Goal: Task Accomplishment & Management: Use online tool/utility

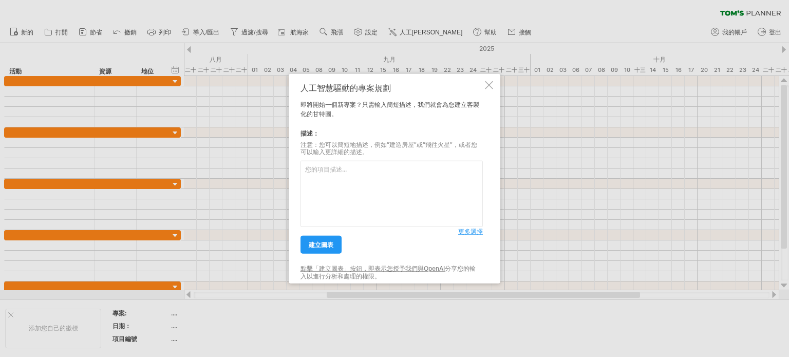
click at [407, 178] on textarea at bounding box center [392, 194] width 182 height 66
type textarea "w"
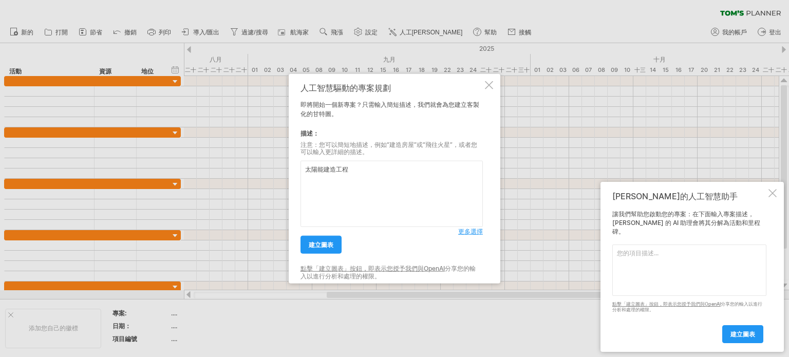
type textarea "太陽能建造工程"
click at [463, 229] on font "更多選擇" at bounding box center [470, 232] width 25 height 8
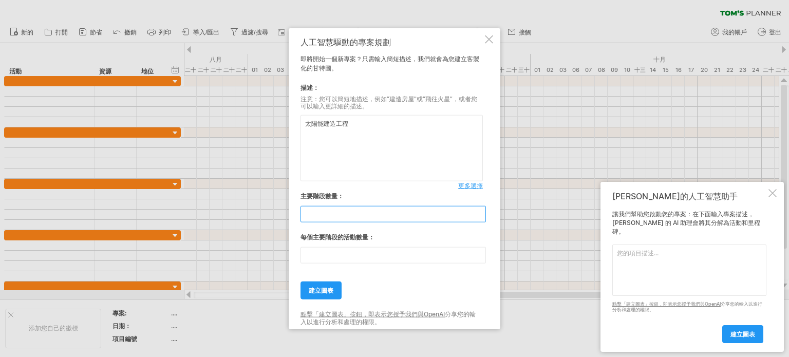
click at [482, 217] on input "*" at bounding box center [393, 214] width 185 height 16
type input "*"
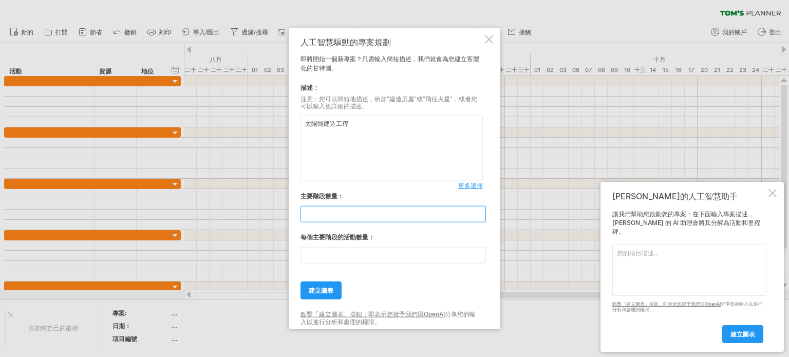
click at [482, 217] on input "*" at bounding box center [393, 214] width 185 height 16
click at [478, 260] on input "**" at bounding box center [393, 255] width 185 height 16
click at [478, 260] on input "*" at bounding box center [393, 255] width 185 height 16
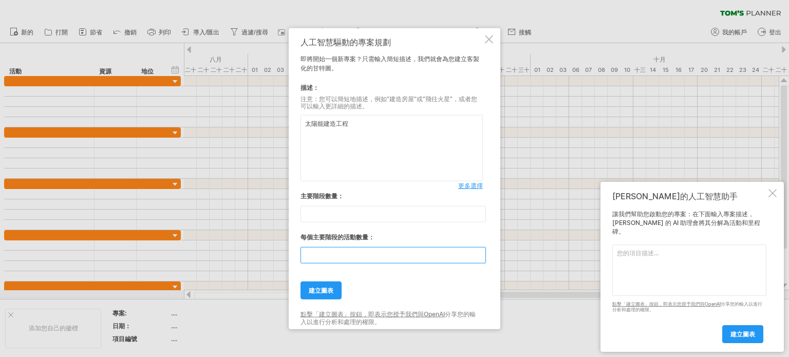
click at [478, 260] on input "*" at bounding box center [393, 255] width 185 height 16
type input "*"
click at [478, 260] on input "*" at bounding box center [393, 255] width 185 height 16
click at [332, 294] on link "建立圖表" at bounding box center [321, 291] width 41 height 18
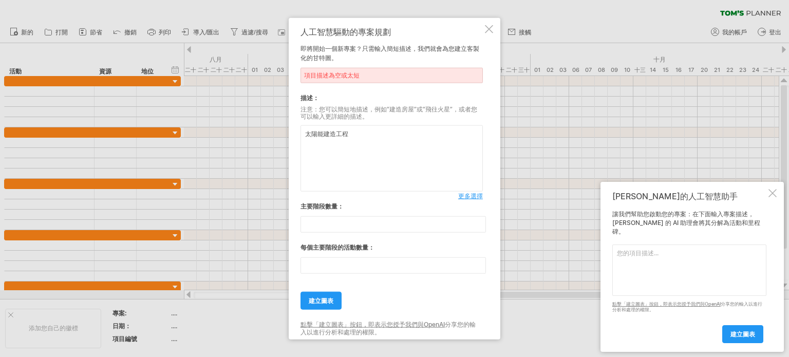
click at [353, 139] on textarea "太陽能建造工程" at bounding box center [392, 158] width 182 height 66
click at [402, 136] on textarea "太陽能建造工程,建造內容結構支架,機電設備,電力管路,電網連接,系統測試,併聯發電" at bounding box center [392, 158] width 182 height 66
type textarea "太陽能建造工程,建造內容結構支架,模組安裝,機電設備,電力管路,電網連接,系統測試,併聯發電"
type input "*"
click at [480, 219] on input "*" at bounding box center [393, 224] width 185 height 16
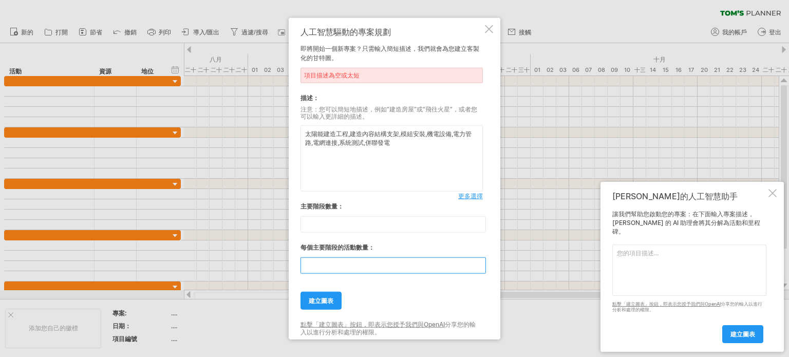
type input "*"
click at [481, 271] on input "*" at bounding box center [393, 265] width 185 height 16
click at [336, 301] on link "建立圖表" at bounding box center [321, 301] width 41 height 18
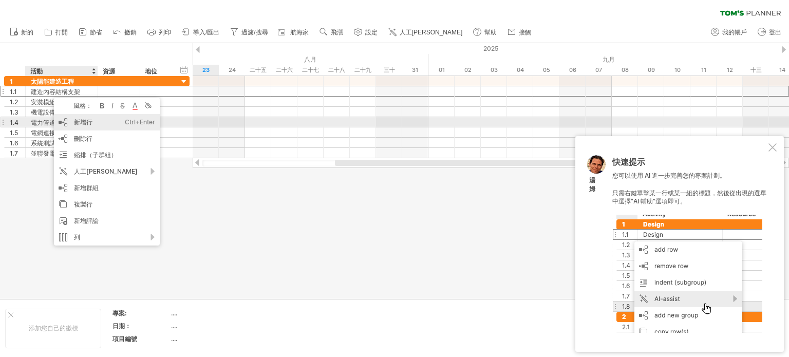
click at [63, 125] on div "新增行 Ctrl+Enter Cmd+回車" at bounding box center [107, 122] width 106 height 16
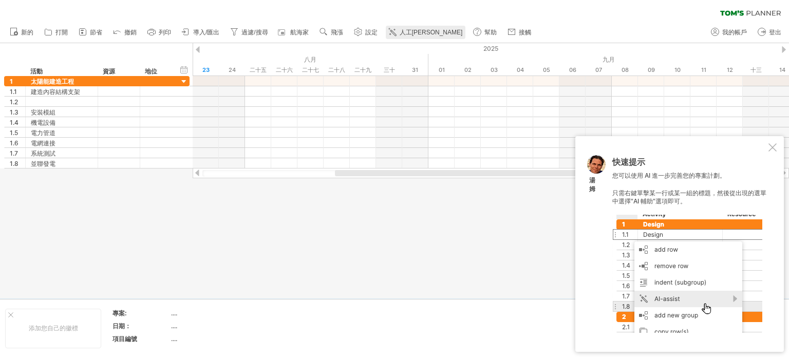
click at [408, 34] on font "人工[PERSON_NAME]" at bounding box center [431, 32] width 63 height 7
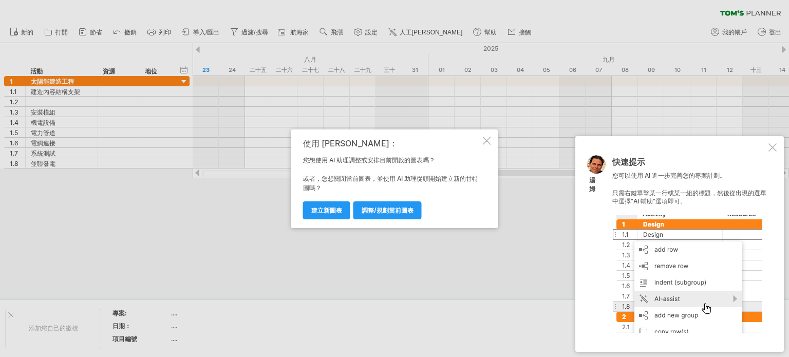
click at [773, 146] on div at bounding box center [773, 147] width 8 height 8
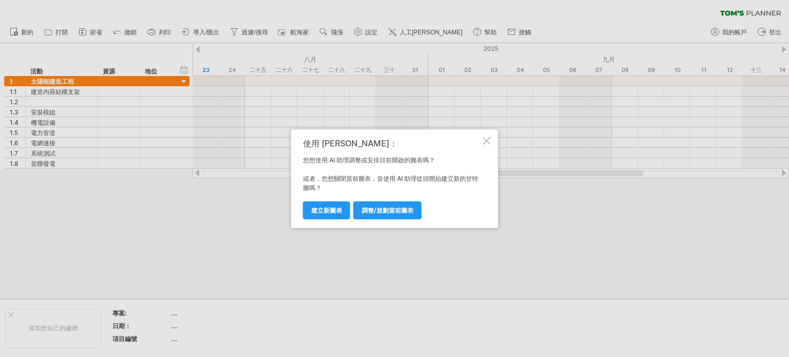
click at [488, 140] on div at bounding box center [487, 141] width 8 height 8
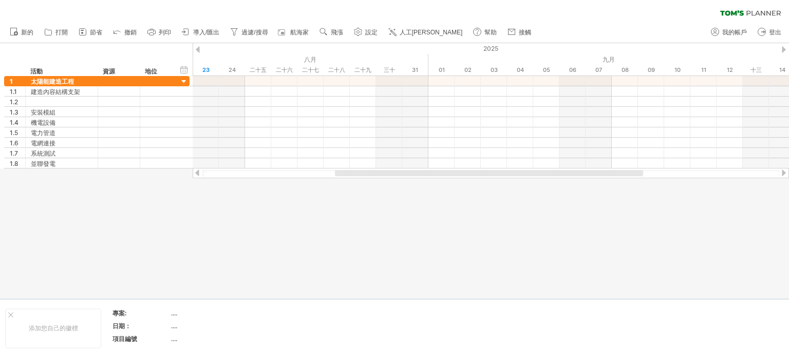
click at [271, 273] on div at bounding box center [394, 170] width 789 height 255
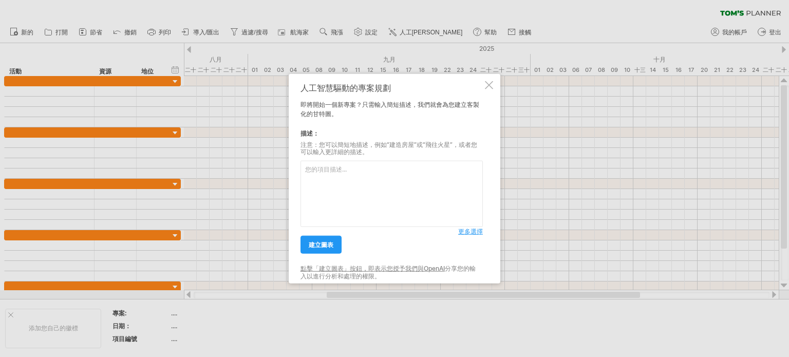
click at [469, 232] on font "更多選擇" at bounding box center [470, 232] width 25 height 8
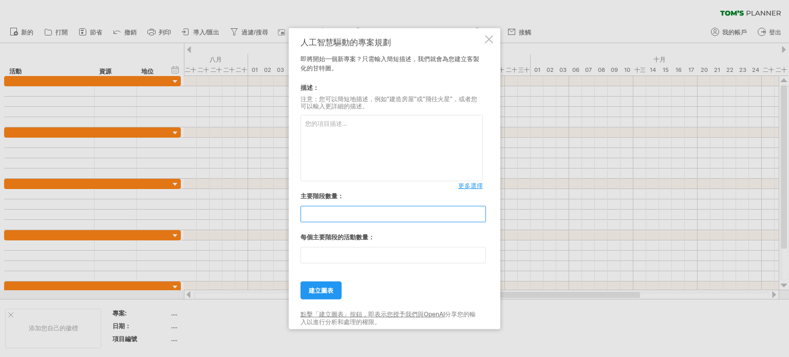
click at [481, 218] on input "*" at bounding box center [393, 214] width 185 height 16
click at [481, 217] on input "*" at bounding box center [393, 214] width 185 height 16
click at [481, 216] on input "*" at bounding box center [393, 214] width 185 height 16
type input "*"
click at [481, 214] on input "*" at bounding box center [393, 214] width 185 height 16
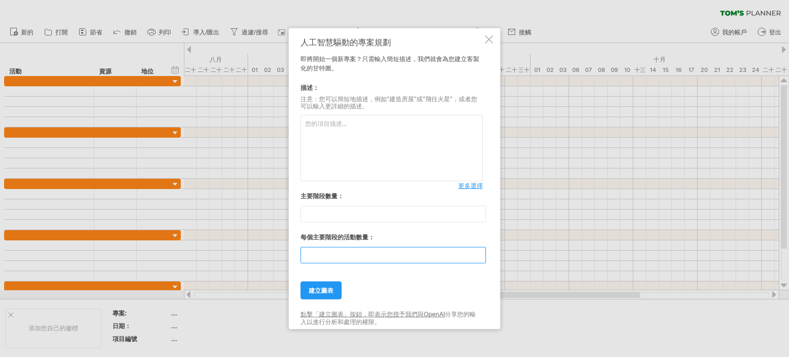
click at [476, 258] on input "**" at bounding box center [393, 255] width 185 height 16
click at [476, 258] on input "*" at bounding box center [393, 255] width 185 height 16
click at [477, 258] on input "*" at bounding box center [393, 255] width 185 height 16
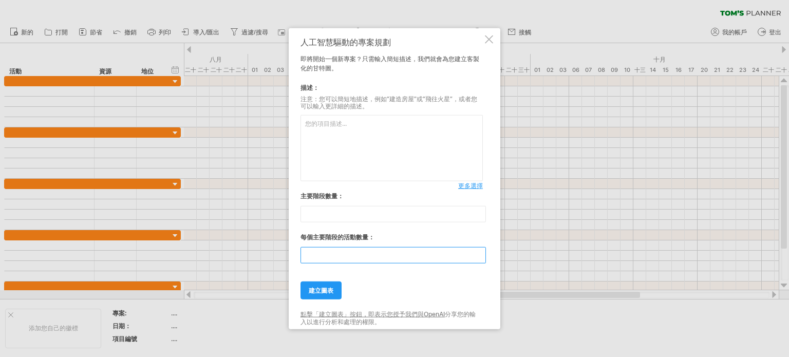
click at [477, 258] on input "*" at bounding box center [393, 255] width 185 height 16
type input "*"
click at [477, 258] on input "*" at bounding box center [393, 255] width 185 height 16
click at [348, 144] on textarea at bounding box center [392, 148] width 182 height 66
type textarea "w"
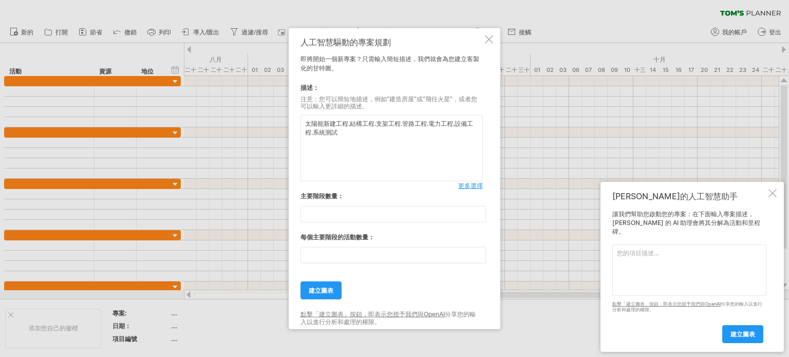
click at [312, 134] on textarea "太陽能新建工程.結構工程.支架工程.管路工程.電力工程.設備工程.系統測試" at bounding box center [392, 148] width 182 height 66
click at [314, 135] on textarea "太陽能新建工程.結構工程.支架工程.管路工程.電力工程.設備工程.系統測試" at bounding box center [392, 148] width 182 height 66
click at [354, 128] on textarea "太陽能新建工程.結構工程.支架工程.管路工程.電力工程.設備工程.系統測試" at bounding box center [392, 148] width 182 height 66
click at [349, 139] on textarea "太陽能新建工程.結構工程.支架工程.管路工程.電力工程.設備工程.系統測試" at bounding box center [392, 148] width 182 height 66
drag, startPoint x: 306, startPoint y: 127, endPoint x: 397, endPoint y: 136, distance: 90.8
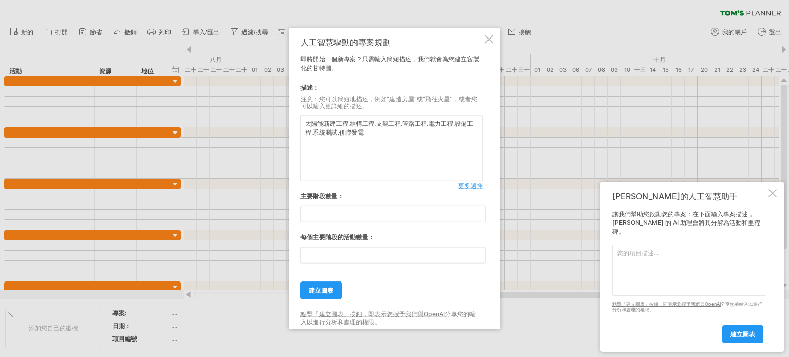
click at [397, 136] on textarea "太陽能新建工程.結構工程.支架工程.管路工程.電力工程.設備工程.系統測試.併聯發電" at bounding box center [392, 148] width 182 height 66
type textarea "太陽能新建工程.結構工程.支架工程.管路工程.電力工程.設備工程.系統測試.併聯發電"
click at [315, 288] on font "建立圖表" at bounding box center [321, 291] width 25 height 8
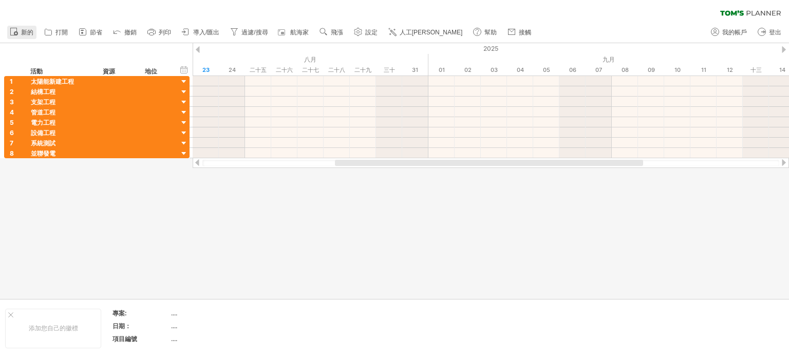
click at [18, 32] on icon at bounding box center [14, 31] width 10 height 10
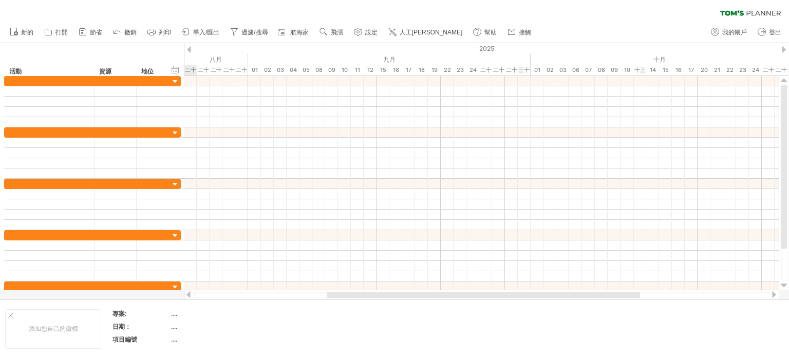
click at [421, 32] on font "人工[PERSON_NAME]" at bounding box center [431, 32] width 63 height 7
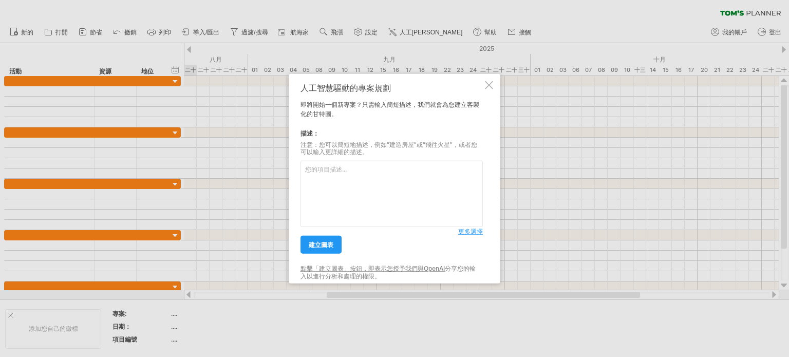
click at [349, 184] on textarea at bounding box center [392, 194] width 182 height 66
type textarea "太陽能新建工程.結構工程.支架工程.管路工程.電力工程.設備工程.系統測試.併聯發電"
click at [477, 234] on font "更多選擇" at bounding box center [470, 232] width 25 height 8
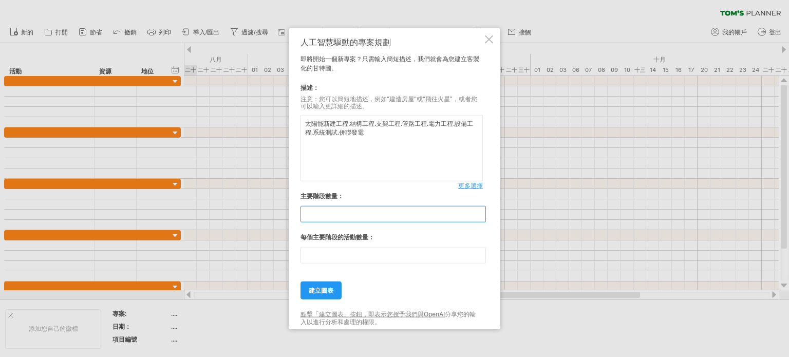
click at [482, 218] on input "*" at bounding box center [393, 214] width 185 height 16
click at [480, 219] on input "*" at bounding box center [393, 214] width 185 height 16
click at [480, 218] on input "*" at bounding box center [393, 214] width 185 height 16
type input "*"
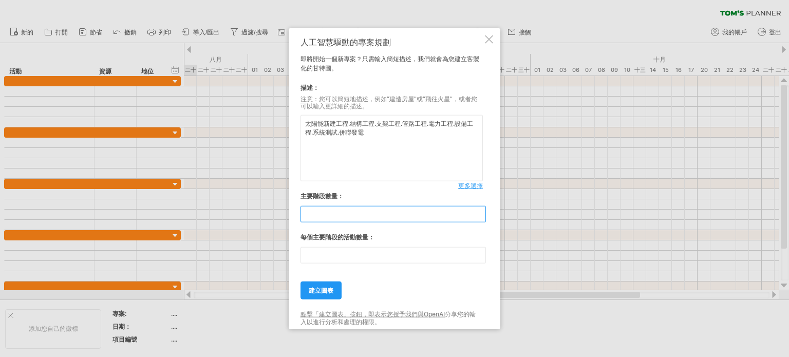
click at [482, 210] on input "*" at bounding box center [393, 214] width 185 height 16
click at [478, 258] on input "**" at bounding box center [393, 255] width 185 height 16
click at [478, 258] on input "*" at bounding box center [393, 255] width 185 height 16
click at [479, 258] on input "*" at bounding box center [393, 255] width 185 height 16
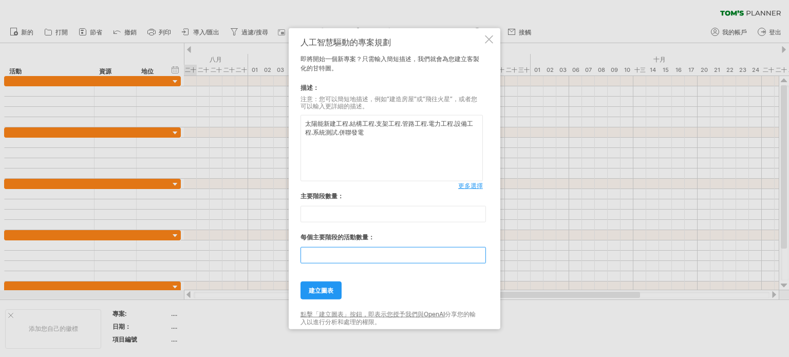
click at [479, 258] on input "*" at bounding box center [393, 255] width 185 height 16
click at [477, 254] on input "*" at bounding box center [393, 255] width 185 height 16
click at [478, 258] on input "*" at bounding box center [393, 255] width 185 height 16
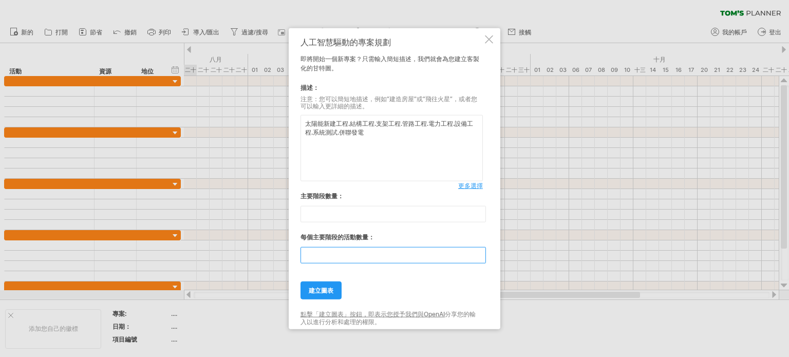
click at [478, 258] on input "*" at bounding box center [393, 255] width 185 height 16
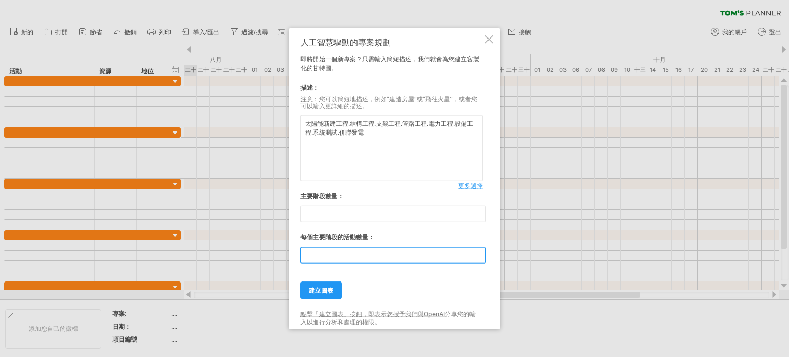
type input "*"
click at [478, 253] on input "*" at bounding box center [393, 255] width 185 height 16
click at [340, 129] on textarea "太陽能新建工程.結構工程.支架工程.管路工程.電力工程.設備工程.系統測試.併聯發電" at bounding box center [392, 148] width 182 height 66
click at [351, 124] on textarea "太陽能新建工程.結構工程.支架工程.管路工程.電力工程.設備工程.系統測試.併聯發電" at bounding box center [392, 148] width 182 height 66
click at [389, 124] on textarea "太陽能新建工程,包含結構工程.支架工程.管路工程.電力工程.設備工程.系統測試.併聯發電" at bounding box center [392, 148] width 182 height 66
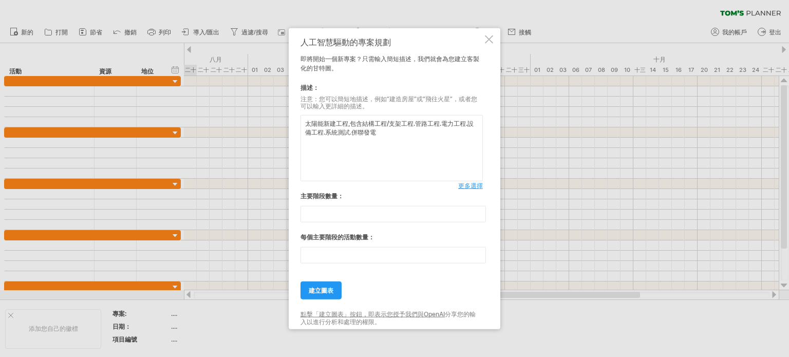
click at [417, 123] on textarea "太陽能新建工程,包含結構工程/支架工程.管路工程.電力工程.設備工程.系統測試.併聯發電" at bounding box center [392, 148] width 182 height 66
click at [444, 120] on textarea "太陽能新建工程,包含結構工程/支架工程/管路工程.電力工程.設備工程.系統測試.併聯發電" at bounding box center [392, 148] width 182 height 66
click at [470, 127] on textarea "太陽能新建工程,包含結構工程/支架工程/管路工程/電力工程.設備工程.系統測試.併聯發電" at bounding box center [392, 148] width 182 height 66
click at [327, 131] on textarea "太陽能新建工程,包含結構工程/支架工程/管路工程/電力工程/設備工程.系統測試.併聯發電" at bounding box center [392, 148] width 182 height 66
click at [352, 134] on textarea "太陽能新建工程,包含結構工程/支架工程/管路工程/電力工程/設備工程/系統測試.併聯發電" at bounding box center [392, 148] width 182 height 66
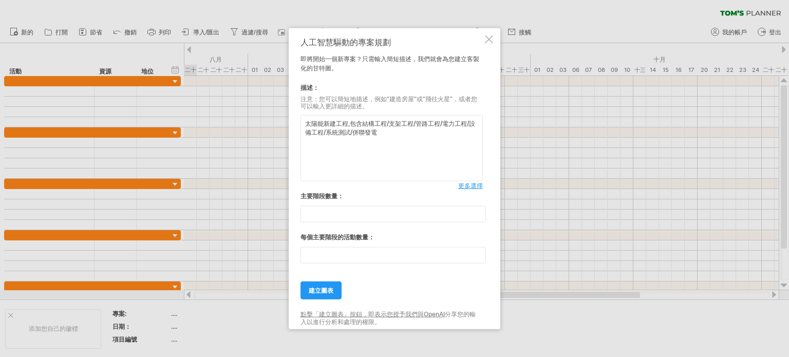
type textarea "太陽能新建工程,包含結構工程/支架工程/管路工程/電力工程/設備工程/系統測試/併聯發電"
click at [481, 260] on input "*" at bounding box center [393, 255] width 185 height 16
click at [480, 254] on input "*" at bounding box center [393, 255] width 185 height 16
type input "*"
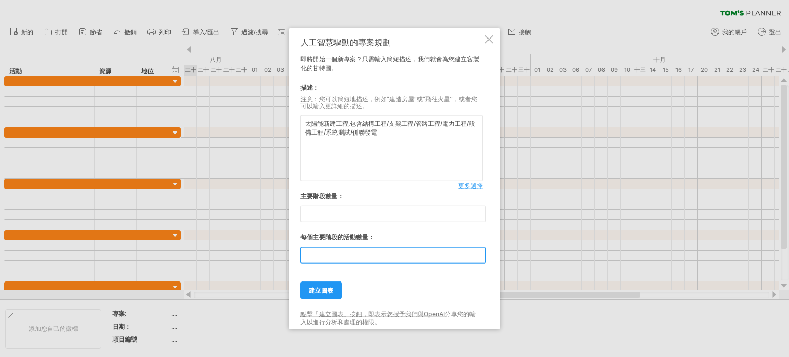
click at [480, 254] on input "*" at bounding box center [393, 255] width 185 height 16
click at [331, 290] on font "建立圖表" at bounding box center [321, 291] width 25 height 8
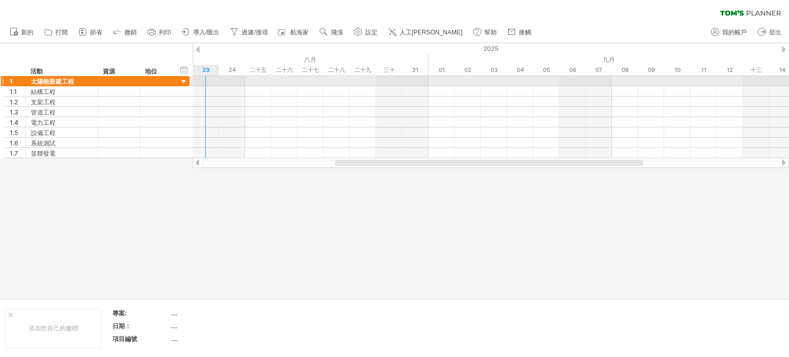
click at [186, 82] on div at bounding box center [184, 82] width 10 height 10
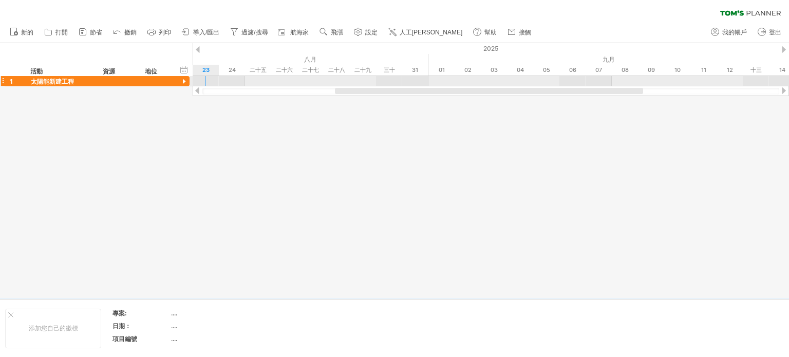
click at [186, 82] on div at bounding box center [184, 82] width 10 height 10
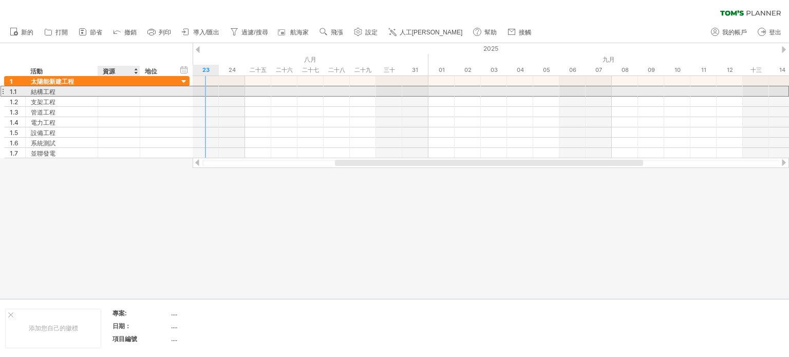
click at [119, 94] on div at bounding box center [118, 91] width 31 height 10
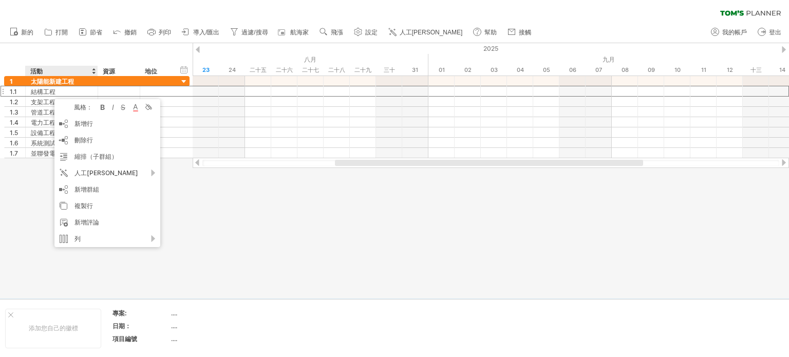
click at [299, 256] on div at bounding box center [394, 170] width 789 height 255
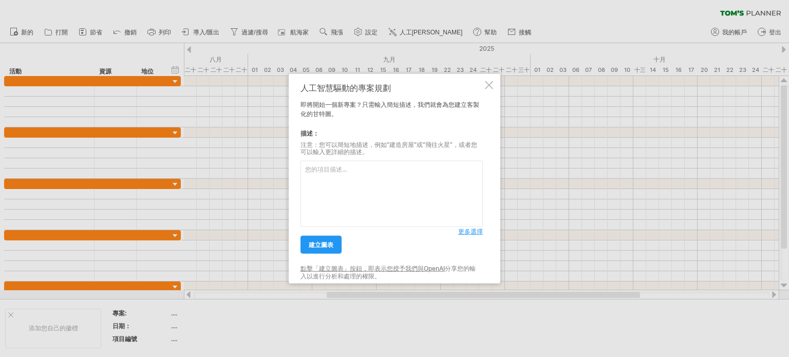
click at [470, 234] on font "更多選擇" at bounding box center [470, 232] width 25 height 8
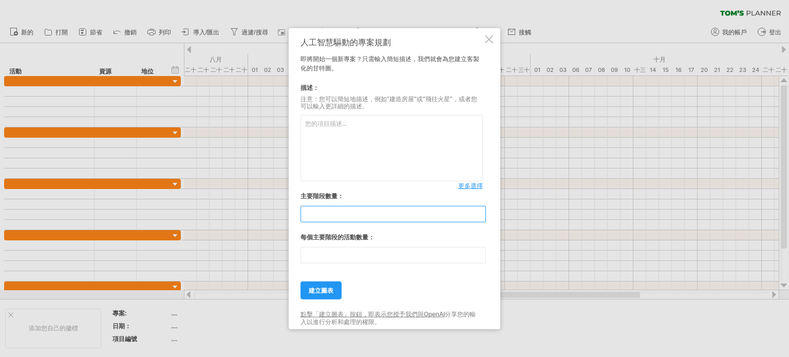
click at [481, 218] on input "*" at bounding box center [393, 214] width 185 height 16
type input "*"
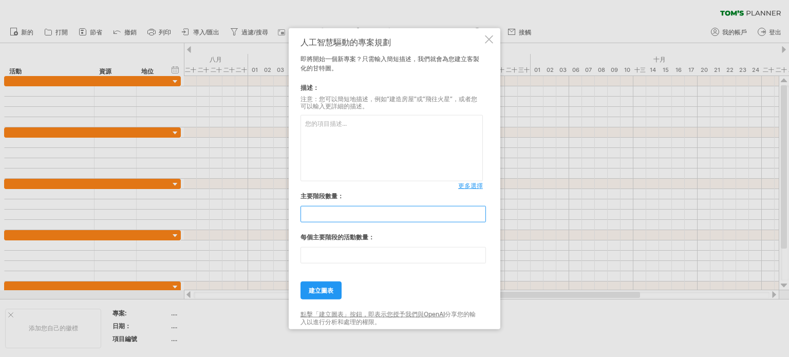
click at [481, 218] on input "*" at bounding box center [393, 214] width 185 height 16
click at [479, 257] on input "**" at bounding box center [393, 255] width 185 height 16
click at [479, 257] on input "*" at bounding box center [393, 255] width 185 height 16
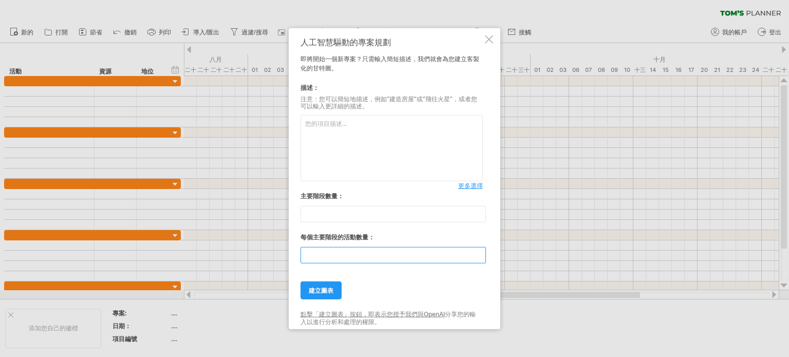
click at [479, 257] on input "*" at bounding box center [393, 255] width 185 height 16
type input "*"
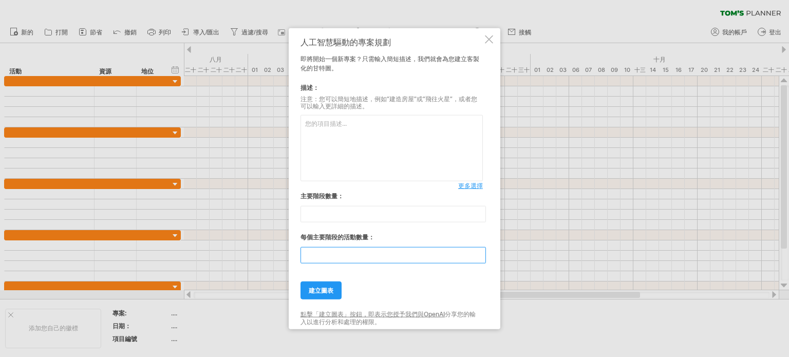
click at [479, 257] on input "*" at bounding box center [393, 255] width 185 height 16
type input "*"
click at [479, 211] on input "*" at bounding box center [393, 214] width 185 height 16
click at [352, 133] on textarea at bounding box center [392, 148] width 182 height 66
paste textarea "太陽能新建工程.結構工程.支架工程.管路工程.電力工程.設備工程.系統測試.併聯發電"
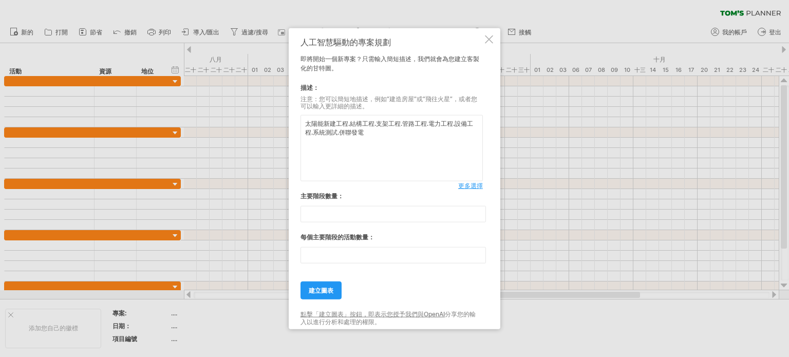
click at [351, 125] on textarea "太陽能新建工程.結構工程.支架工程.管路工程.電力工程.設備工程.系統測試.併聯發電" at bounding box center [392, 148] width 182 height 66
click at [374, 124] on textarea "太陽能新建工程結構工程.支架工程.管路工程.電力工程.設備工程.系統測試.併聯發電" at bounding box center [392, 148] width 182 height 66
click at [400, 123] on textarea "太陽能新建工程結構工程支架工程.管路工程.電力工程.設備工程.系統測試.併聯發電" at bounding box center [392, 148] width 182 height 66
click at [421, 125] on textarea "太陽能新建工程結構工程支架工程管路工程.電力工程.設備工程.系統測試.併聯發電" at bounding box center [392, 148] width 182 height 66
click at [447, 124] on textarea "太陽能新建工程結構工程支架工程管路工程電力工程.設備工程.系統測試.併聯發電" at bounding box center [392, 148] width 182 height 66
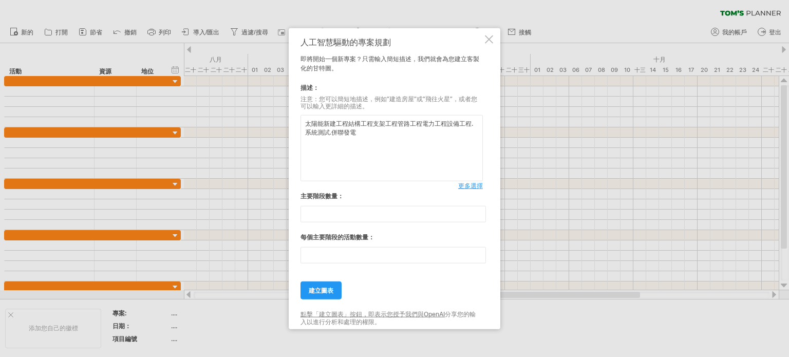
click at [331, 133] on textarea "太陽能新建工程結構工程支架工程管路工程電力工程設備工程.系統測試.併聯發電" at bounding box center [392, 148] width 182 height 66
type textarea "太陽能新建工程結構工程支架工程管路工程電力工程設備工程.系統測試併聯發電"
click at [319, 294] on link "建立圖表" at bounding box center [321, 291] width 41 height 18
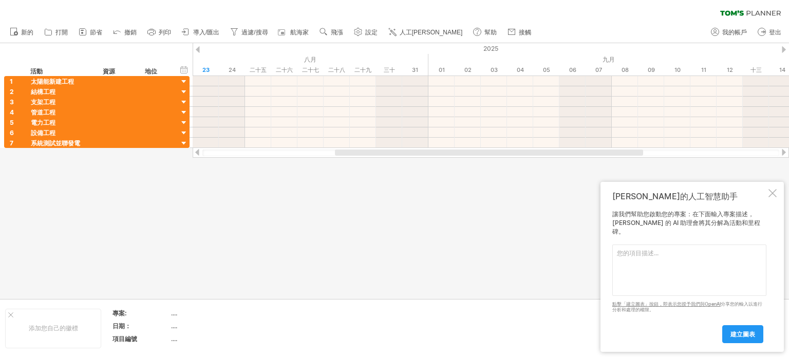
drag, startPoint x: 222, startPoint y: 282, endPoint x: 229, endPoint y: 265, distance: 17.7
click at [222, 281] on div at bounding box center [394, 171] width 789 height 256
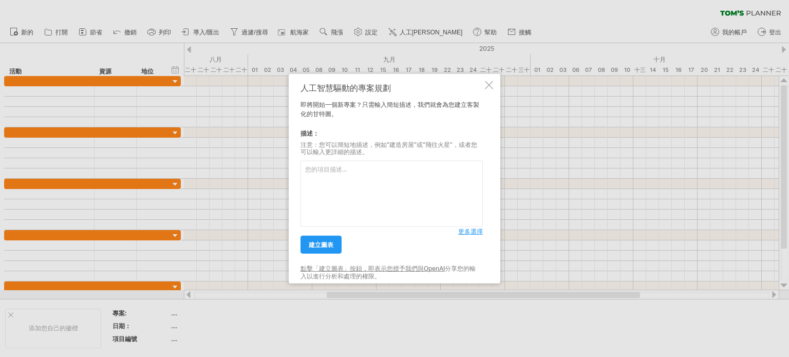
click at [362, 183] on textarea at bounding box center [392, 194] width 182 height 66
type textarea "太陽能電廠新建工程"
click at [468, 232] on font "更多選擇" at bounding box center [470, 232] width 25 height 8
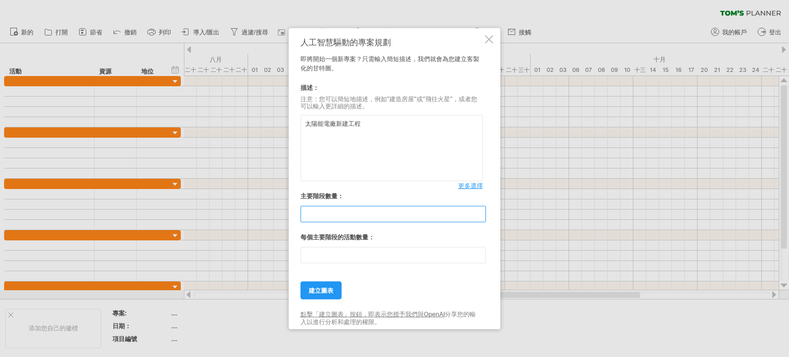
click at [478, 215] on input "*" at bounding box center [393, 214] width 185 height 16
type input "*"
click at [478, 215] on input "*" at bounding box center [393, 214] width 185 height 16
click at [483, 260] on input "**" at bounding box center [393, 255] width 185 height 16
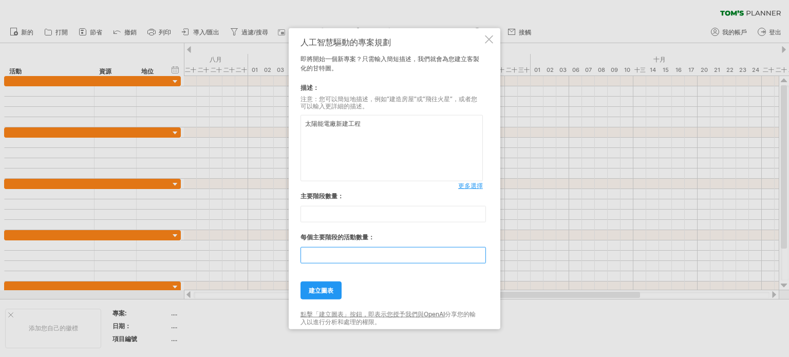
click at [483, 261] on input "**" at bounding box center [393, 255] width 185 height 16
click at [483, 261] on input "*" at bounding box center [393, 255] width 185 height 16
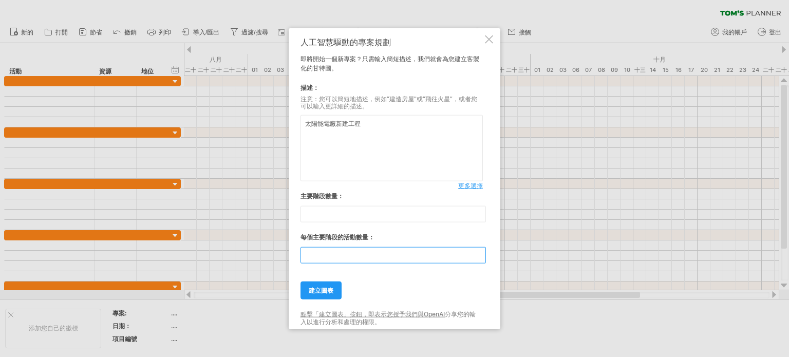
type input "*"
click at [483, 261] on input "*" at bounding box center [393, 255] width 185 height 16
click at [325, 293] on font "建立圖表" at bounding box center [321, 291] width 25 height 8
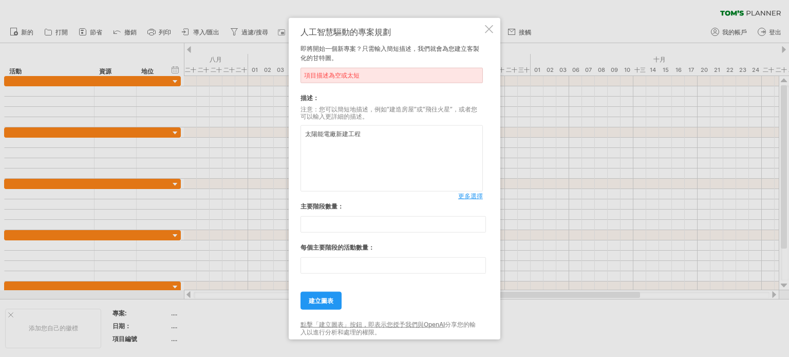
click at [360, 140] on textarea "太陽能電廠新建工程" at bounding box center [392, 158] width 182 height 66
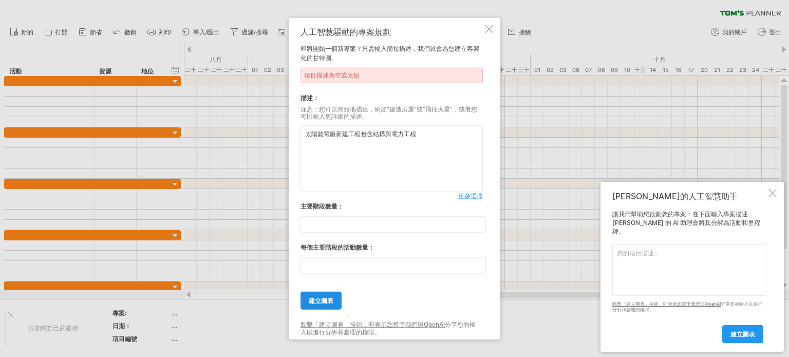
type textarea "太陽能電廠新建工程包含結構與電力工程"
click at [331, 303] on font "建立圖表" at bounding box center [321, 301] width 25 height 8
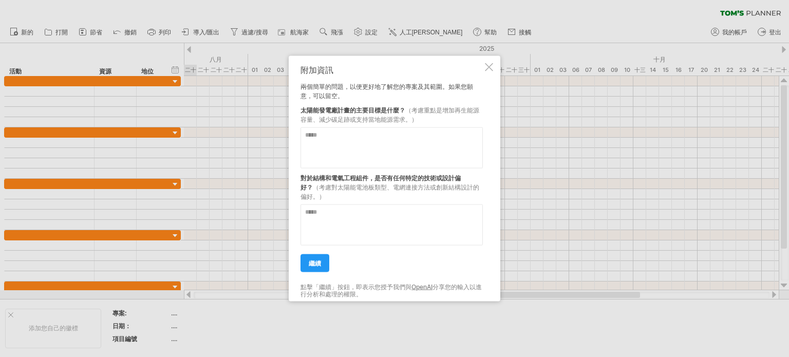
click at [376, 217] on textarea at bounding box center [392, 224] width 182 height 41
type textarea "*"
type textarea "******** ****** ****"
click at [350, 134] on textarea at bounding box center [392, 147] width 182 height 41
type textarea "****"
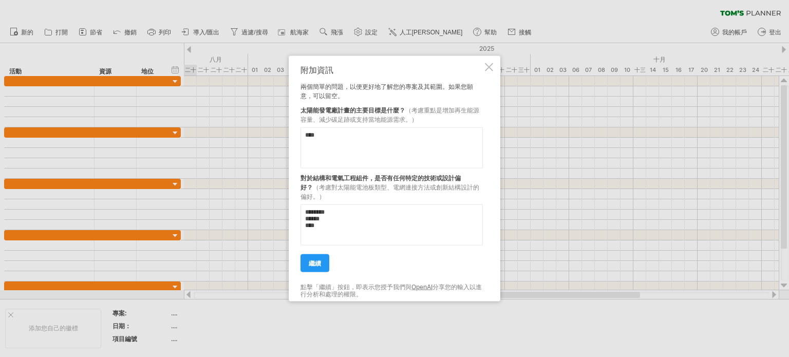
click at [355, 214] on textarea "******** ****** ****" at bounding box center [392, 224] width 182 height 41
type textarea "******** ********* ****** ****"
click at [322, 267] on link "繼續" at bounding box center [315, 263] width 29 height 18
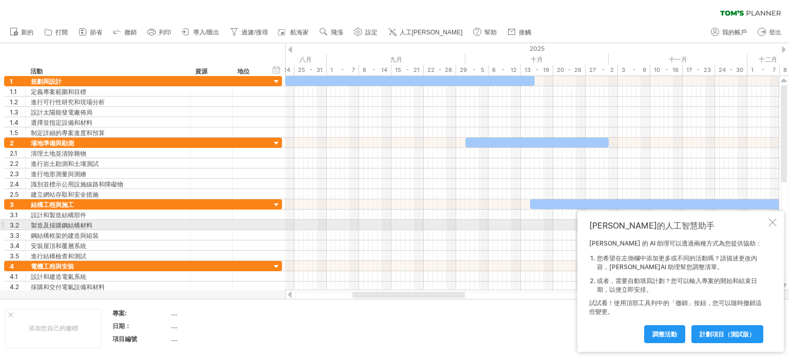
click at [770, 224] on div at bounding box center [773, 222] width 8 height 8
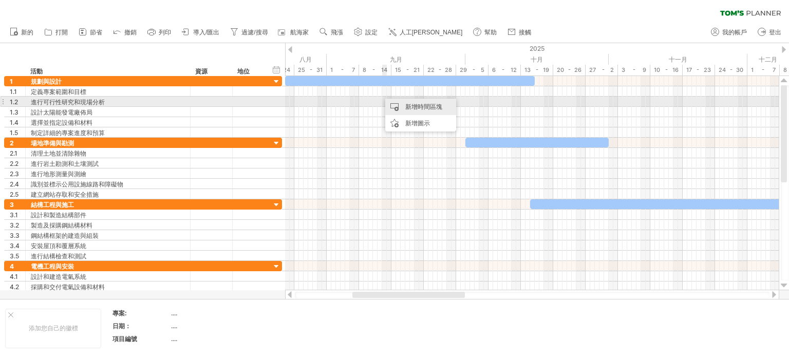
click at [392, 105] on div "新增時間區塊" at bounding box center [420, 107] width 71 height 16
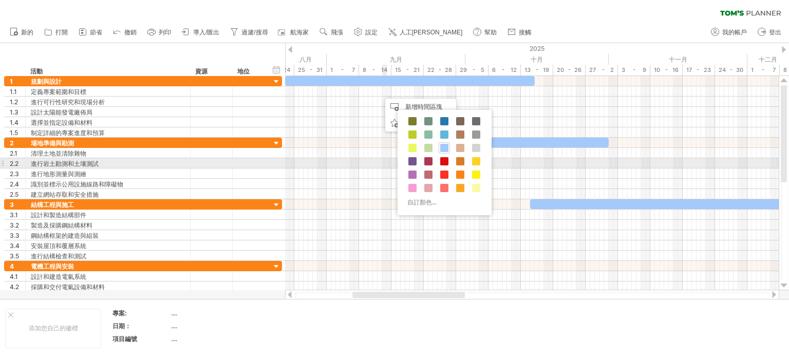
click at [443, 166] on div "自訂顏色..." at bounding box center [445, 162] width 94 height 105
click at [443, 161] on span at bounding box center [444, 161] width 8 height 8
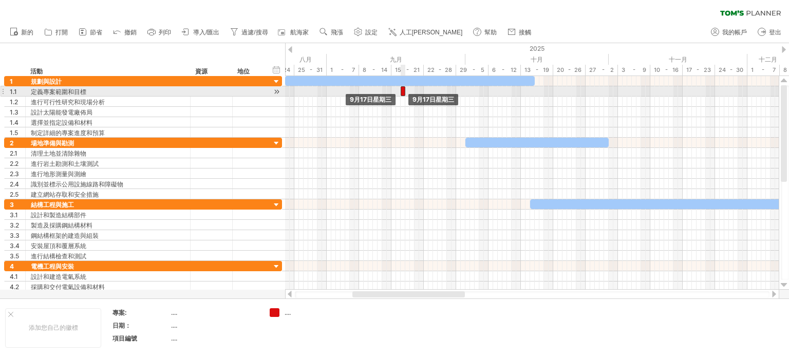
drag, startPoint x: 382, startPoint y: 90, endPoint x: 403, endPoint y: 92, distance: 21.7
click at [403, 92] on div at bounding box center [403, 91] width 5 height 10
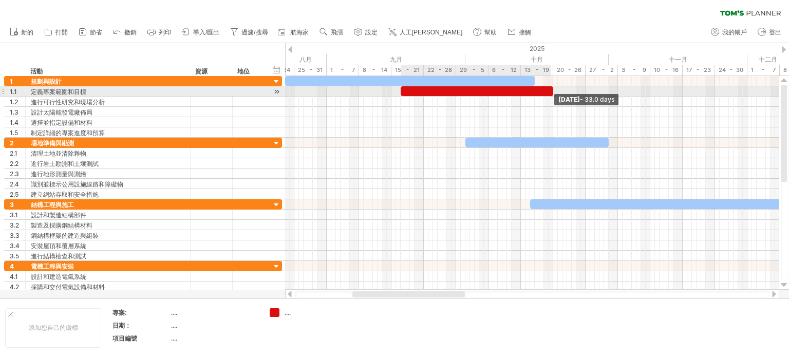
drag, startPoint x: 407, startPoint y: 93, endPoint x: 567, endPoint y: 100, distance: 160.4
click at [559, 98] on div "Sunday 19 October - 33.0 days 9月17日星期三" at bounding box center [532, 183] width 494 height 214
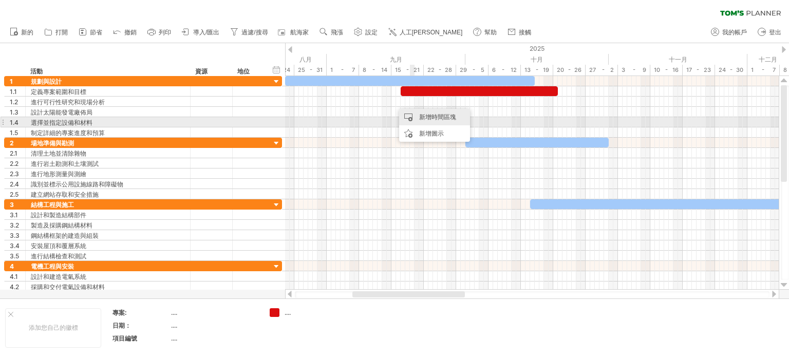
click at [437, 120] on font "新增時間區塊" at bounding box center [437, 117] width 37 height 8
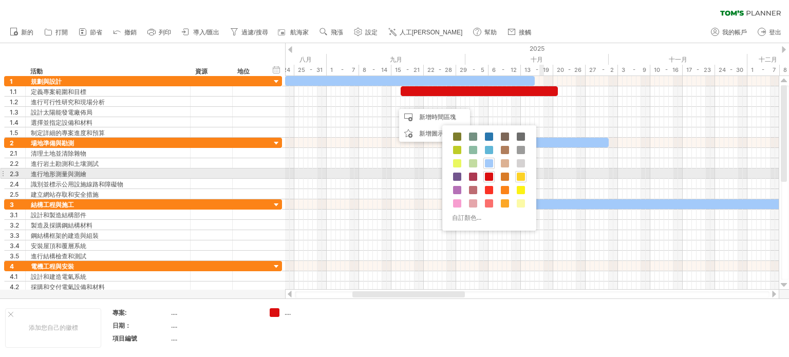
click at [524, 178] on div at bounding box center [520, 176] width 11 height 11
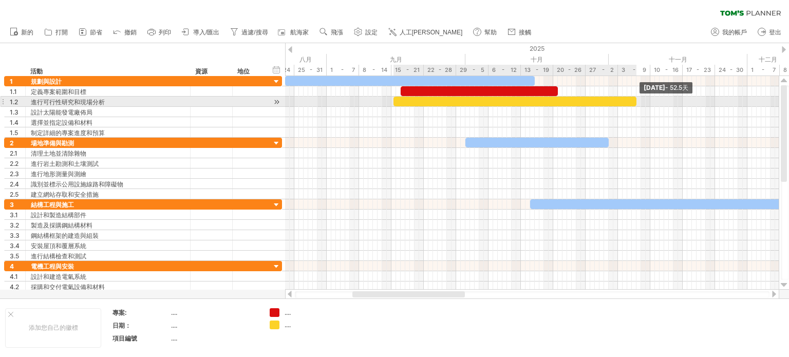
drag, startPoint x: 401, startPoint y: 103, endPoint x: 637, endPoint y: 104, distance: 235.8
click at [637, 104] on span at bounding box center [636, 102] width 4 height 10
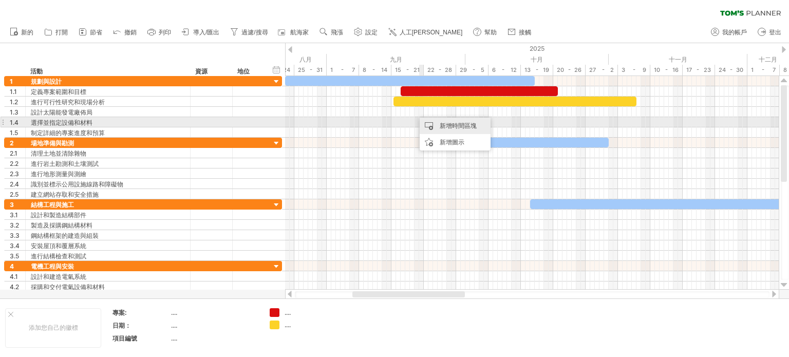
click at [433, 124] on div "新增時間區塊" at bounding box center [455, 126] width 71 height 16
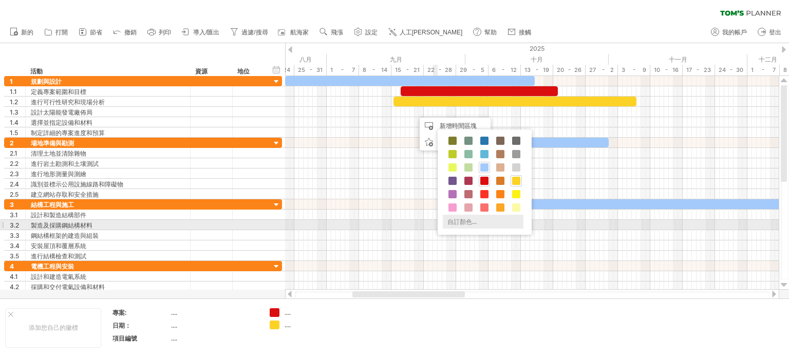
click at [459, 222] on font "自訂顏色..." at bounding box center [461, 222] width 29 height 8
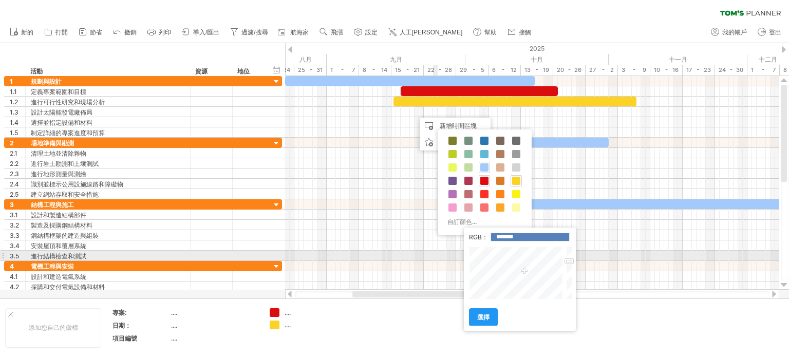
type input "*******"
click at [526, 258] on div at bounding box center [517, 273] width 96 height 53
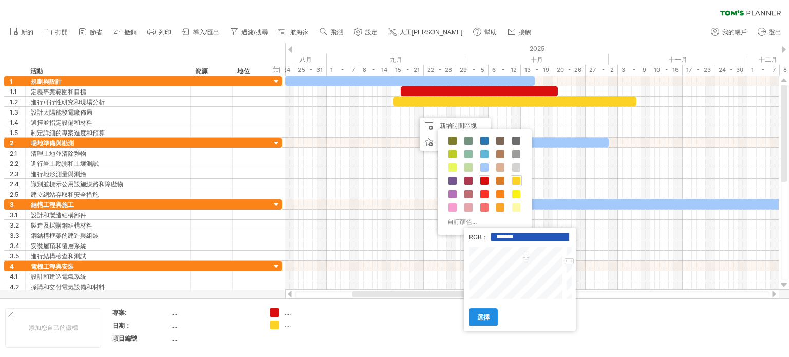
click at [482, 313] on link "選擇" at bounding box center [483, 317] width 29 height 18
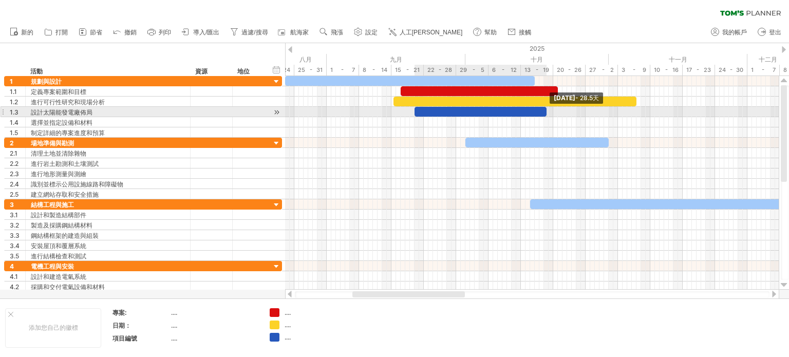
drag, startPoint x: 420, startPoint y: 110, endPoint x: 548, endPoint y: 110, distance: 127.9
click at [548, 110] on span at bounding box center [547, 112] width 4 height 10
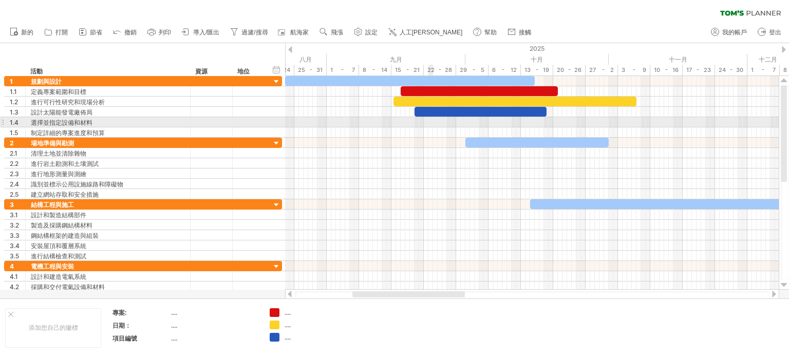
click at [429, 123] on div at bounding box center [532, 122] width 494 height 10
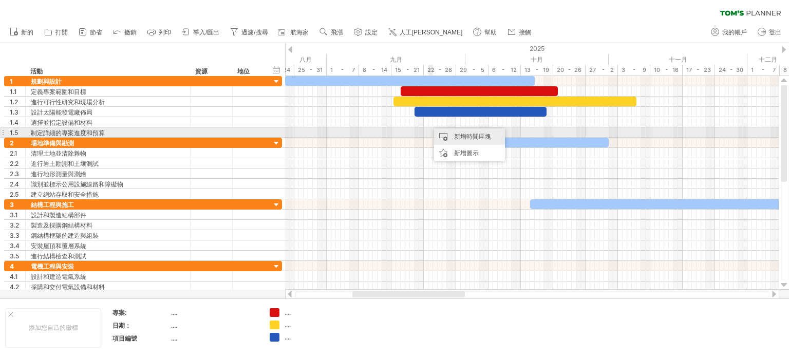
click at [443, 133] on div "新增時間區塊" at bounding box center [469, 136] width 71 height 16
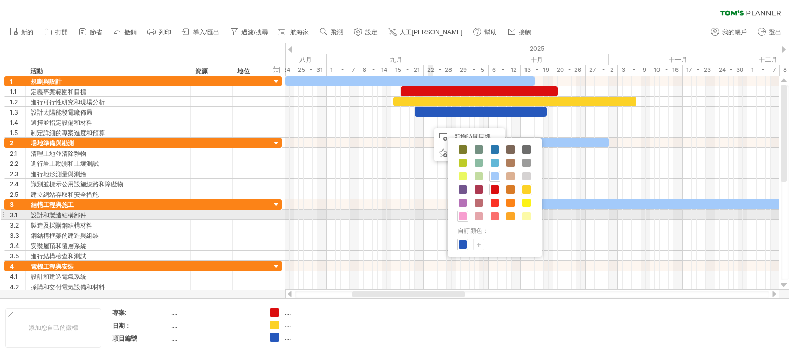
click at [465, 215] on span at bounding box center [463, 216] width 8 height 8
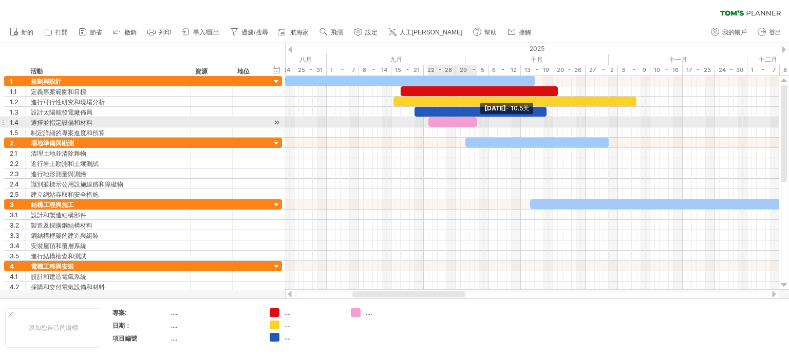
drag, startPoint x: 432, startPoint y: 122, endPoint x: 477, endPoint y: 123, distance: 44.7
click at [477, 123] on span at bounding box center [477, 122] width 4 height 10
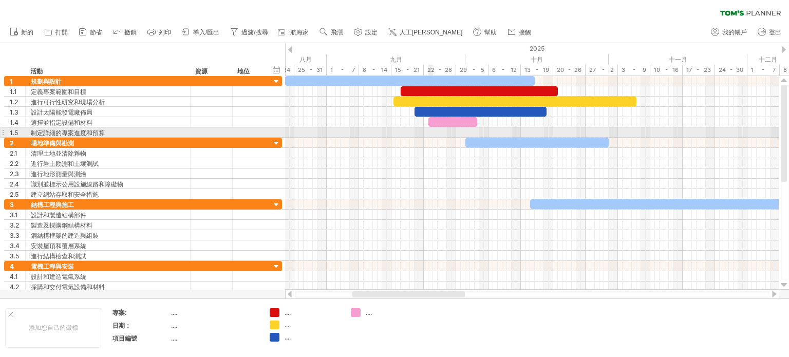
click at [431, 134] on div at bounding box center [532, 132] width 494 height 10
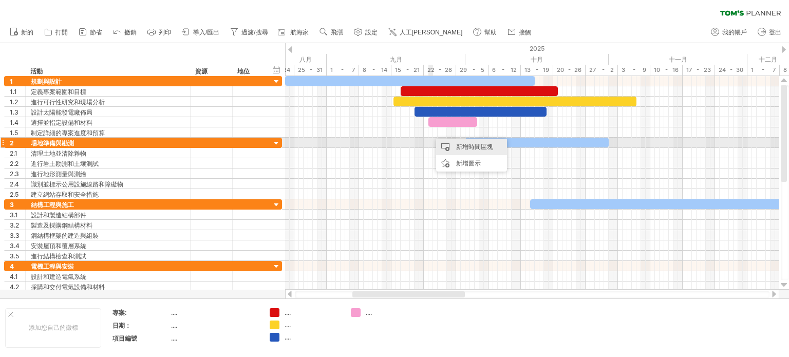
click at [454, 143] on div "新增時間區塊" at bounding box center [471, 147] width 71 height 16
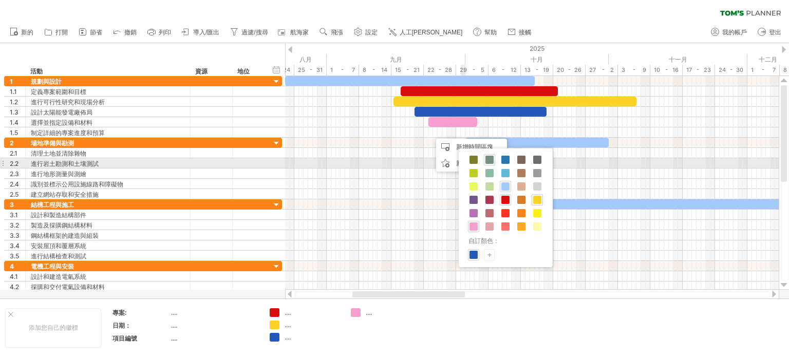
click at [486, 160] on span at bounding box center [489, 160] width 8 height 8
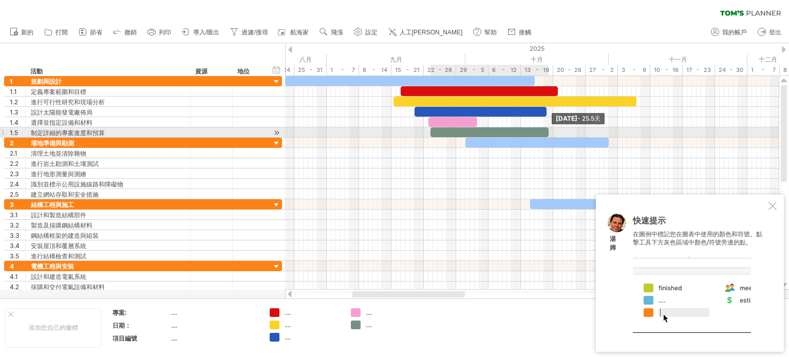
drag, startPoint x: 436, startPoint y: 134, endPoint x: 549, endPoint y: 133, distance: 112.5
click at [549, 133] on span at bounding box center [549, 132] width 4 height 10
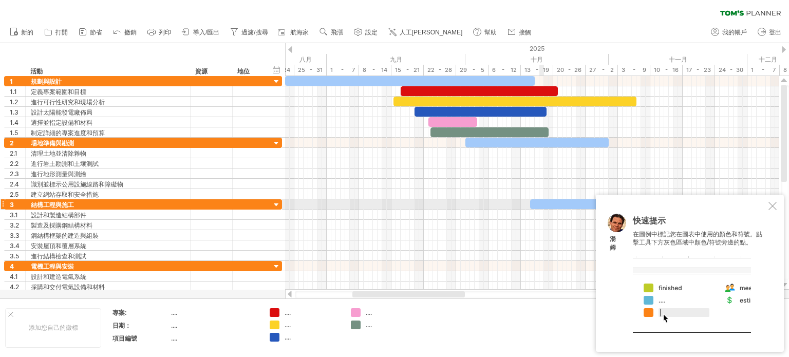
click at [772, 205] on div at bounding box center [773, 206] width 8 height 8
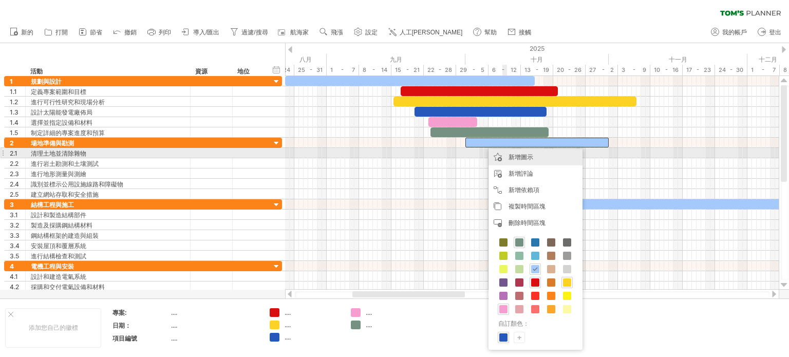
click at [508, 156] on div "新增圖示" at bounding box center [536, 157] width 94 height 16
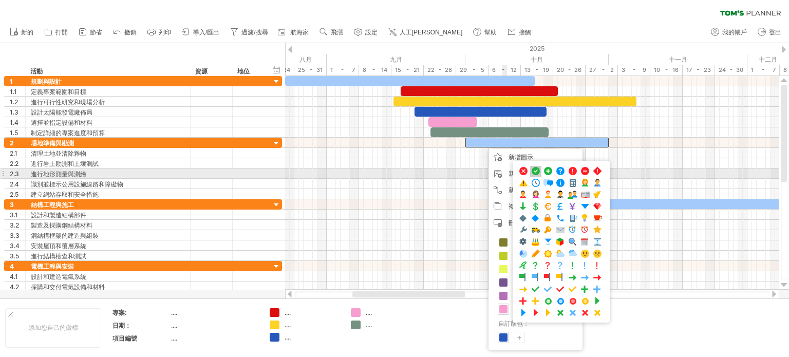
click at [538, 170] on span at bounding box center [536, 171] width 10 height 10
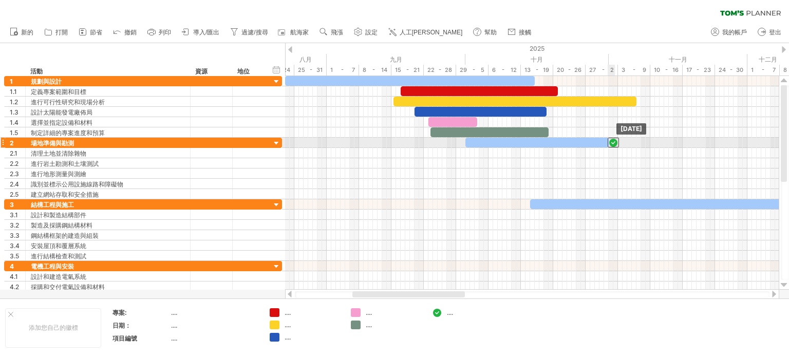
drag, startPoint x: 483, startPoint y: 140, endPoint x: 612, endPoint y: 140, distance: 128.9
click at [612, 140] on div at bounding box center [613, 143] width 11 height 10
click at [366, 316] on div "...." at bounding box center [394, 312] width 56 height 9
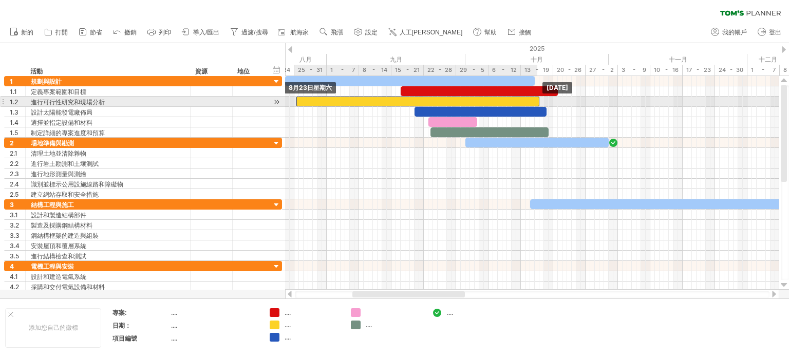
drag, startPoint x: 435, startPoint y: 98, endPoint x: 337, endPoint y: 98, distance: 98.1
click at [337, 98] on div at bounding box center [417, 102] width 243 height 10
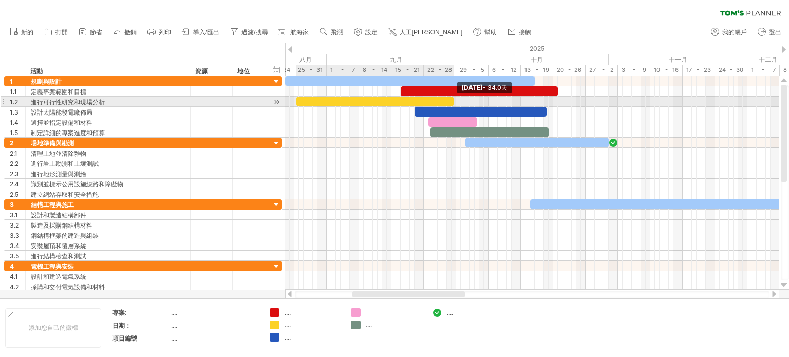
drag, startPoint x: 532, startPoint y: 99, endPoint x: 455, endPoint y: 104, distance: 77.7
click at [455, 104] on span at bounding box center [454, 102] width 4 height 10
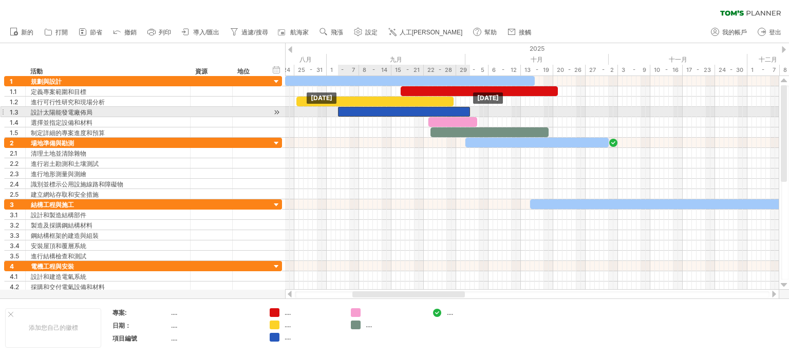
drag, startPoint x: 466, startPoint y: 110, endPoint x: 390, endPoint y: 110, distance: 75.5
click at [390, 110] on div at bounding box center [404, 112] width 132 height 10
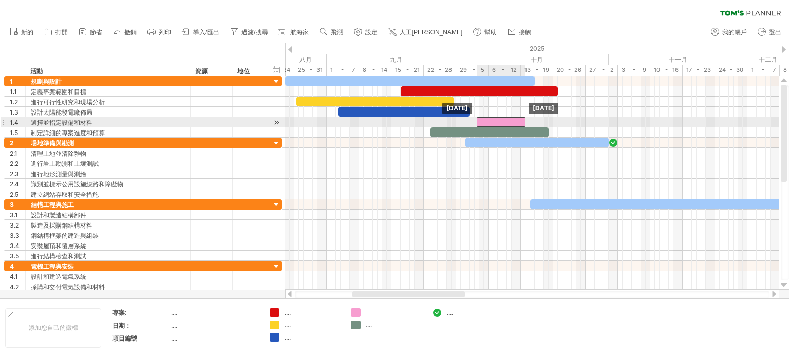
drag, startPoint x: 434, startPoint y: 118, endPoint x: 483, endPoint y: 118, distance: 49.3
click at [483, 118] on div at bounding box center [501, 122] width 49 height 10
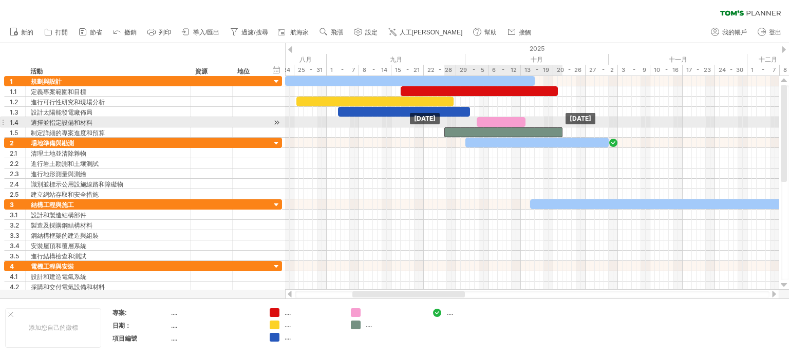
drag, startPoint x: 456, startPoint y: 129, endPoint x: 470, endPoint y: 125, distance: 14.5
click at [470, 125] on div "10月21日星期二 9月26日星期五" at bounding box center [532, 183] width 494 height 214
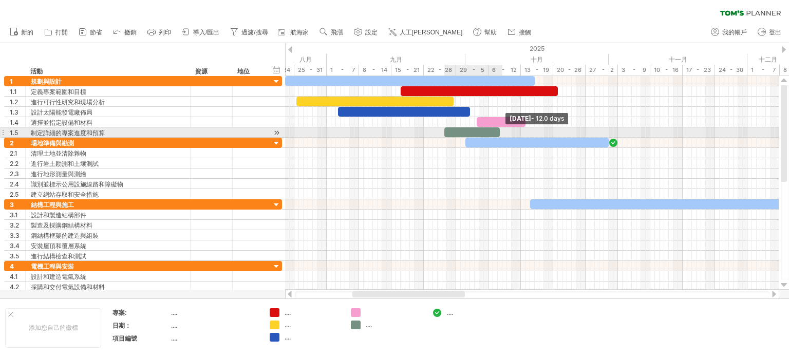
drag, startPoint x: 561, startPoint y: 130, endPoint x: 499, endPoint y: 134, distance: 61.7
click at [499, 134] on span at bounding box center [500, 132] width 4 height 10
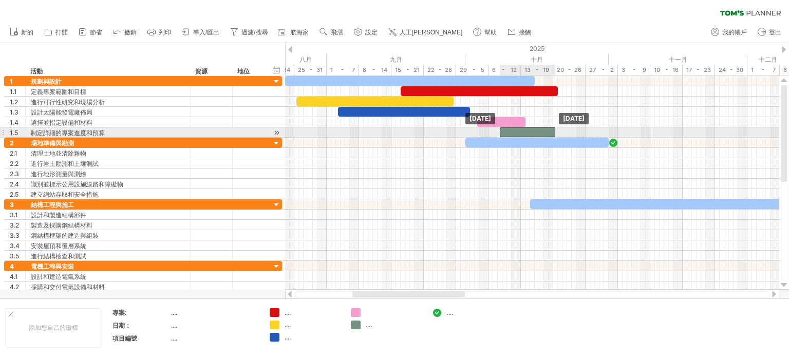
drag, startPoint x: 461, startPoint y: 131, endPoint x: 517, endPoint y: 127, distance: 56.1
click at [517, 127] on div at bounding box center [527, 132] width 55 height 10
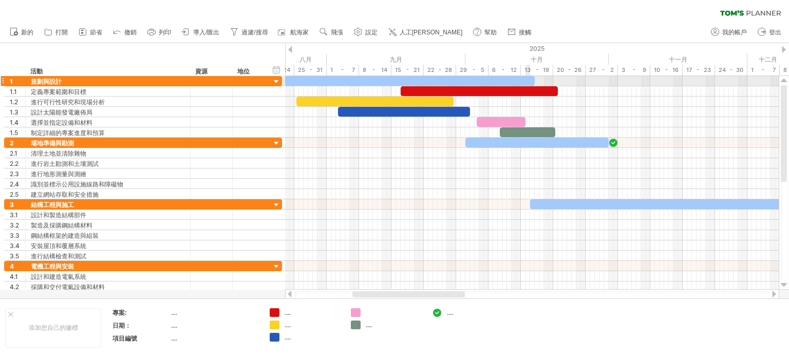
click at [526, 82] on div at bounding box center [410, 81] width 250 height 10
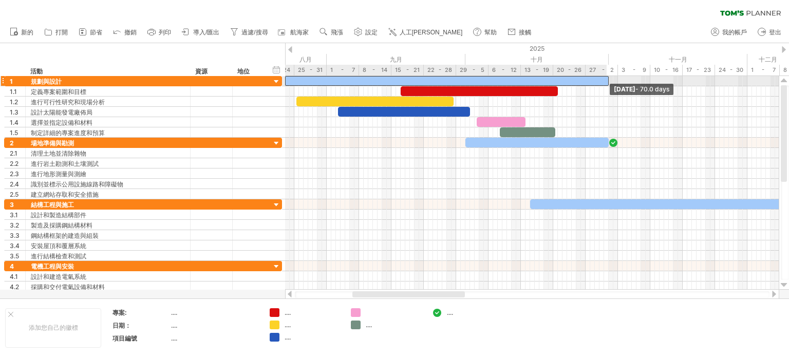
drag, startPoint x: 534, startPoint y: 79, endPoint x: 607, endPoint y: 79, distance: 72.9
click at [607, 79] on span at bounding box center [609, 81] width 4 height 10
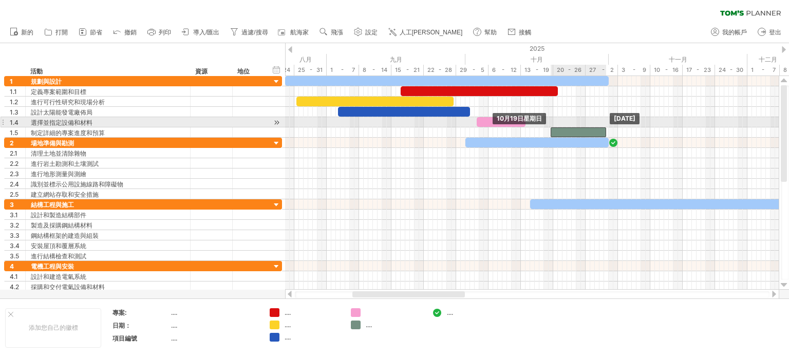
drag, startPoint x: 540, startPoint y: 129, endPoint x: 592, endPoint y: 127, distance: 51.4
click at [592, 127] on div at bounding box center [578, 132] width 55 height 10
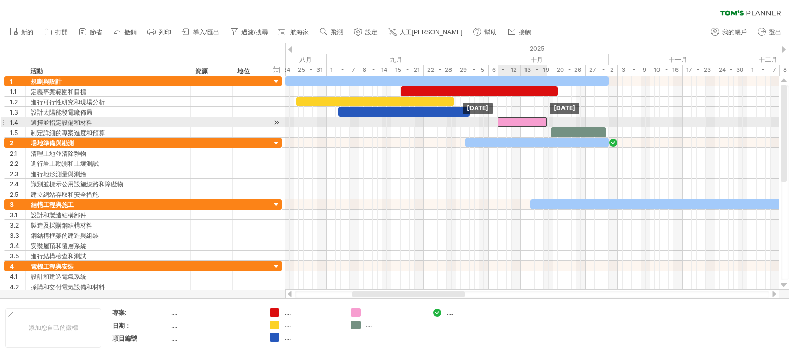
drag, startPoint x: 504, startPoint y: 123, endPoint x: 525, endPoint y: 122, distance: 21.1
click at [525, 122] on div at bounding box center [522, 122] width 49 height 10
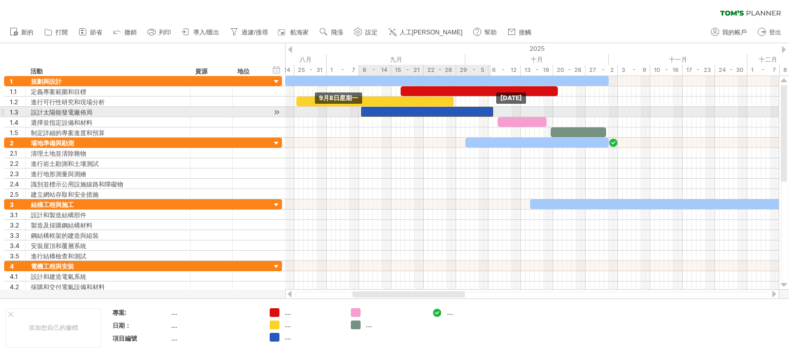
drag, startPoint x: 460, startPoint y: 111, endPoint x: 482, endPoint y: 110, distance: 22.1
click at [482, 110] on div at bounding box center [427, 112] width 132 height 10
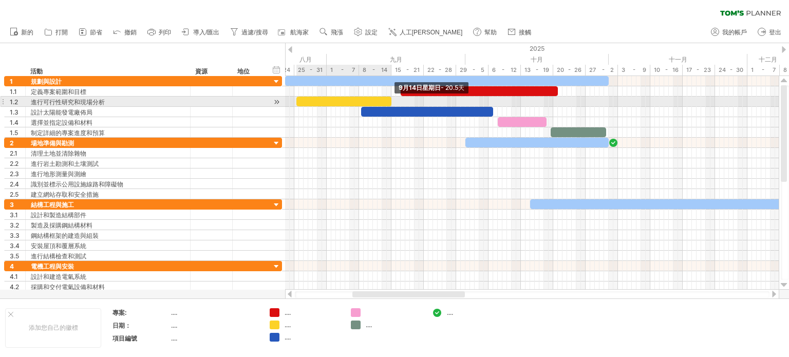
drag, startPoint x: 453, startPoint y: 103, endPoint x: 390, endPoint y: 104, distance: 62.7
click at [390, 104] on span at bounding box center [391, 102] width 4 height 10
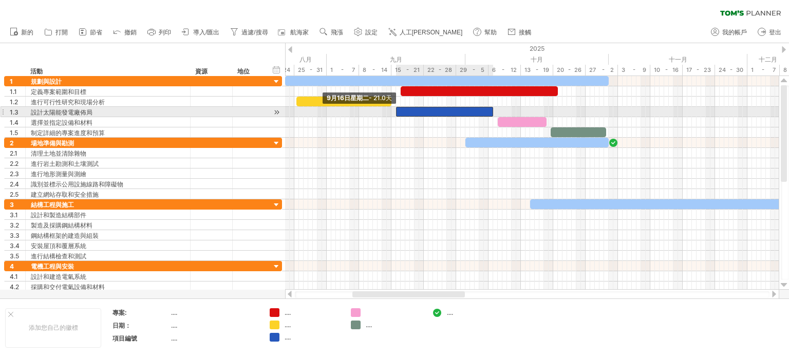
drag, startPoint x: 360, startPoint y: 113, endPoint x: 395, endPoint y: 110, distance: 35.0
click at [395, 110] on span at bounding box center [396, 112] width 4 height 10
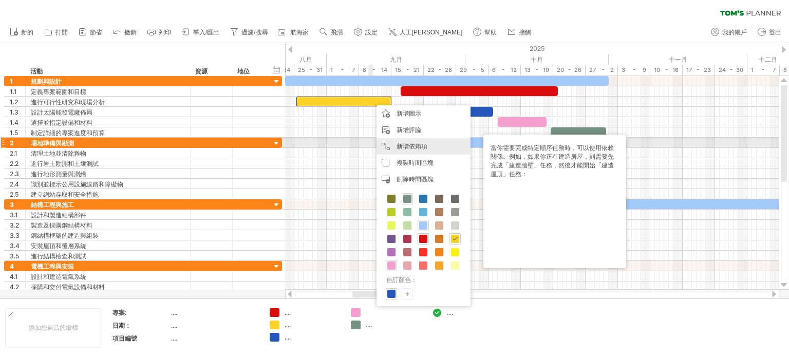
click at [395, 142] on div "新增依賴項 當你需要以特定順序完成任務時，可以使用依賴關係。例如，如果你正在建造房屋，則需要先完成「建造牆壁」任務，然後才能開始「建造屋頂」任務：" at bounding box center [424, 146] width 94 height 16
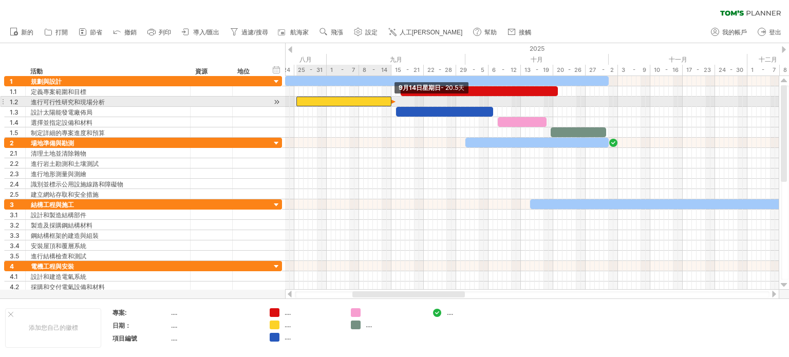
click at [392, 102] on span at bounding box center [391, 102] width 4 height 10
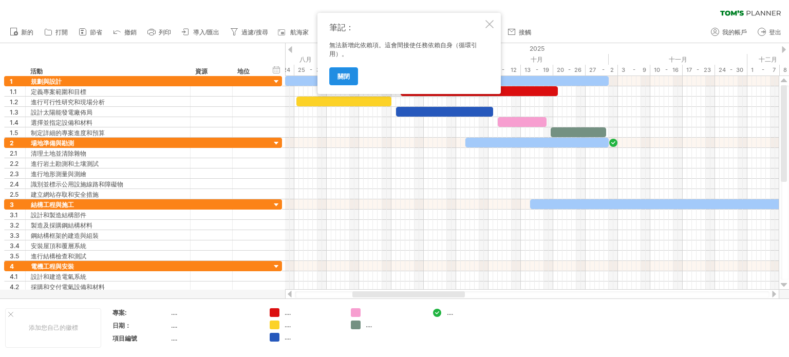
click at [349, 75] on font "關閉" at bounding box center [344, 76] width 12 height 8
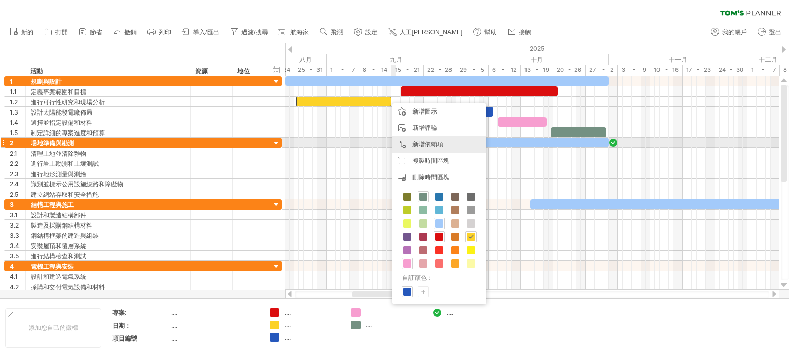
click at [413, 143] on font "新增依賴項" at bounding box center [428, 144] width 31 height 8
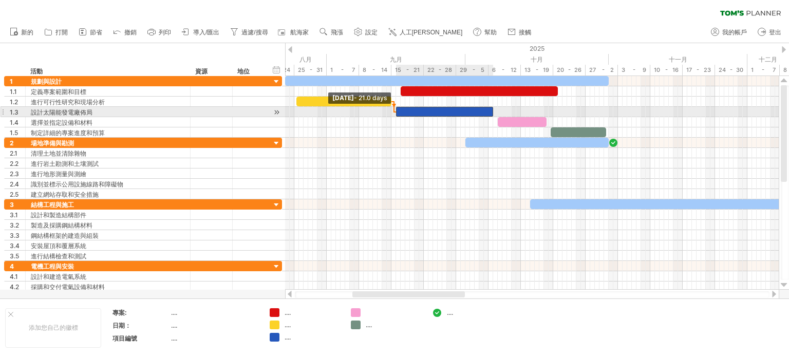
click at [397, 110] on span at bounding box center [396, 112] width 4 height 10
drag, startPoint x: 493, startPoint y: 111, endPoint x: 485, endPoint y: 113, distance: 7.9
click at [485, 113] on span at bounding box center [486, 112] width 4 height 10
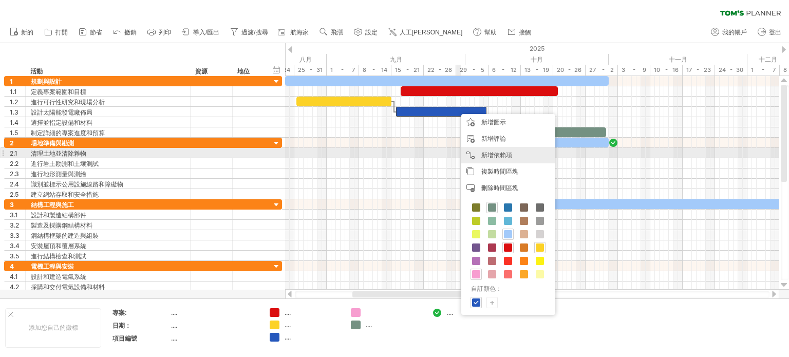
click at [478, 152] on div "新增依賴項 當你需要以特定順序完成任務時，可以使用依賴關係。例如，如果你正在建造房屋，則需要先完成「建造牆壁」任務，然後才能開始「建造屋頂」任務：" at bounding box center [508, 155] width 94 height 16
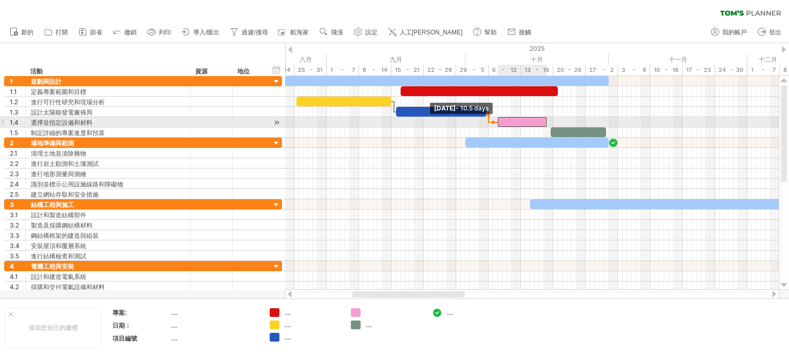
click at [498, 121] on span at bounding box center [498, 122] width 4 height 10
click at [492, 122] on div at bounding box center [493, 122] width 9 height 3
click at [489, 118] on div at bounding box center [488, 116] width 3 height 11
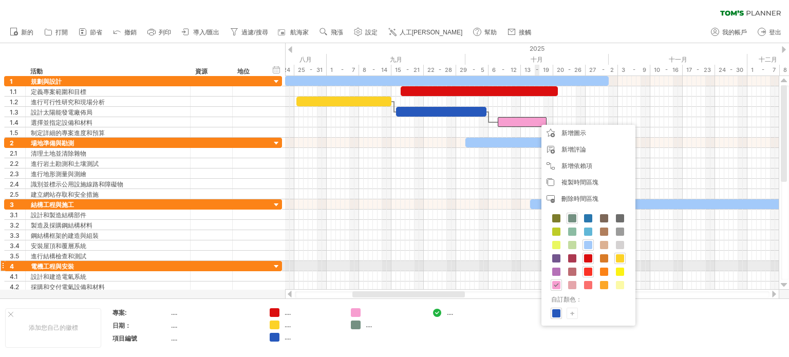
click at [593, 268] on div at bounding box center [588, 271] width 11 height 11
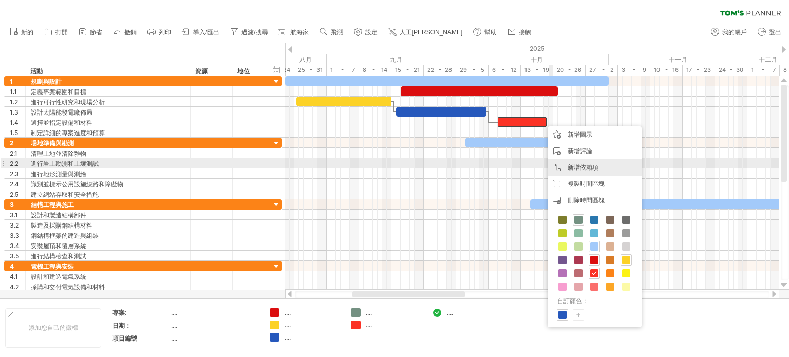
click at [571, 167] on font "新增依賴項" at bounding box center [583, 167] width 31 height 8
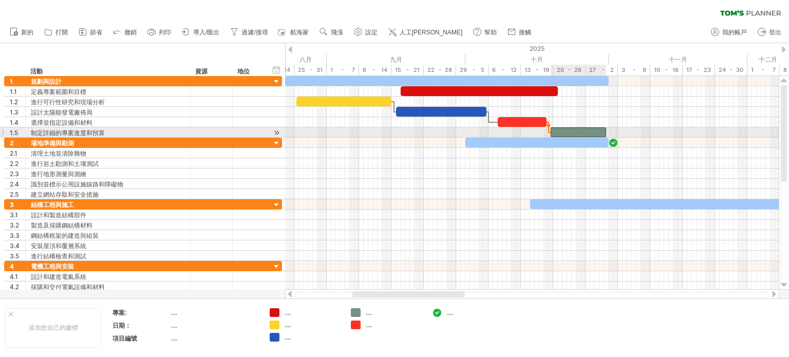
click at [559, 133] on div at bounding box center [578, 132] width 55 height 10
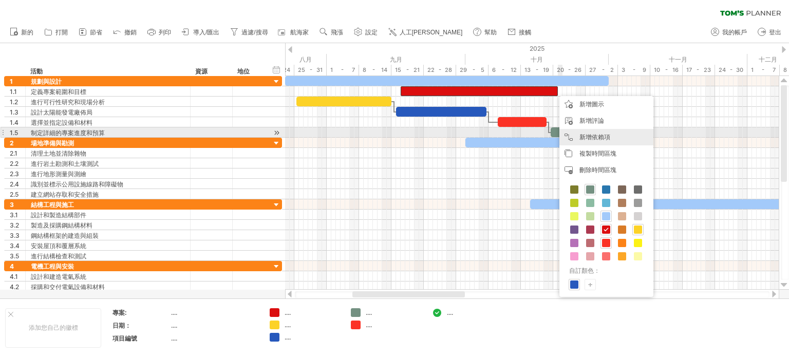
click at [586, 135] on font "新增依賴項" at bounding box center [594, 137] width 31 height 8
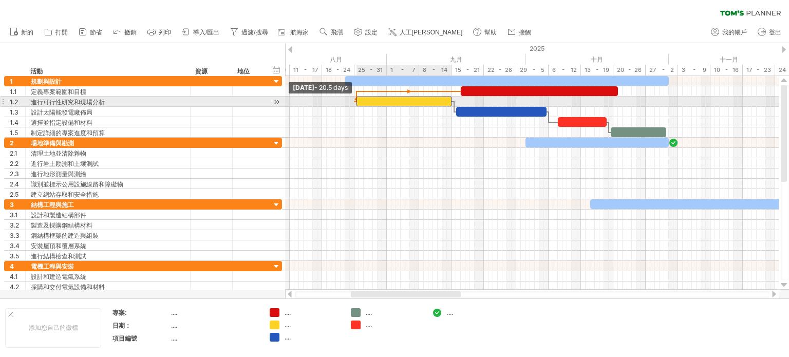
click at [354, 102] on span at bounding box center [356, 102] width 4 height 10
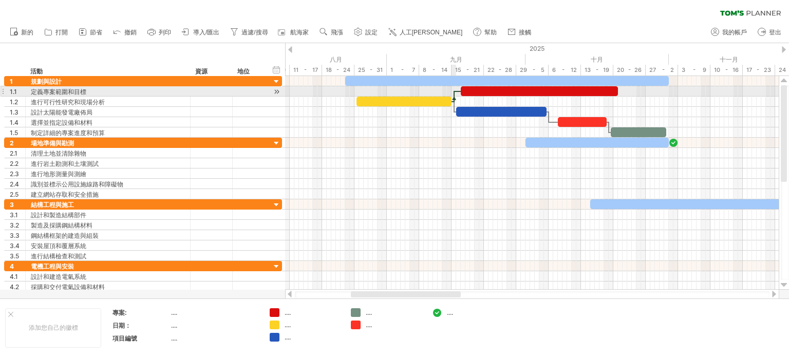
click at [453, 93] on div at bounding box center [454, 96] width 3 height 11
click at [454, 95] on div at bounding box center [454, 96] width 3 height 11
click at [454, 93] on div at bounding box center [454, 96] width 3 height 11
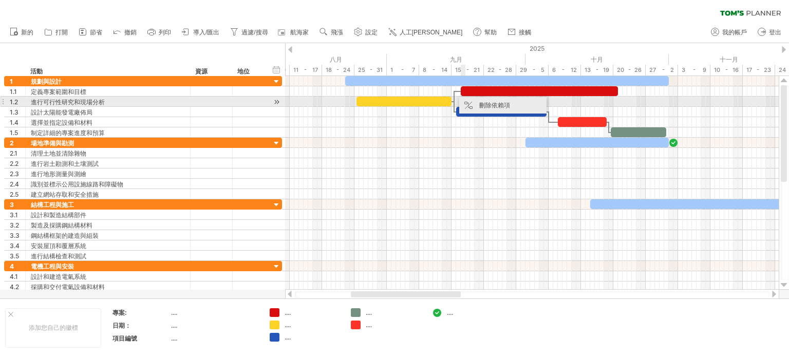
click at [479, 100] on div "刪除依賴項" at bounding box center [502, 105] width 87 height 16
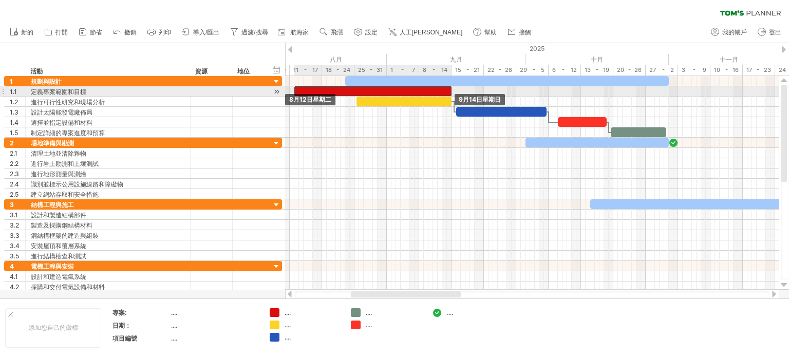
drag, startPoint x: 489, startPoint y: 90, endPoint x: 338, endPoint y: 93, distance: 150.6
click at [321, 93] on div at bounding box center [372, 91] width 157 height 10
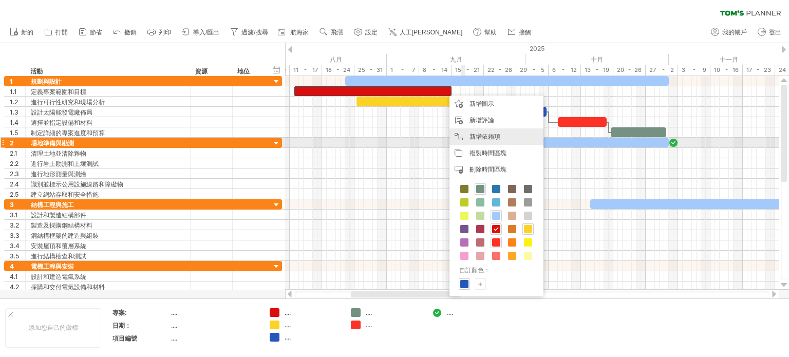
click at [491, 139] on font "新增依賴項" at bounding box center [485, 137] width 31 height 8
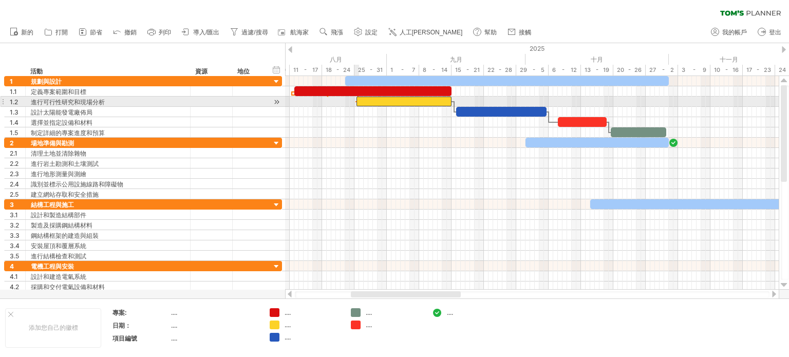
click at [355, 101] on span at bounding box center [356, 102] width 4 height 10
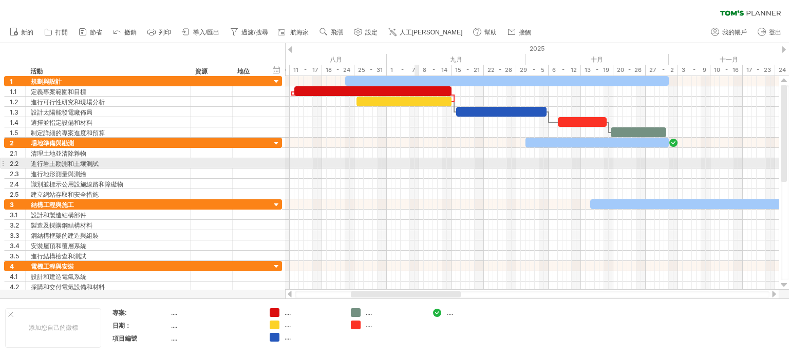
click at [419, 164] on div at bounding box center [532, 163] width 494 height 10
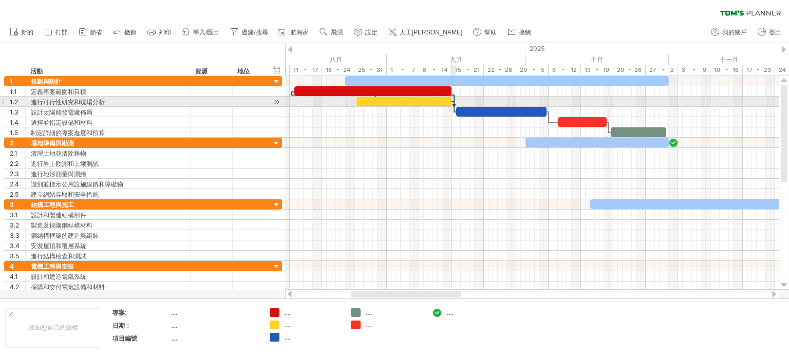
click at [452, 98] on span at bounding box center [451, 102] width 4 height 10
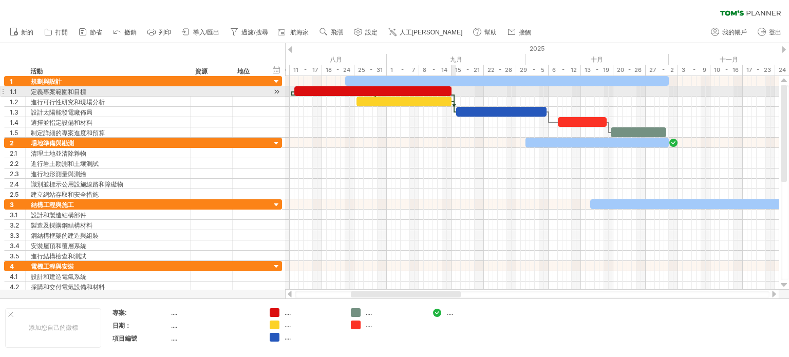
click at [452, 97] on span at bounding box center [451, 102] width 4 height 10
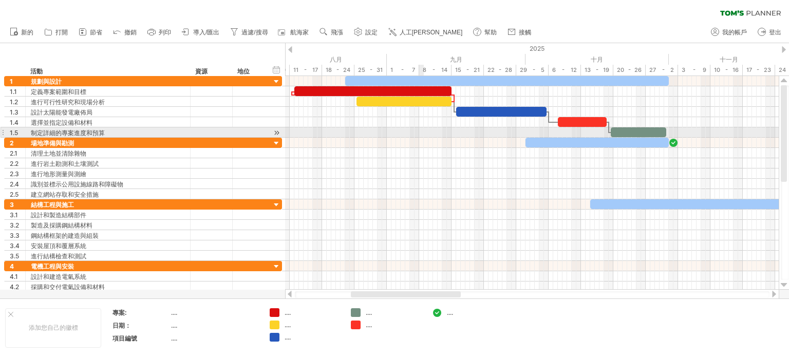
click at [420, 138] on div at bounding box center [532, 143] width 494 height 10
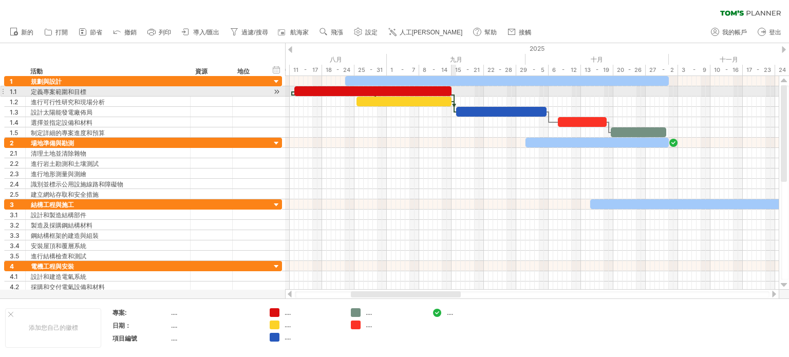
click at [452, 97] on span at bounding box center [451, 102] width 4 height 10
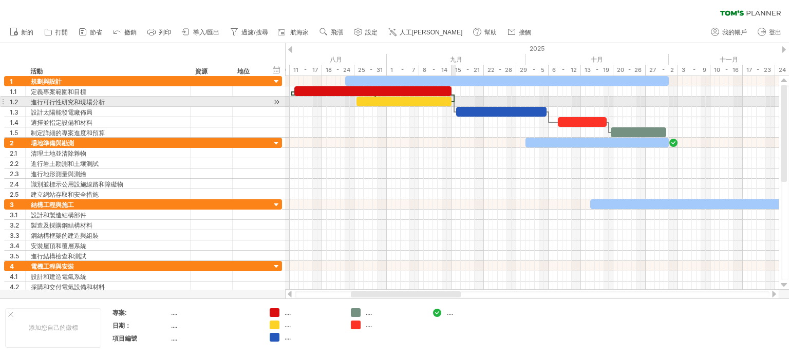
click at [454, 99] on div at bounding box center [454, 99] width 3 height 7
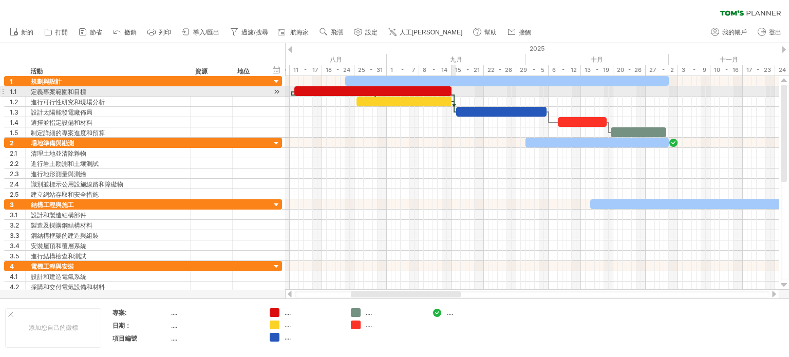
click at [453, 97] on span at bounding box center [451, 102] width 4 height 10
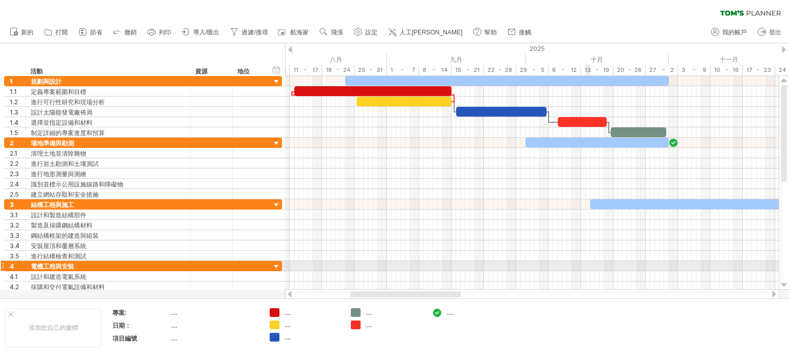
click at [588, 266] on div at bounding box center [532, 266] width 494 height 10
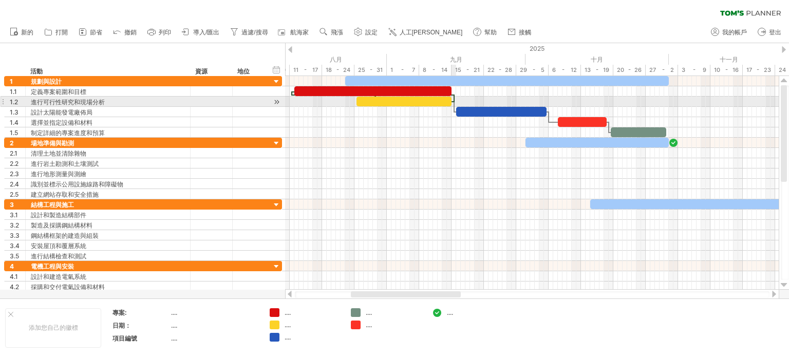
click at [454, 98] on div at bounding box center [454, 99] width 3 height 7
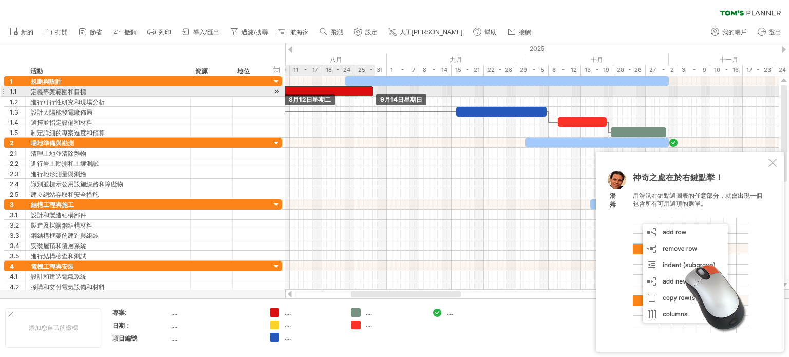
drag, startPoint x: 429, startPoint y: 92, endPoint x: 349, endPoint y: 93, distance: 80.1
click at [349, 93] on div at bounding box center [294, 91] width 157 height 10
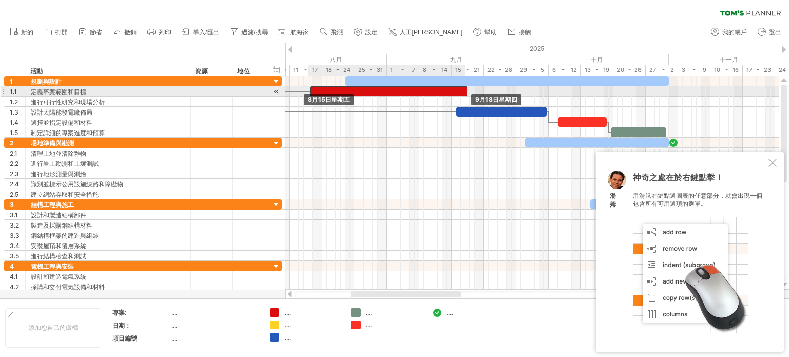
drag, startPoint x: 335, startPoint y: 90, endPoint x: 432, endPoint y: 88, distance: 96.1
click at [432, 88] on div at bounding box center [388, 91] width 157 height 10
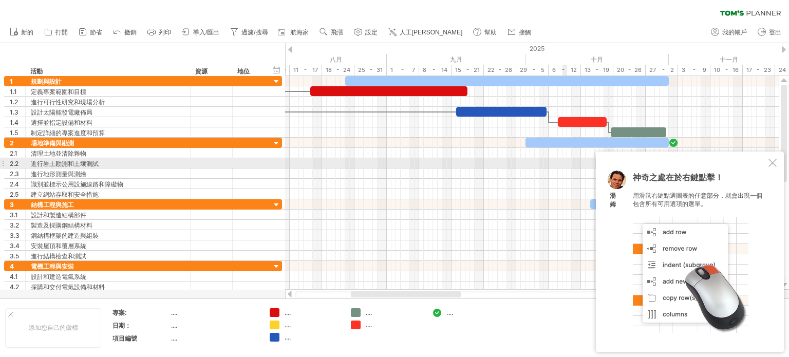
click at [775, 163] on div at bounding box center [773, 163] width 8 height 8
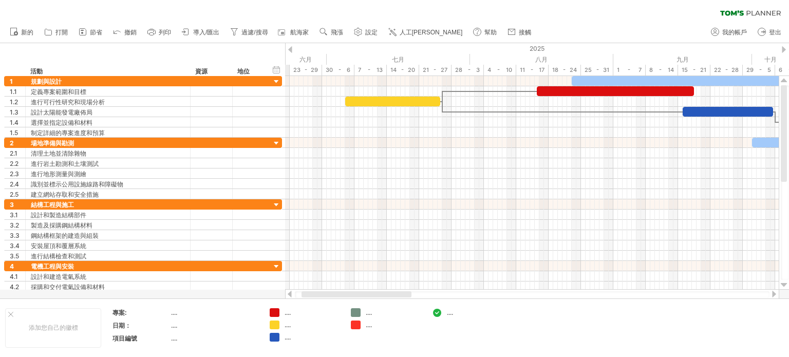
drag, startPoint x: 369, startPoint y: 293, endPoint x: 320, endPoint y: 293, distance: 49.3
click at [320, 293] on div at bounding box center [357, 294] width 110 height 6
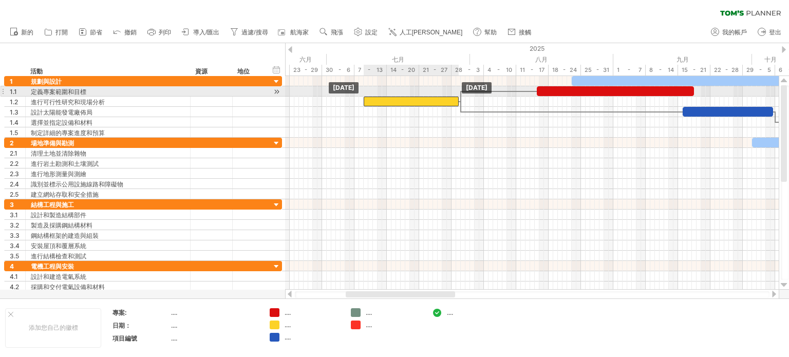
drag, startPoint x: 369, startPoint y: 96, endPoint x: 393, endPoint y: 98, distance: 23.7
click at [386, 98] on div at bounding box center [411, 102] width 95 height 10
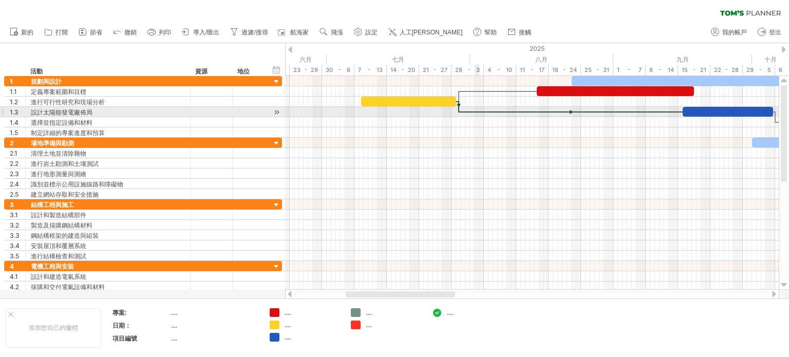
click at [475, 110] on div at bounding box center [570, 111] width 223 height 3
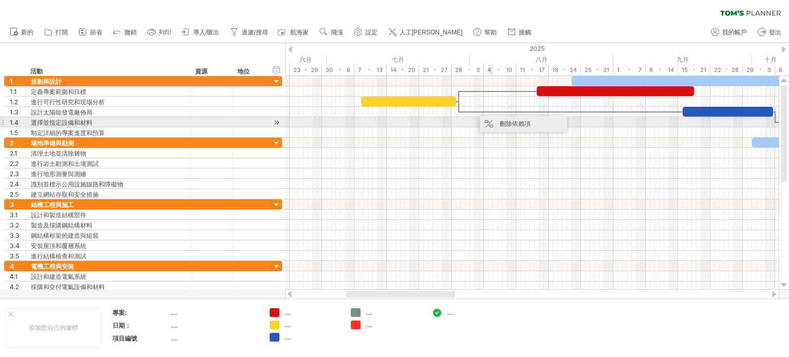
click at [495, 120] on div "刪除依賴項" at bounding box center [523, 124] width 87 height 16
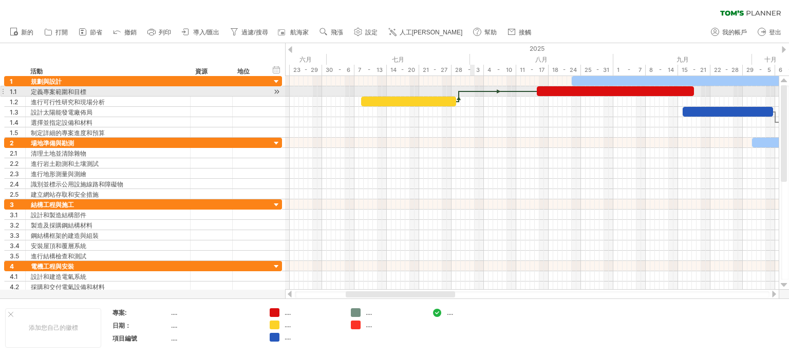
click at [472, 90] on div at bounding box center [498, 91] width 78 height 3
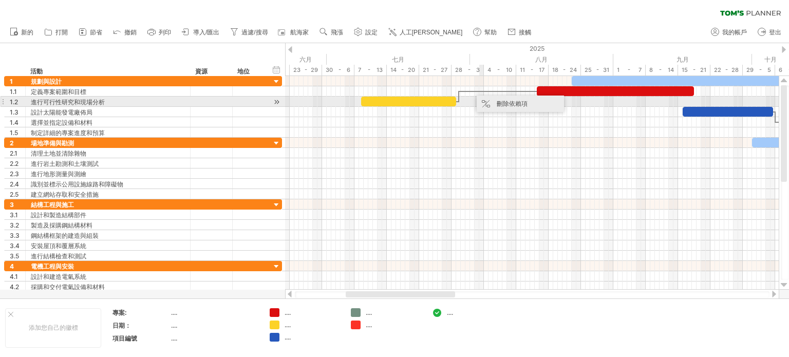
click at [487, 103] on div "刪除依賴項" at bounding box center [520, 104] width 87 height 16
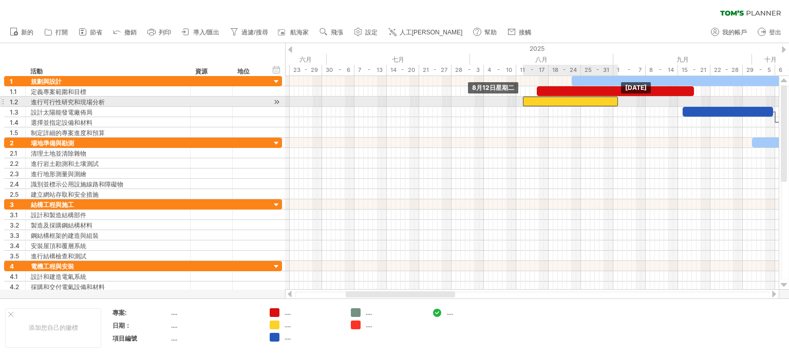
drag, startPoint x: 418, startPoint y: 102, endPoint x: 579, endPoint y: 100, distance: 161.8
click at [579, 100] on div at bounding box center [570, 102] width 95 height 10
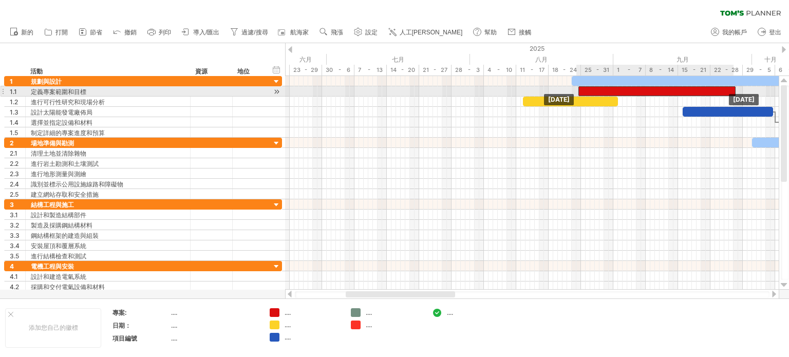
drag, startPoint x: 579, startPoint y: 90, endPoint x: 621, endPoint y: 87, distance: 41.7
click at [621, 87] on div at bounding box center [656, 91] width 157 height 10
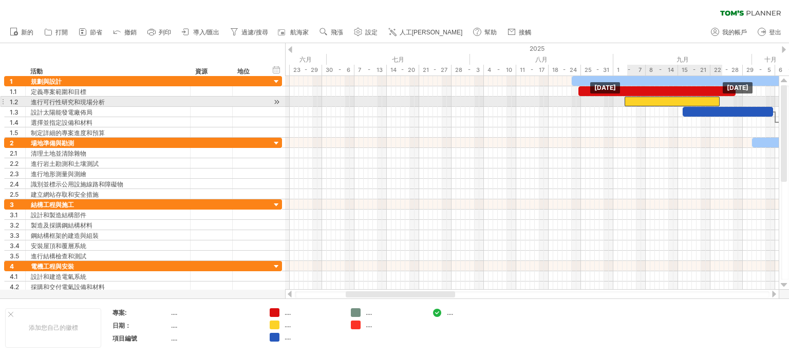
drag, startPoint x: 588, startPoint y: 102, endPoint x: 690, endPoint y: 102, distance: 101.7
click at [690, 102] on div at bounding box center [672, 102] width 95 height 10
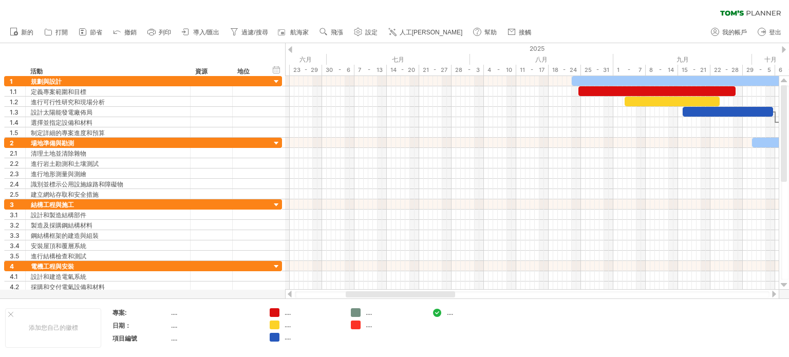
click at [776, 295] on div at bounding box center [774, 294] width 8 height 7
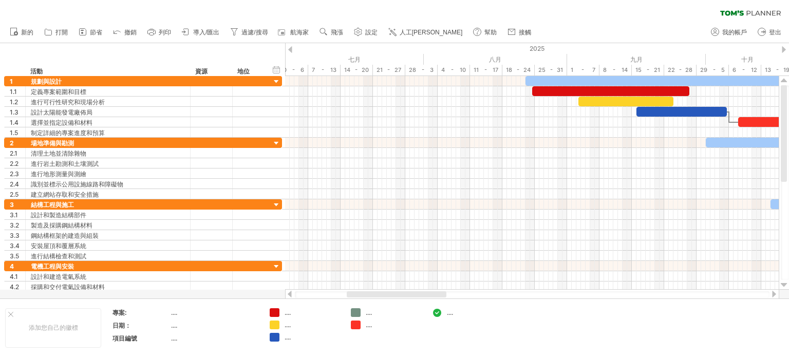
click at [776, 295] on div at bounding box center [774, 294] width 8 height 7
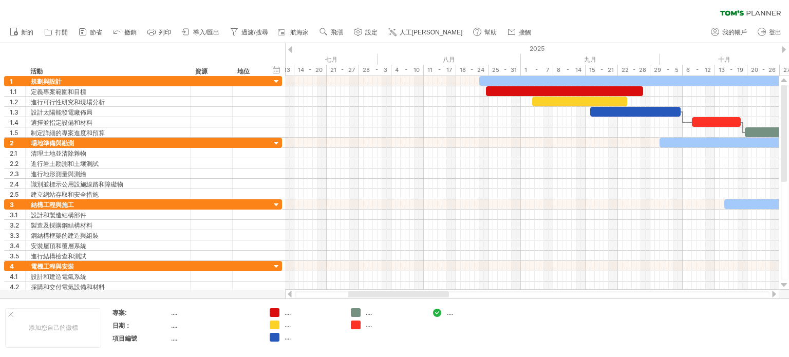
click at [776, 295] on div at bounding box center [774, 294] width 8 height 7
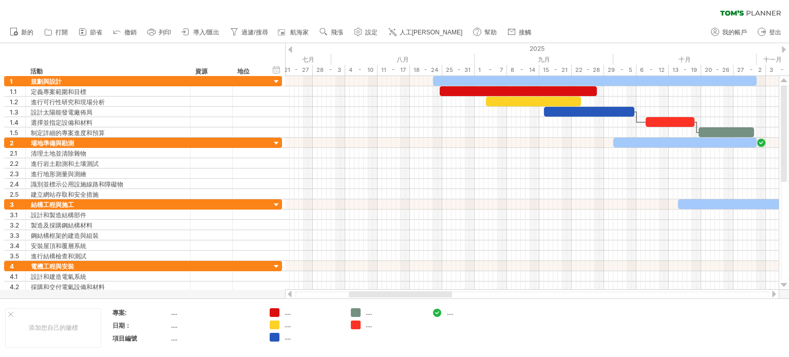
click at [776, 295] on div at bounding box center [774, 294] width 8 height 7
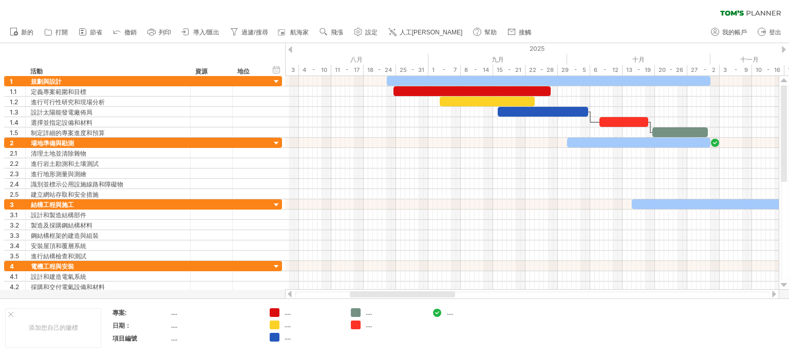
click at [776, 295] on div at bounding box center [774, 294] width 8 height 7
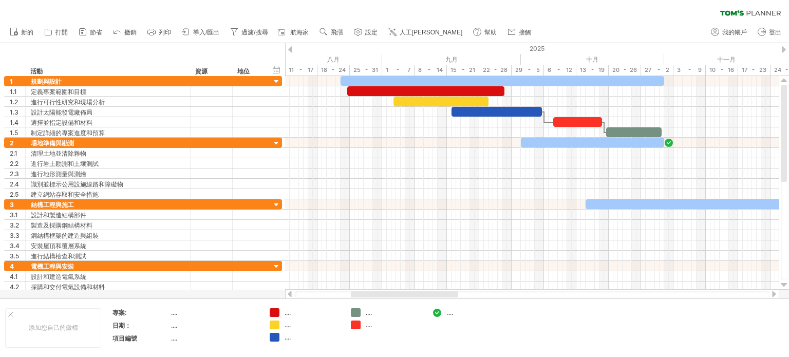
click at [776, 295] on div at bounding box center [774, 294] width 8 height 7
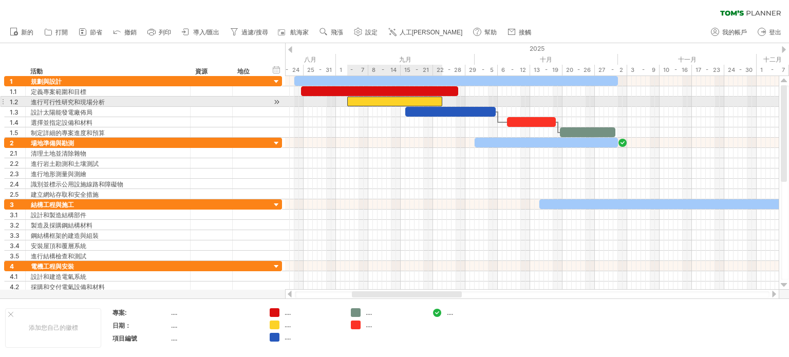
click at [438, 102] on div at bounding box center [394, 102] width 95 height 10
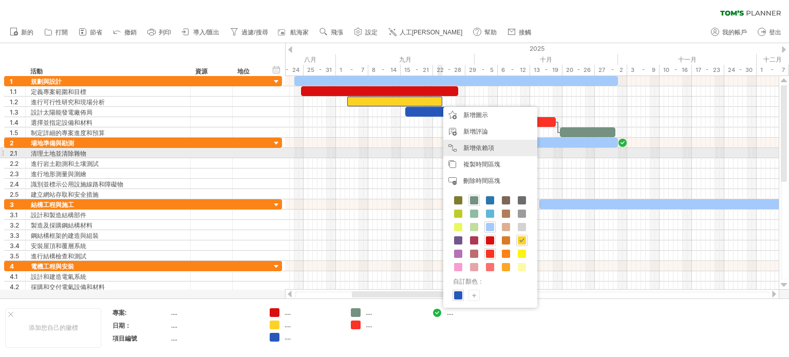
click at [474, 152] on div "新增依賴項 當你需要以特定順序完成任務時，可以使用依賴關係。例如，如果你正在建造房屋，則需要先完成「建造牆壁」任務，然後才能開始「建造屋頂」任務：" at bounding box center [490, 148] width 94 height 16
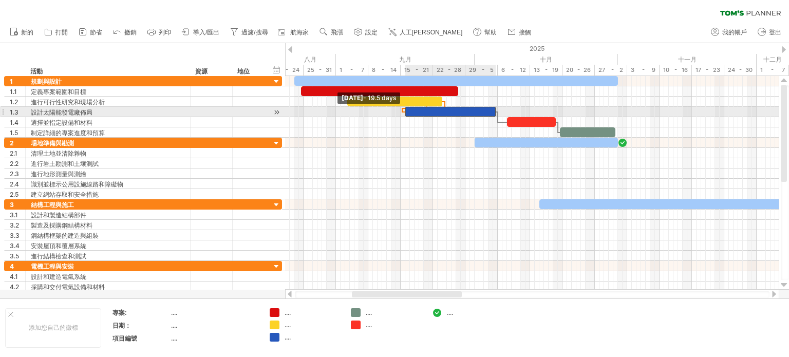
click at [405, 112] on span at bounding box center [405, 112] width 4 height 10
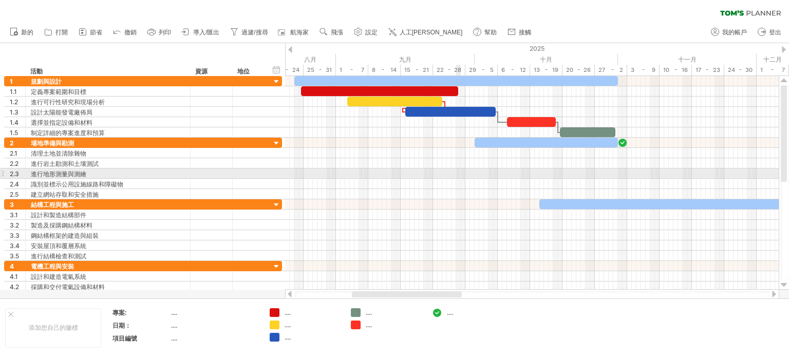
click at [458, 174] on div at bounding box center [532, 173] width 494 height 10
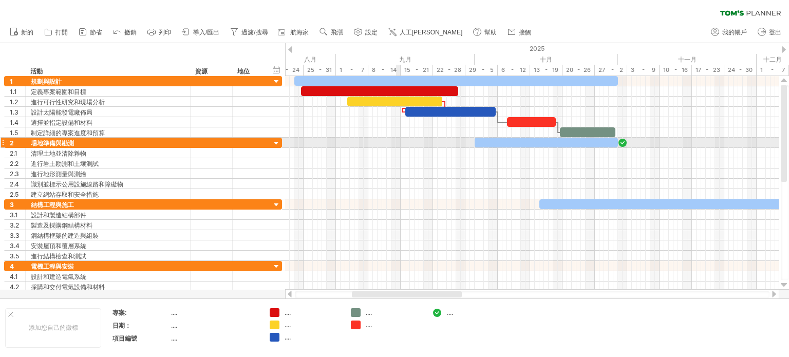
click at [399, 140] on div at bounding box center [532, 143] width 494 height 10
click at [213, 73] on div "資源" at bounding box center [210, 71] width 31 height 10
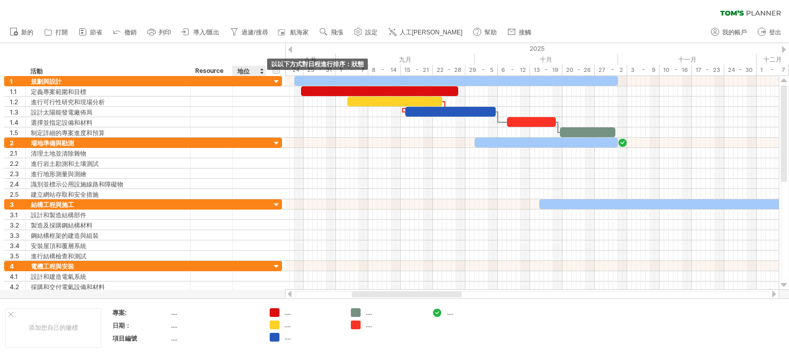
click at [261, 71] on div at bounding box center [261, 71] width 4 height 10
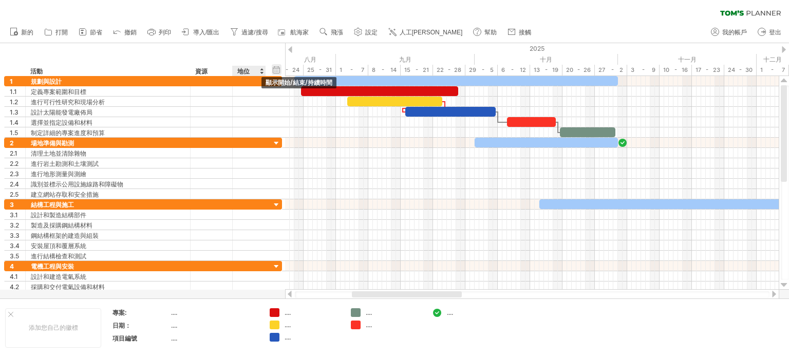
click at [273, 70] on div "hide start/end/duration 顯示開始/結束/持續時間" at bounding box center [277, 69] width 10 height 11
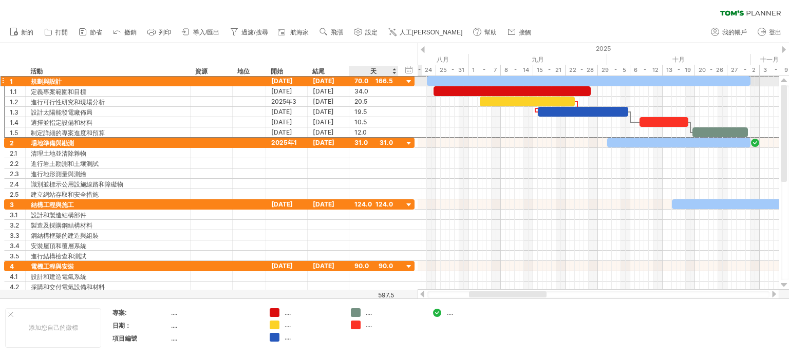
click at [363, 83] on font "70.0" at bounding box center [361, 81] width 14 height 8
click at [362, 82] on font "70.0" at bounding box center [361, 81] width 14 height 8
click at [414, 70] on div "隱藏開始/結束/持續時間 顯示開始/結束/持續時間" at bounding box center [409, 69] width 10 height 11
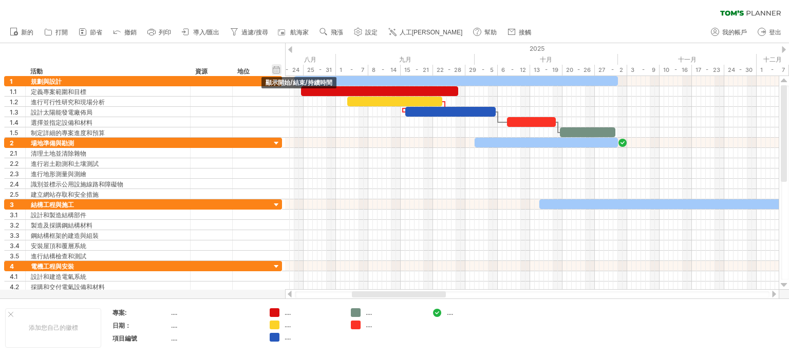
click at [275, 73] on div "隱藏開始/結束/持續時間 顯示開始/結束/持續時間" at bounding box center [277, 69] width 10 height 11
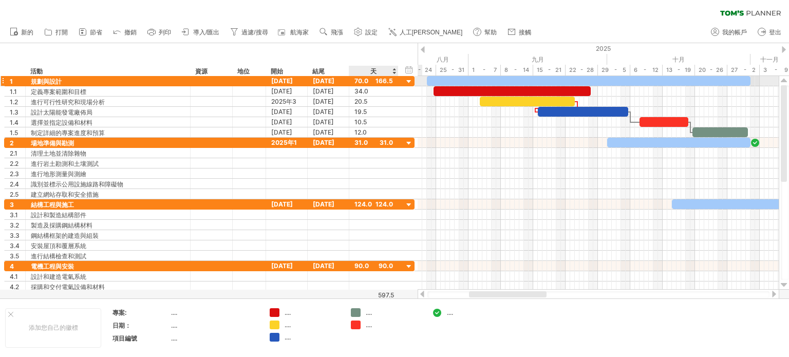
click at [409, 84] on div at bounding box center [409, 82] width 10 height 10
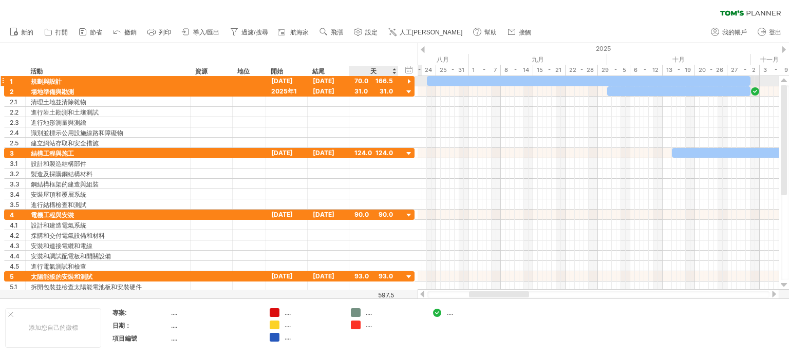
click at [409, 84] on div at bounding box center [409, 82] width 10 height 10
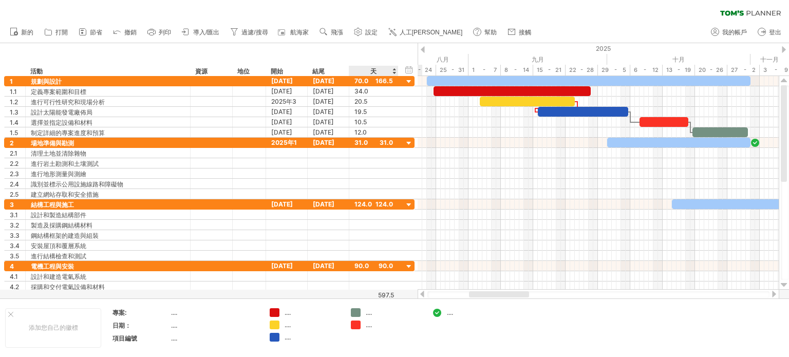
click at [393, 74] on div "天" at bounding box center [373, 71] width 49 height 10
click at [385, 73] on div "天" at bounding box center [373, 71] width 49 height 10
click at [408, 70] on div "隱藏開始/結束/持續時間 顯示開始/結束/持續時間" at bounding box center [409, 69] width 10 height 11
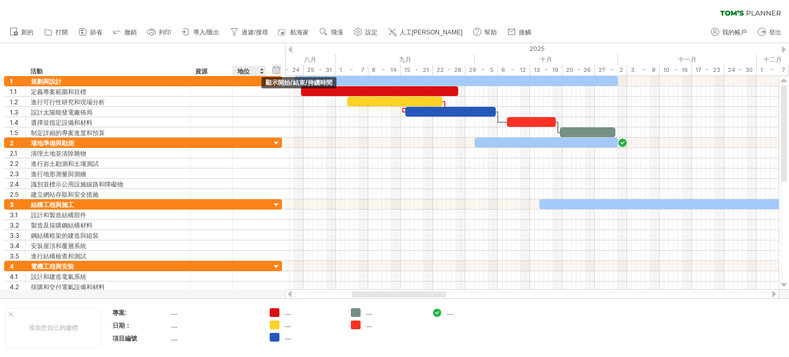
click at [277, 68] on div "隱藏開始/結束/持續時間 顯示開始/結束/持續時間" at bounding box center [277, 69] width 10 height 11
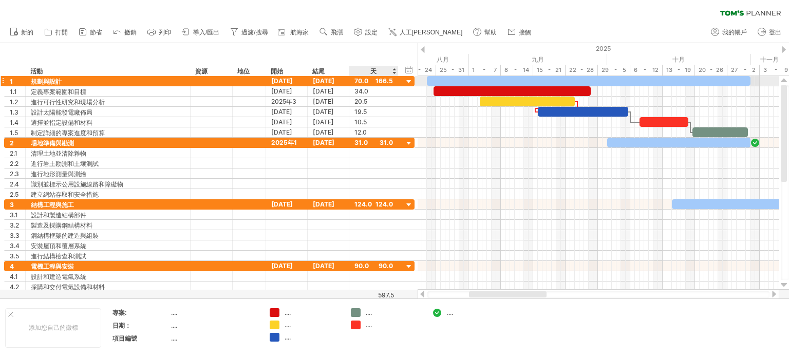
click at [382, 83] on div "70.0" at bounding box center [373, 81] width 39 height 10
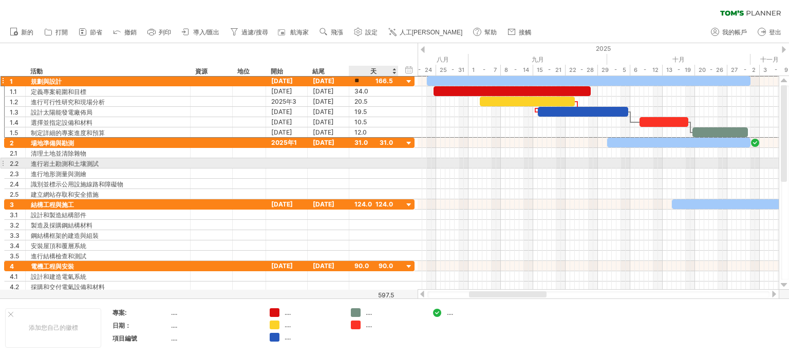
type input "***"
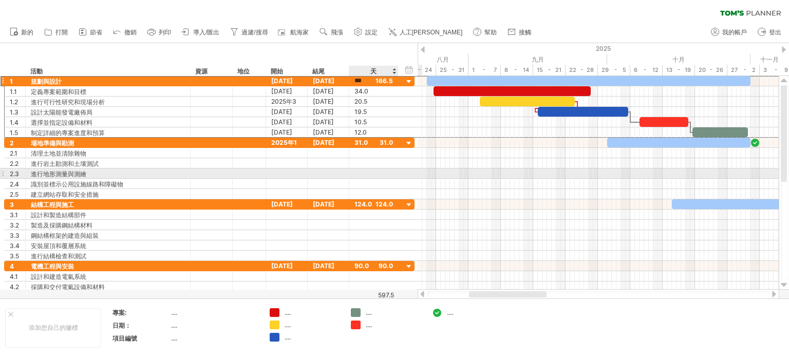
scroll to position [0, 0]
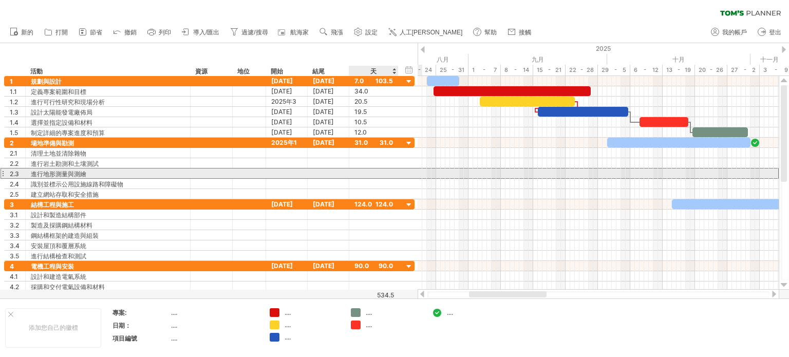
click at [390, 170] on div at bounding box center [373, 173] width 39 height 10
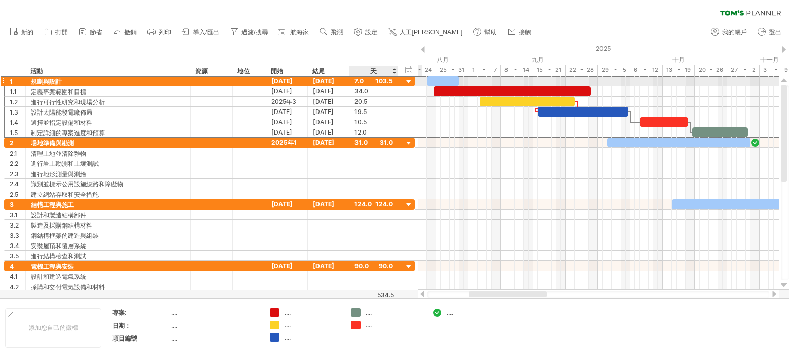
click at [387, 83] on div "7.0" at bounding box center [373, 81] width 39 height 10
click at [386, 82] on div "***" at bounding box center [373, 81] width 39 height 10
click at [388, 82] on div "***" at bounding box center [373, 81] width 39 height 10
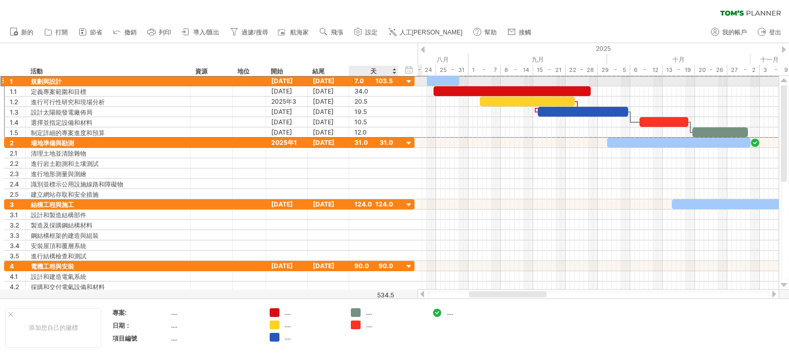
click at [390, 81] on div "7.0" at bounding box center [373, 81] width 39 height 10
type input "**"
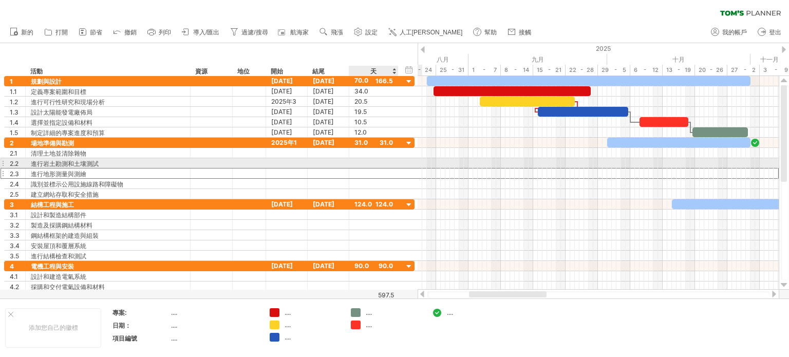
click at [381, 168] on div at bounding box center [373, 173] width 39 height 10
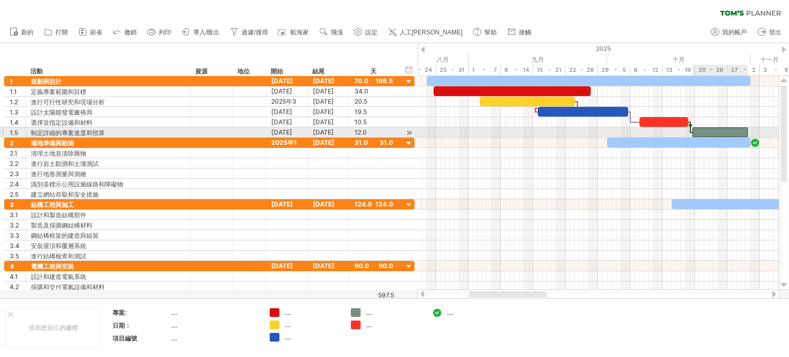
scroll to position [0, 0]
click at [743, 133] on div at bounding box center [719, 132] width 55 height 10
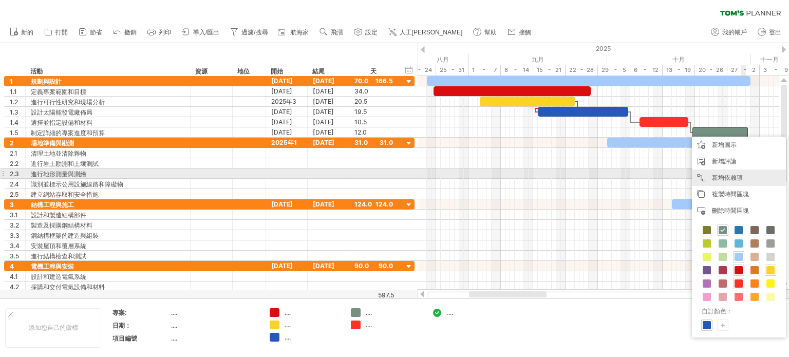
click at [739, 177] on font "新增依賴項" at bounding box center [727, 178] width 31 height 8
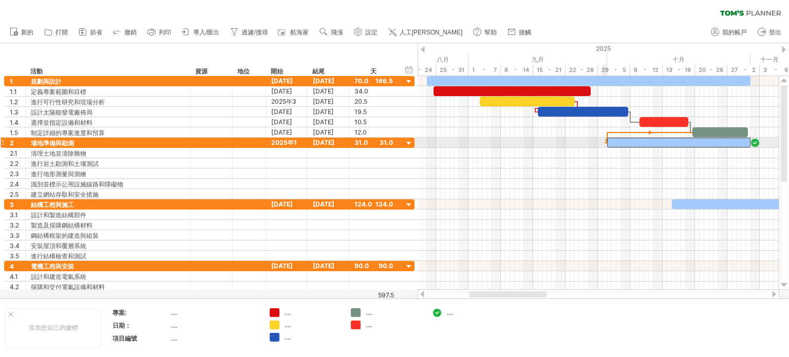
click at [605, 141] on span at bounding box center [607, 143] width 4 height 10
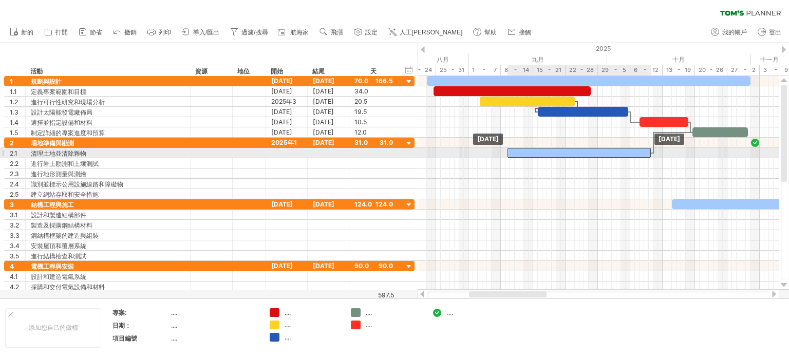
drag, startPoint x: 724, startPoint y: 143, endPoint x: 632, endPoint y: 152, distance: 92.4
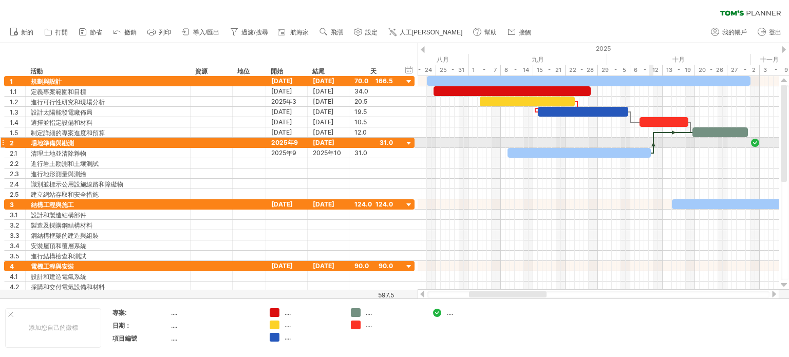
click at [653, 141] on div at bounding box center [653, 143] width 3 height 22
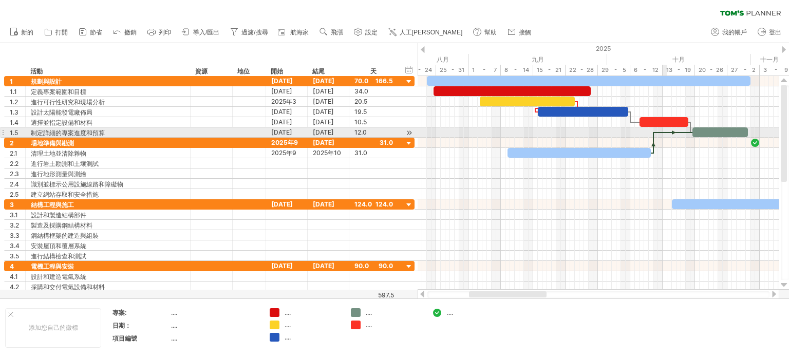
click at [663, 131] on div at bounding box center [673, 132] width 39 height 3
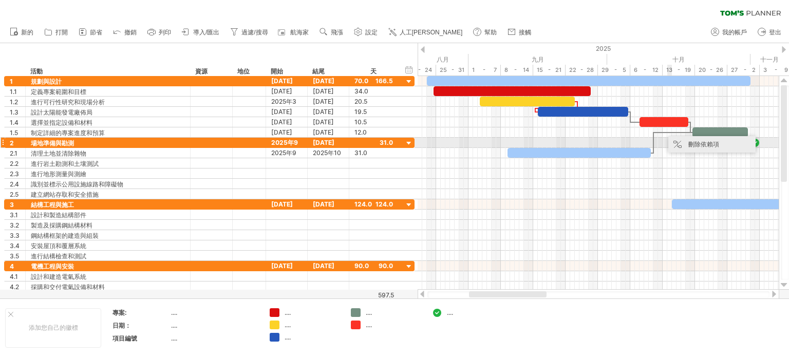
click at [673, 142] on div "刪除依賴項" at bounding box center [711, 144] width 87 height 16
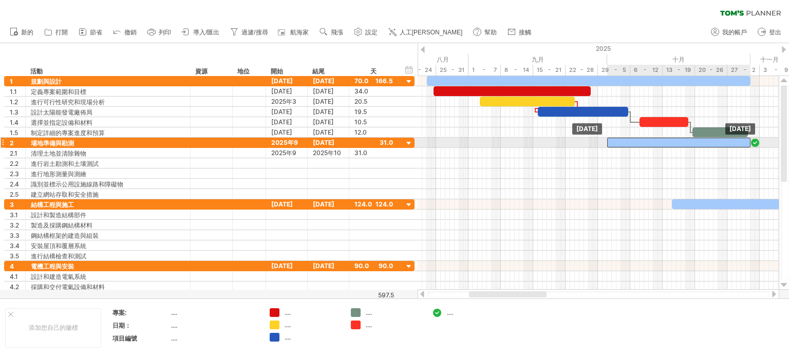
drag, startPoint x: 586, startPoint y: 153, endPoint x: 685, endPoint y: 145, distance: 100.0
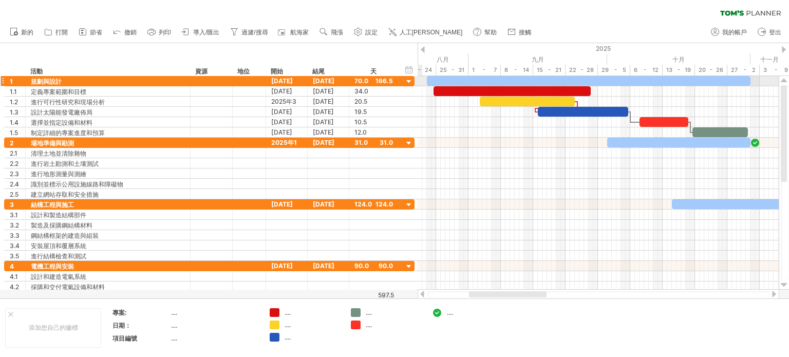
click at [407, 82] on div at bounding box center [409, 82] width 10 height 10
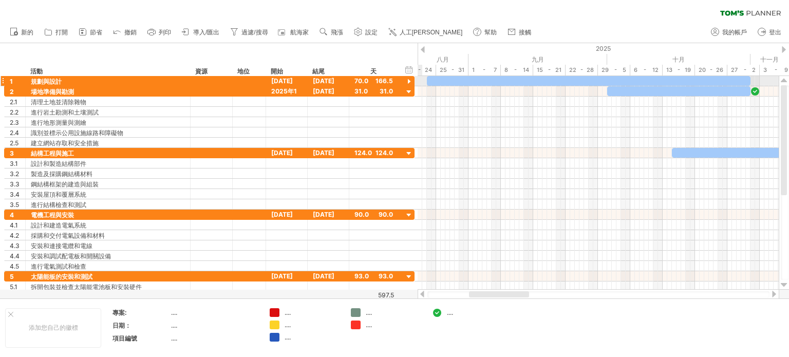
click at [407, 82] on div at bounding box center [409, 82] width 10 height 10
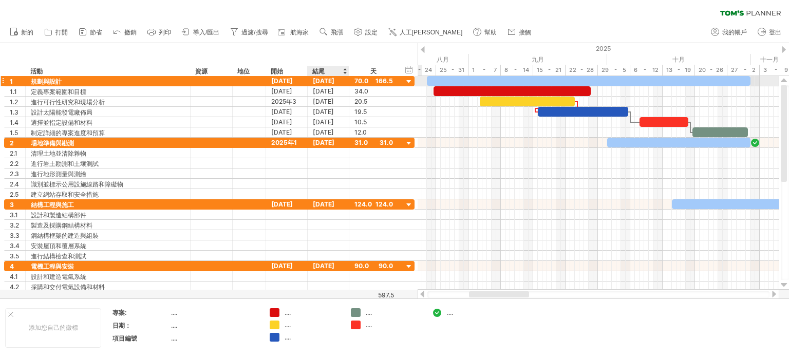
click at [334, 82] on font "2025年10月31日" at bounding box center [324, 81] width 22 height 8
click at [612, 77] on div at bounding box center [589, 81] width 324 height 10
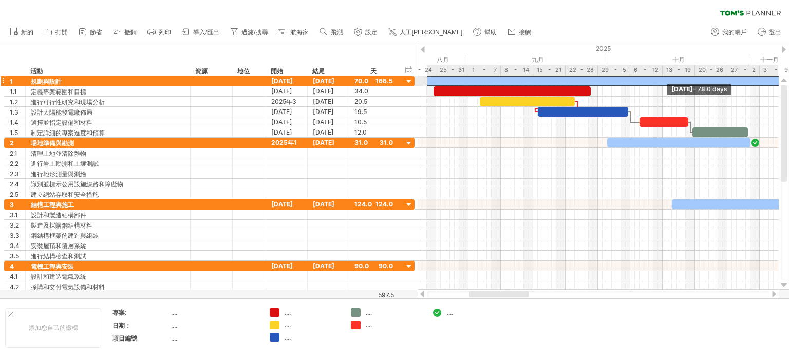
drag, startPoint x: 749, startPoint y: 80, endPoint x: 789, endPoint y: 80, distance: 39.6
click at [789, 80] on div "嘗試造訪 plan.tomsplanner.com 再次連接... 0% 清除過濾器 新的" at bounding box center [394, 178] width 789 height 357
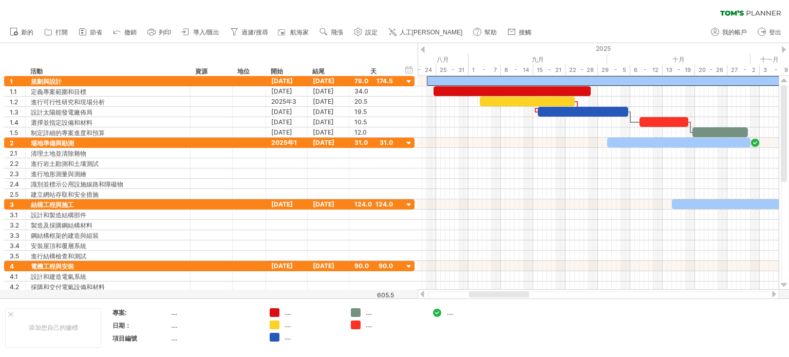
click at [771, 292] on div at bounding box center [774, 294] width 8 height 7
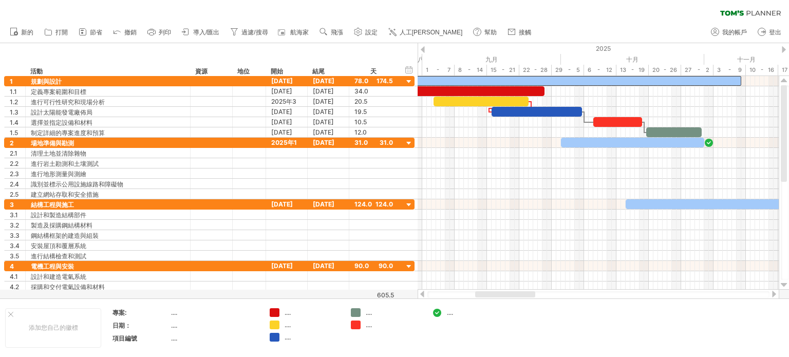
click at [771, 292] on div at bounding box center [774, 294] width 8 height 7
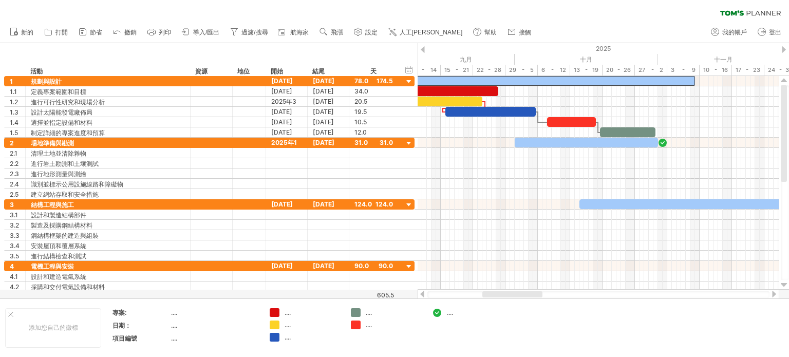
click at [770, 292] on div at bounding box center [774, 294] width 8 height 7
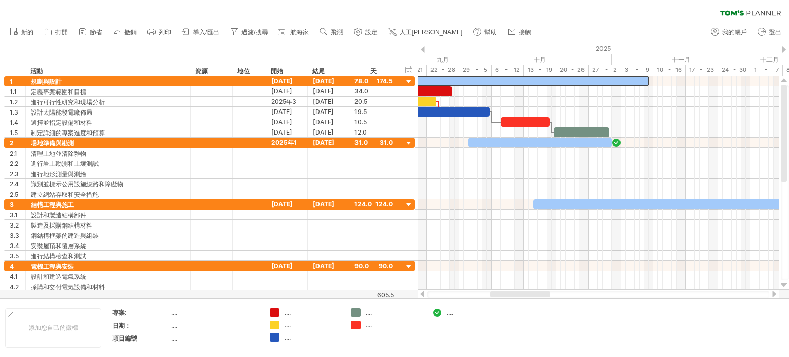
click at [770, 291] on div at bounding box center [774, 294] width 8 height 7
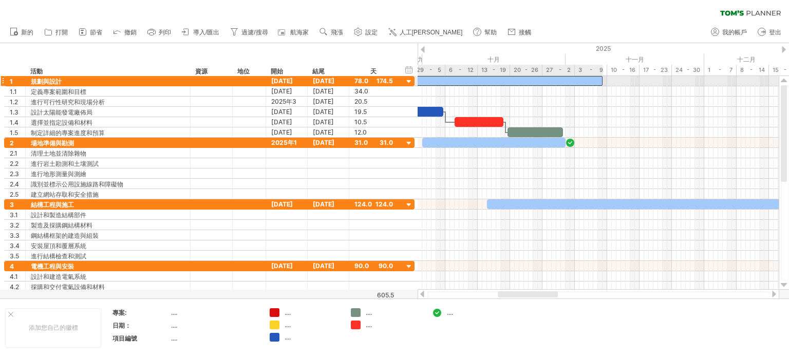
click at [585, 79] on div at bounding box center [422, 81] width 361 height 10
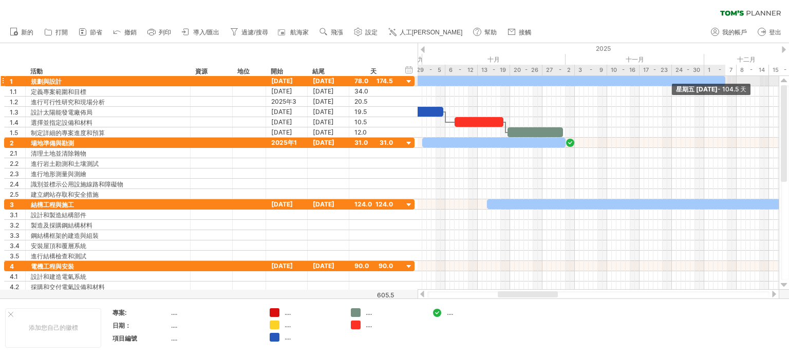
drag, startPoint x: 602, startPoint y: 80, endPoint x: 725, endPoint y: 81, distance: 123.3
click at [725, 81] on span at bounding box center [725, 81] width 4 height 10
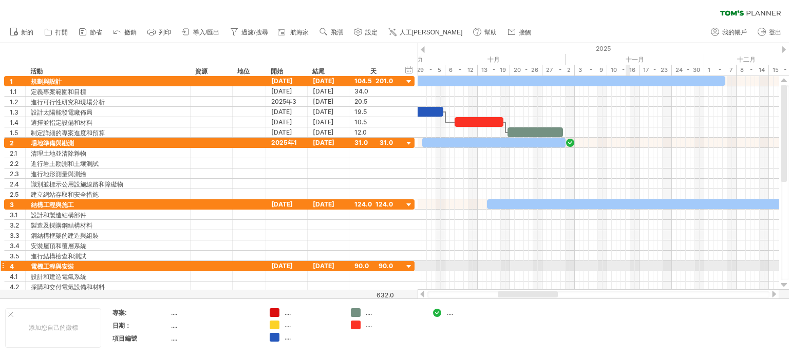
click at [627, 265] on div at bounding box center [598, 266] width 361 height 10
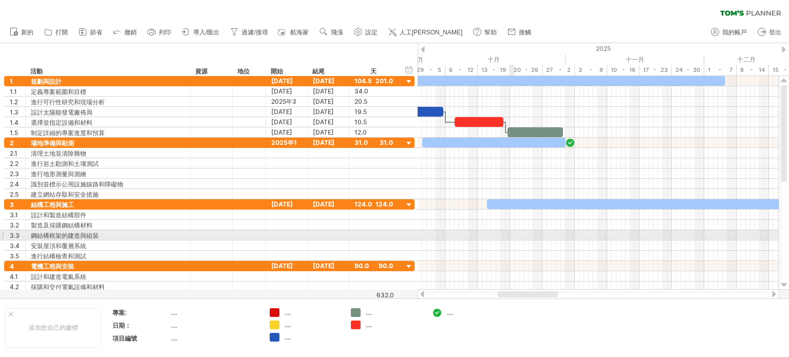
click at [512, 234] on div at bounding box center [598, 235] width 361 height 10
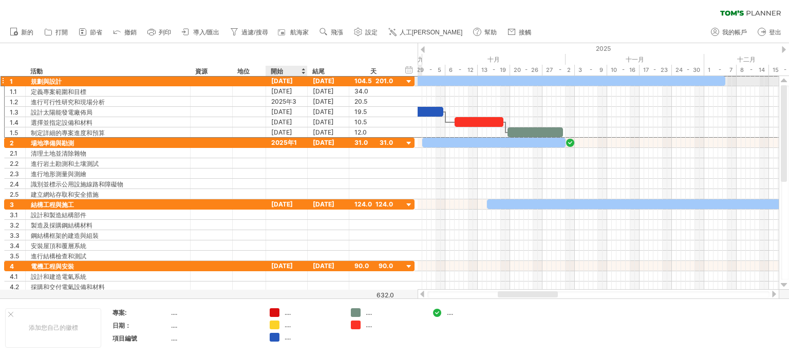
click at [286, 83] on font "23-08-25" at bounding box center [282, 81] width 22 height 8
click at [286, 82] on font "23-08-25" at bounding box center [282, 81] width 22 height 8
click at [304, 70] on div at bounding box center [303, 71] width 4 height 10
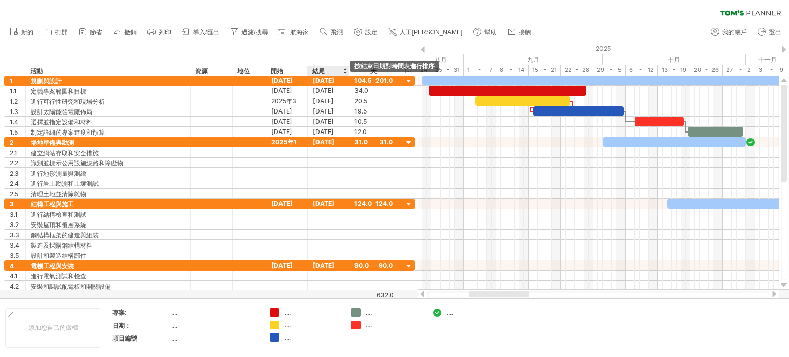
click at [343, 73] on div at bounding box center [345, 71] width 4 height 10
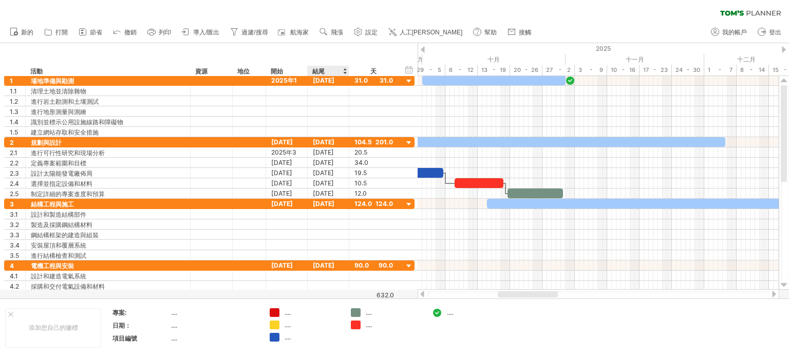
click at [343, 73] on div at bounding box center [345, 71] width 4 height 10
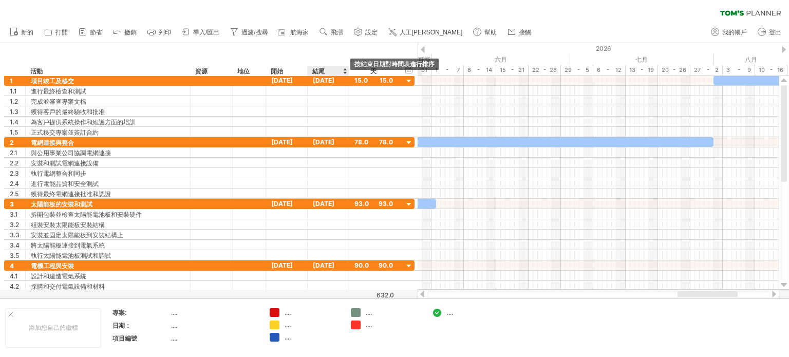
click at [344, 70] on div at bounding box center [345, 71] width 4 height 10
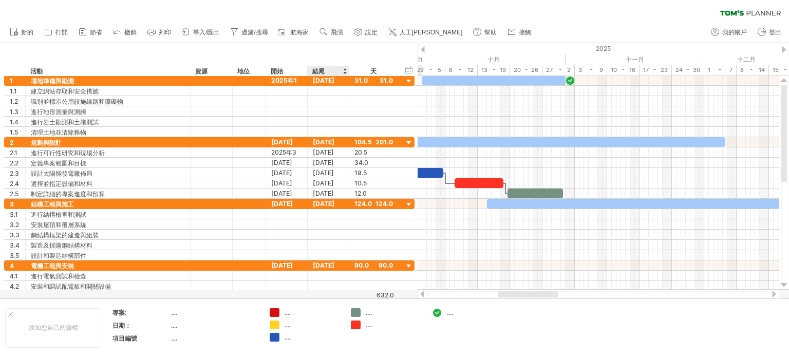
click at [344, 67] on div at bounding box center [345, 71] width 4 height 10
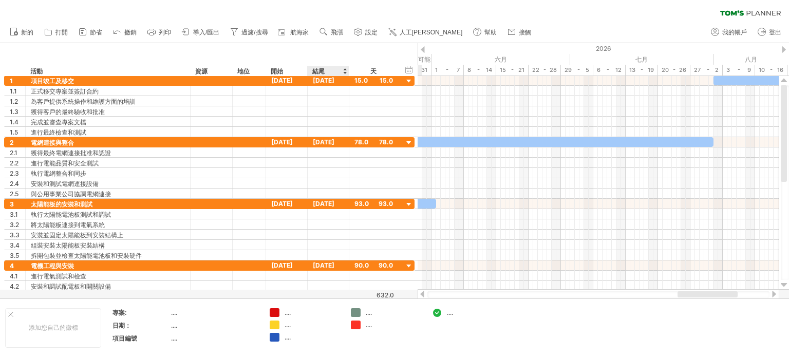
click at [344, 67] on div at bounding box center [345, 71] width 4 height 10
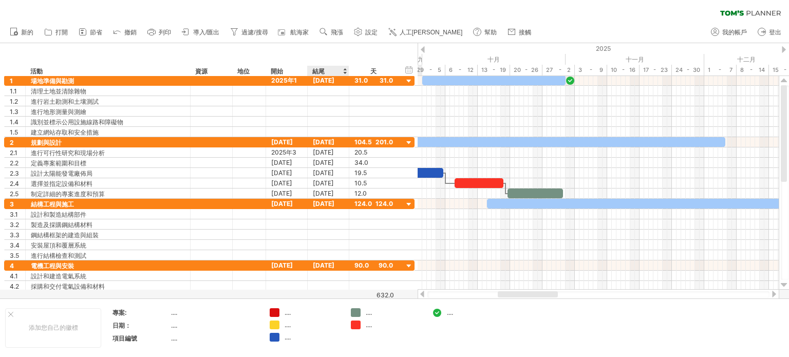
click at [344, 67] on div at bounding box center [345, 71] width 4 height 10
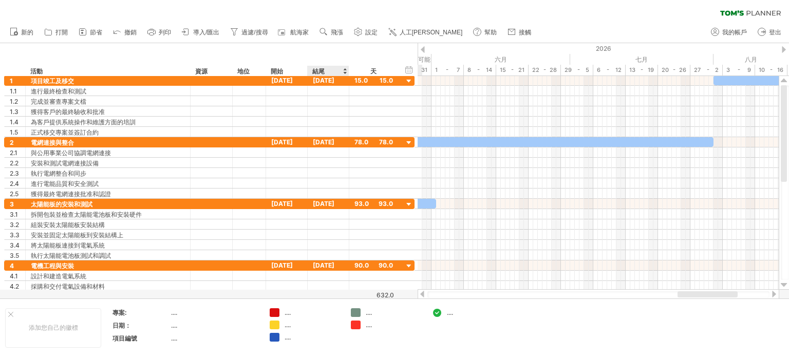
click at [343, 67] on div at bounding box center [345, 71] width 4 height 10
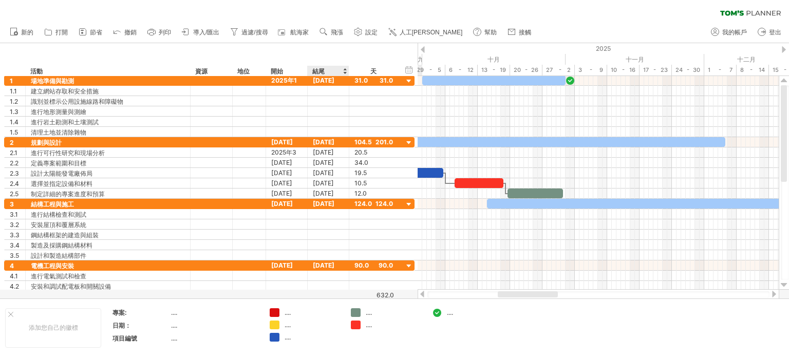
click at [343, 66] on div at bounding box center [345, 71] width 4 height 10
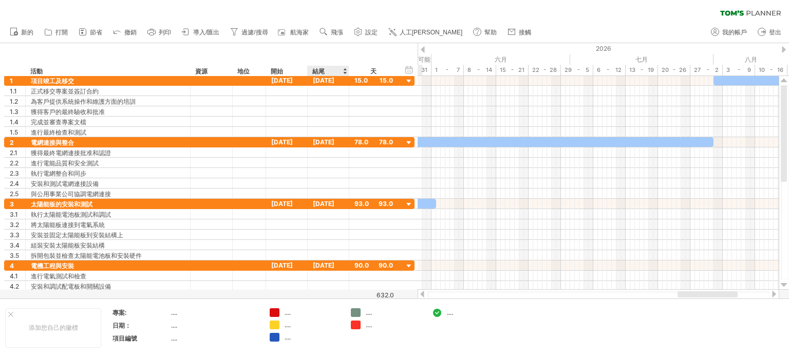
click at [343, 66] on div at bounding box center [345, 71] width 4 height 10
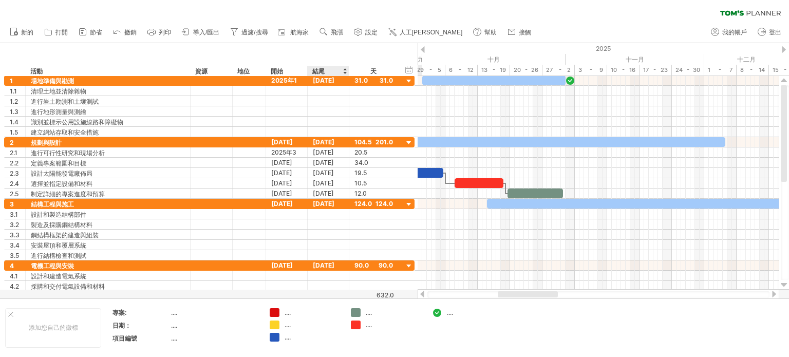
click at [343, 66] on div at bounding box center [345, 71] width 4 height 10
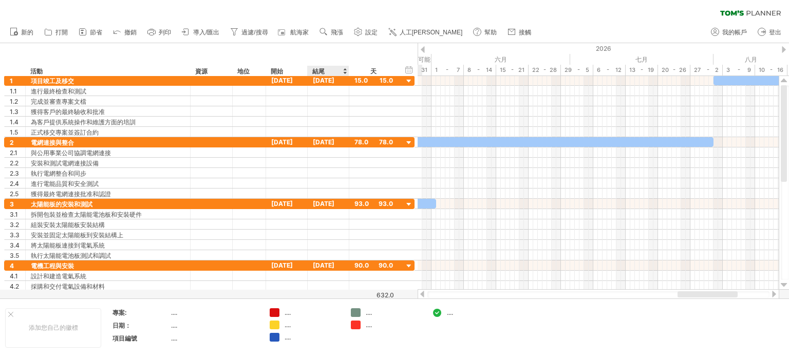
click at [343, 66] on div at bounding box center [345, 71] width 4 height 10
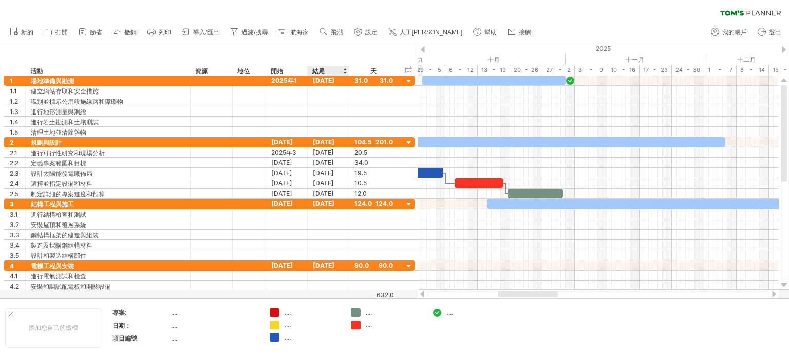
click at [343, 66] on div at bounding box center [345, 71] width 4 height 10
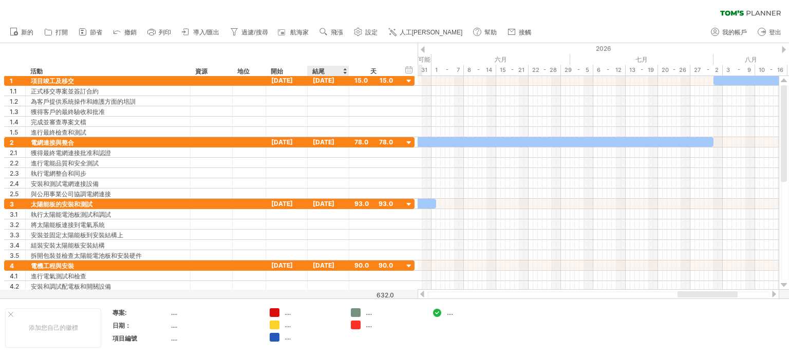
click at [342, 66] on div "結尾" at bounding box center [328, 71] width 42 height 10
click at [344, 72] on div at bounding box center [345, 71] width 4 height 10
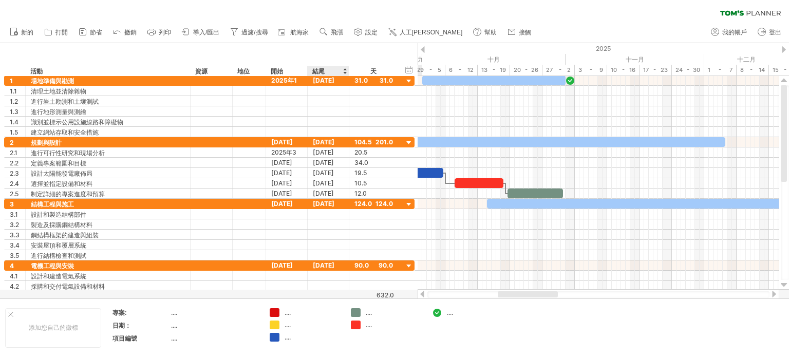
click at [345, 70] on div at bounding box center [345, 71] width 4 height 10
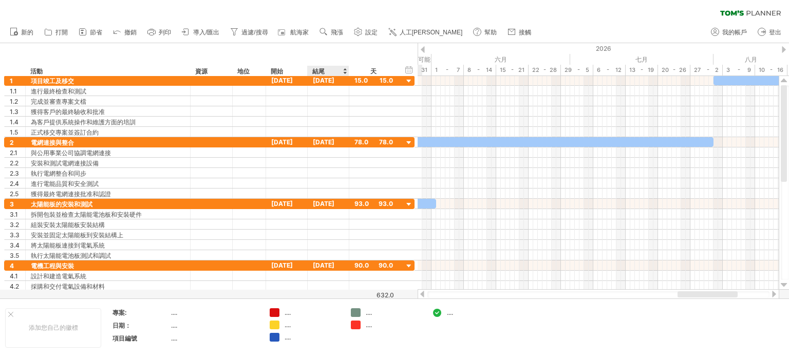
click at [345, 70] on div at bounding box center [345, 71] width 4 height 10
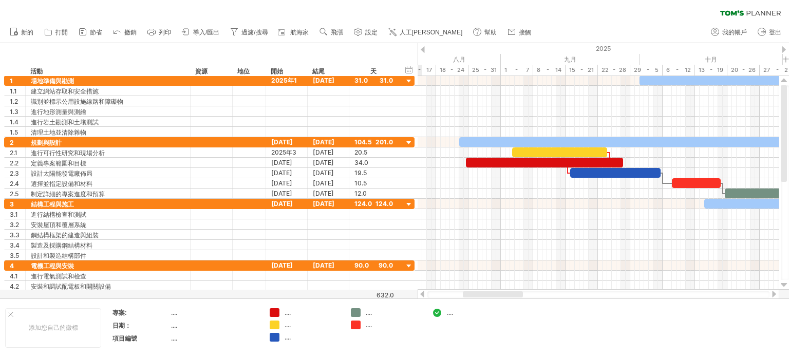
drag, startPoint x: 539, startPoint y: 296, endPoint x: 504, endPoint y: 295, distance: 34.9
click at [504, 295] on div at bounding box center [493, 294] width 60 height 6
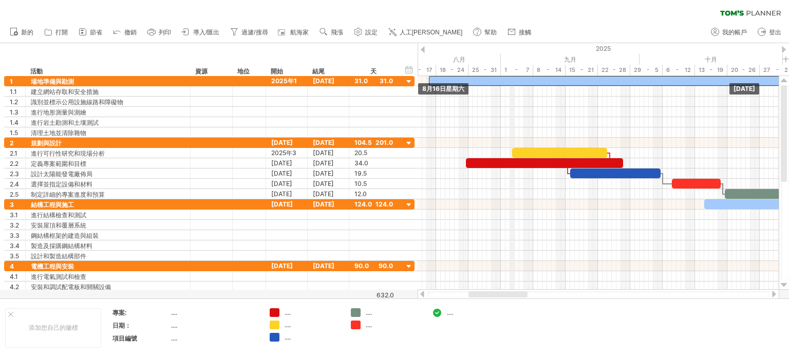
drag, startPoint x: 540, startPoint y: 141, endPoint x: 511, endPoint y: 74, distance: 72.9
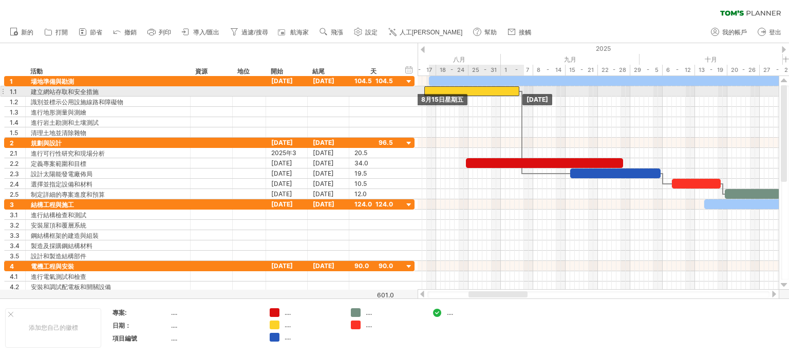
drag, startPoint x: 532, startPoint y: 154, endPoint x: 445, endPoint y: 96, distance: 104.2
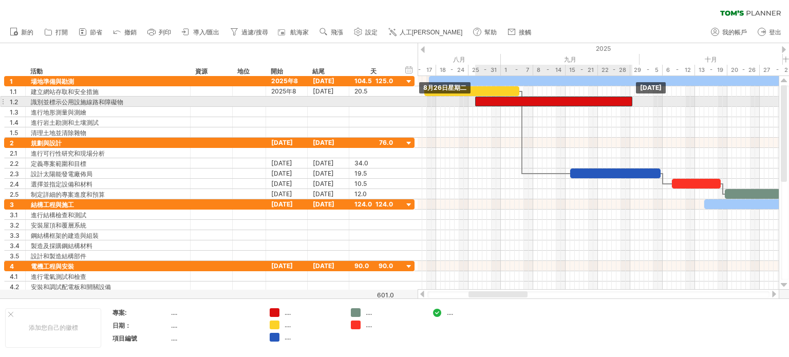
drag, startPoint x: 499, startPoint y: 162, endPoint x: 508, endPoint y: 101, distance: 61.7
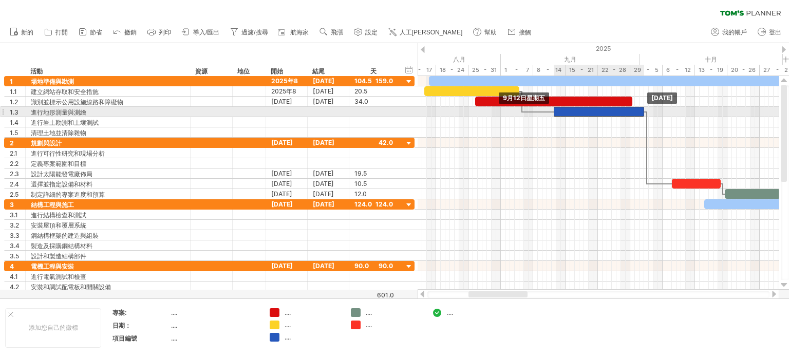
drag, startPoint x: 594, startPoint y: 172, endPoint x: 578, endPoint y: 114, distance: 60.6
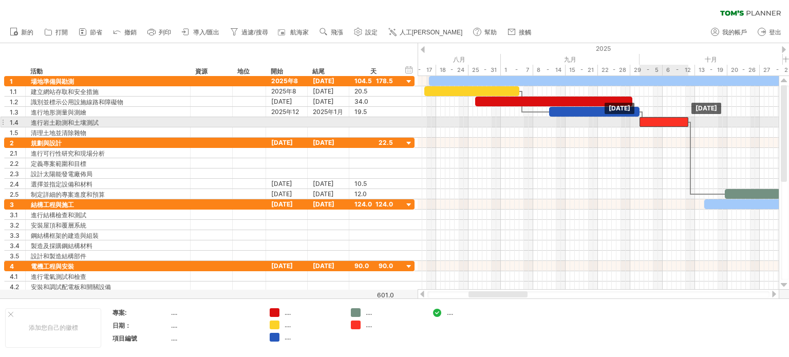
drag, startPoint x: 695, startPoint y: 180, endPoint x: 667, endPoint y: 125, distance: 62.0
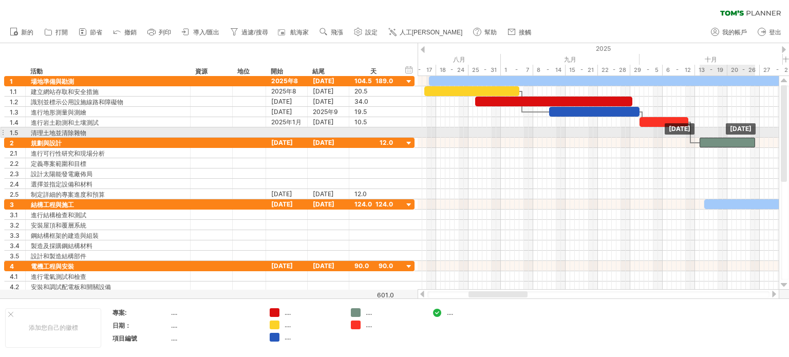
drag, startPoint x: 732, startPoint y: 191, endPoint x: 706, endPoint y: 134, distance: 61.9
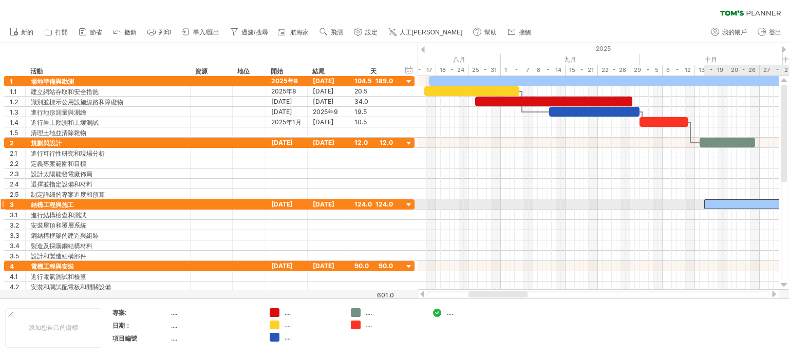
click at [769, 293] on div at bounding box center [598, 294] width 342 height 7
click at [776, 293] on div at bounding box center [774, 294] width 8 height 7
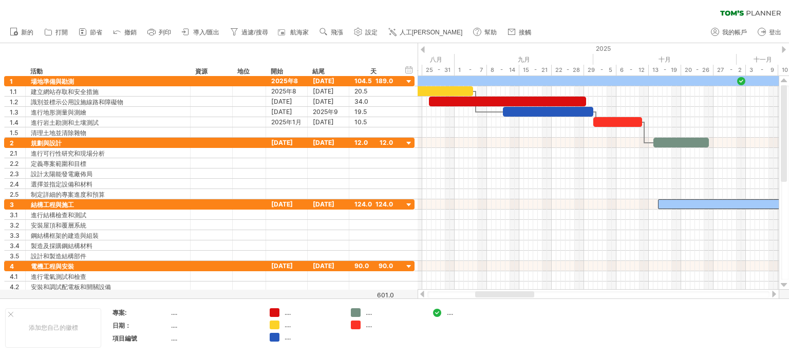
click at [776, 292] on div at bounding box center [774, 294] width 8 height 7
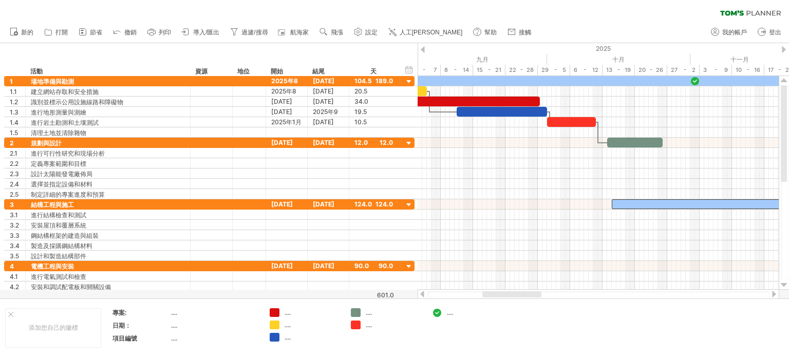
click at [775, 292] on div at bounding box center [774, 294] width 8 height 7
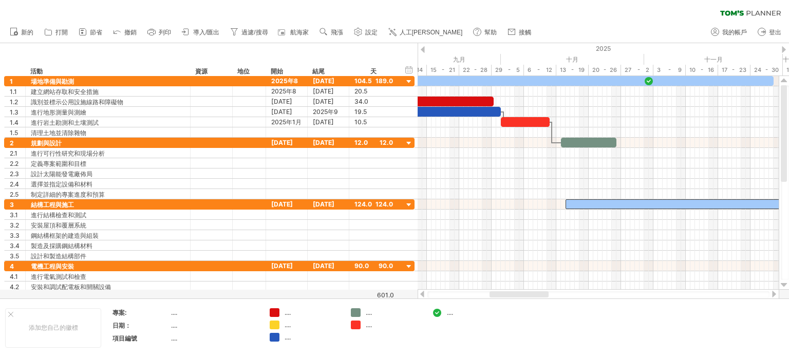
click at [775, 292] on div at bounding box center [774, 294] width 8 height 7
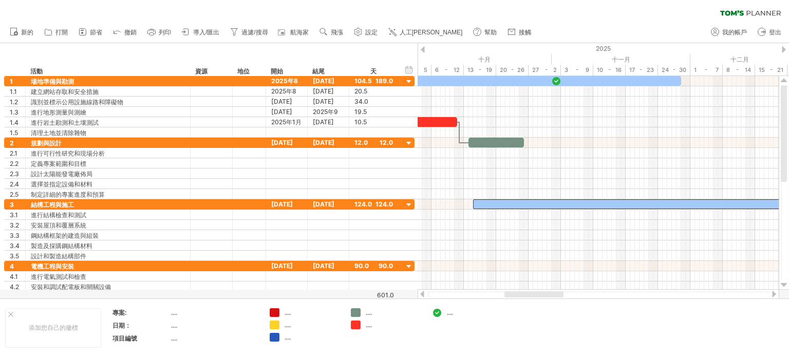
click at [774, 292] on div at bounding box center [774, 294] width 8 height 7
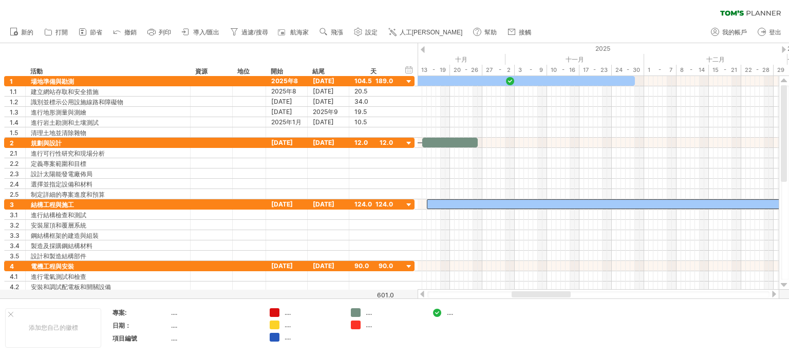
click at [773, 291] on div at bounding box center [774, 294] width 8 height 7
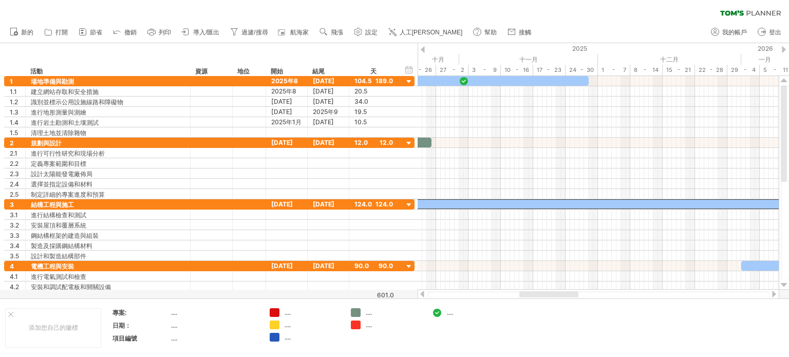
click at [771, 291] on div at bounding box center [774, 294] width 8 height 7
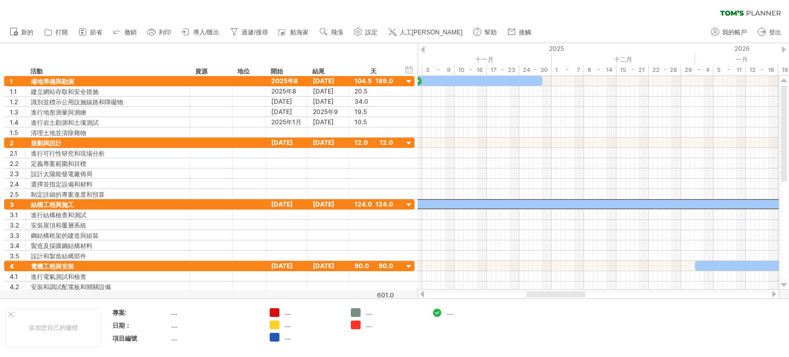
click at [769, 290] on div at bounding box center [599, 294] width 362 height 10
click at [767, 290] on div at bounding box center [599, 294] width 362 height 10
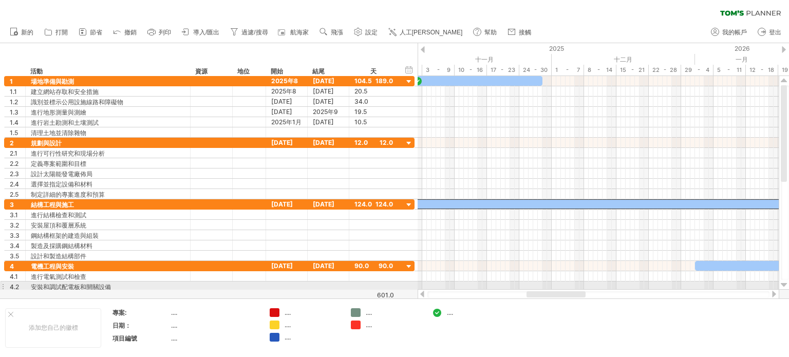
click at [765, 290] on div at bounding box center [599, 294] width 362 height 10
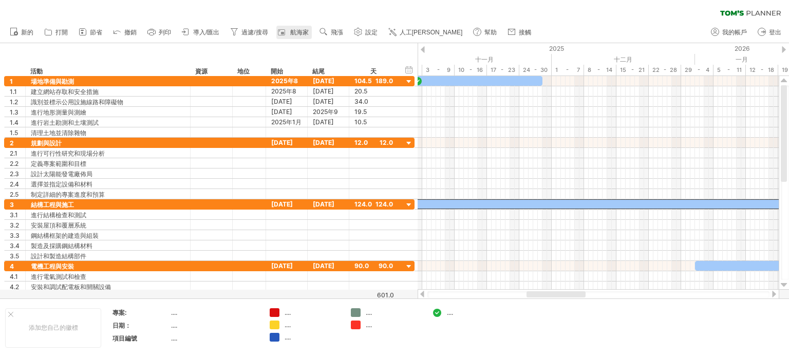
click at [310, 30] on link "航海家" at bounding box center [293, 32] width 35 height 13
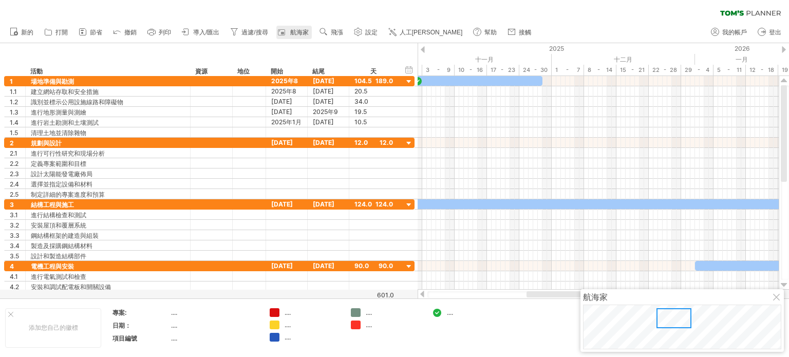
click at [311, 30] on link "航海家" at bounding box center [293, 32] width 35 height 13
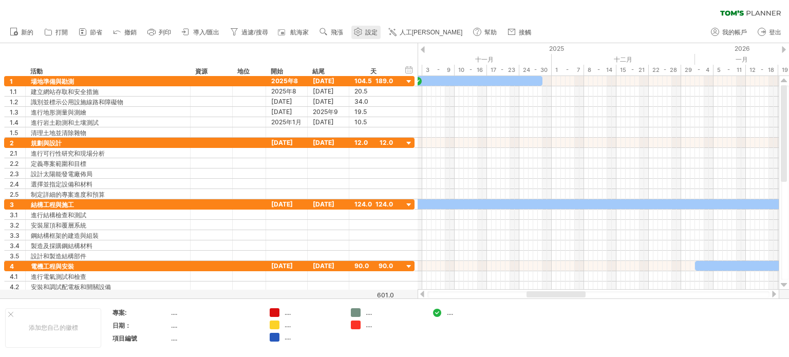
click at [360, 32] on use at bounding box center [358, 32] width 10 height 10
select select "*"
select select "**"
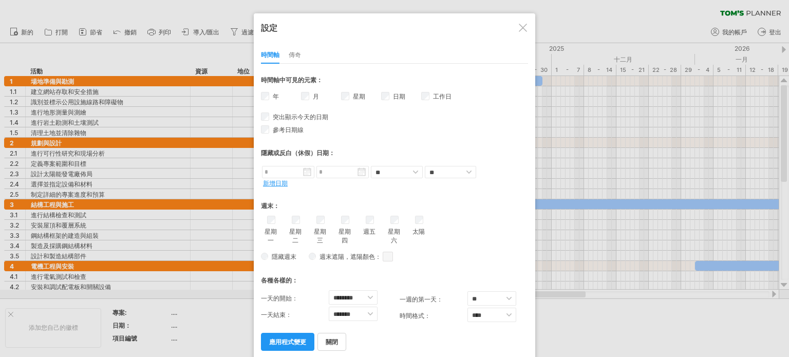
click at [522, 29] on div at bounding box center [523, 28] width 8 height 8
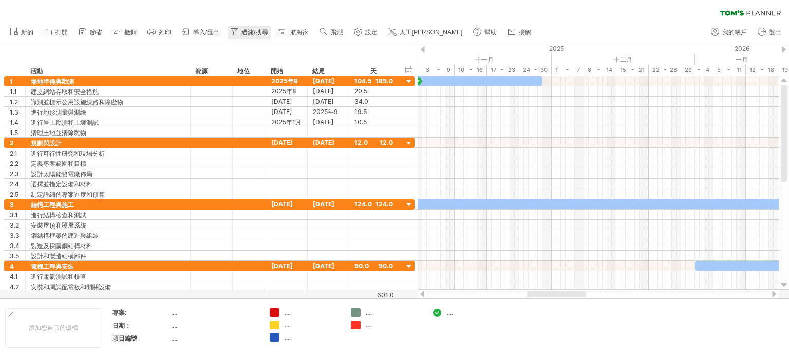
click at [261, 34] on font "過濾/搜尋" at bounding box center [254, 32] width 26 height 7
type input "**********"
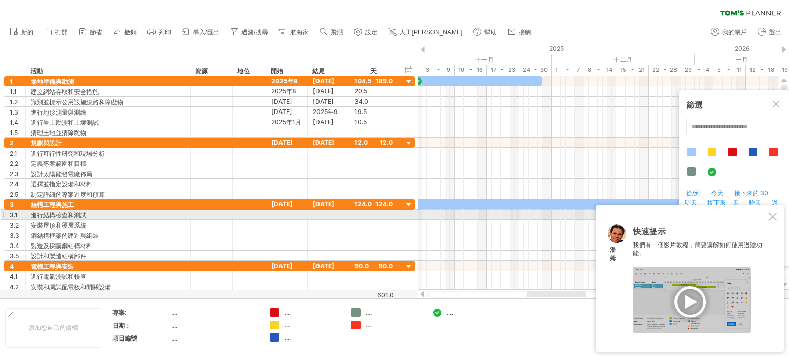
click at [775, 220] on div at bounding box center [773, 217] width 8 height 8
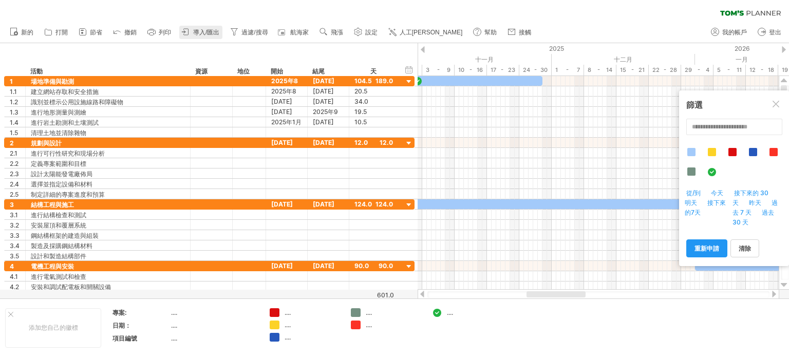
click at [212, 34] on font "導入/匯出" at bounding box center [206, 32] width 26 height 7
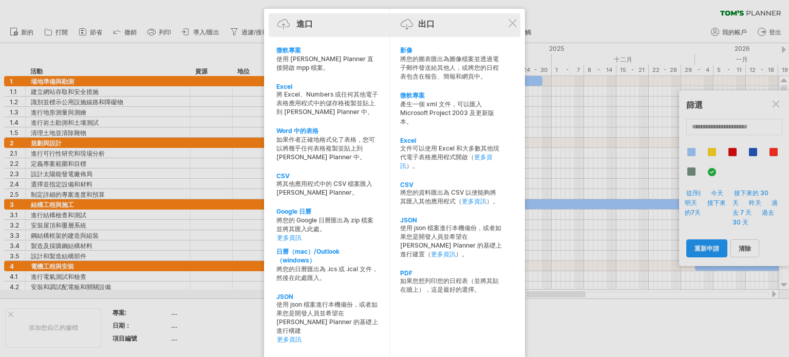
click at [518, 19] on div "進口 出口" at bounding box center [394, 25] width 247 height 24
click at [505, 18] on div "進口 出口" at bounding box center [394, 25] width 247 height 15
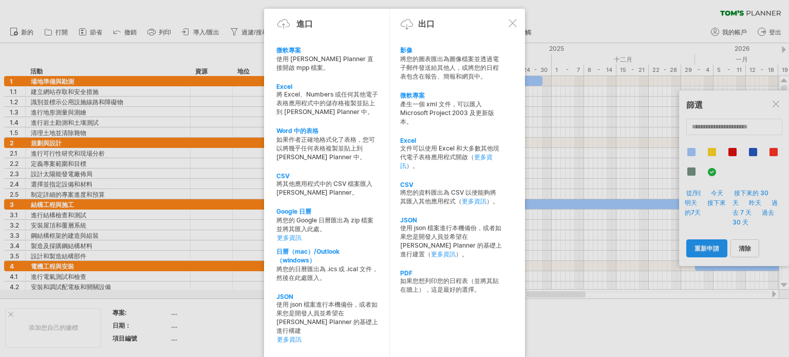
click at [516, 24] on div at bounding box center [513, 23] width 8 height 8
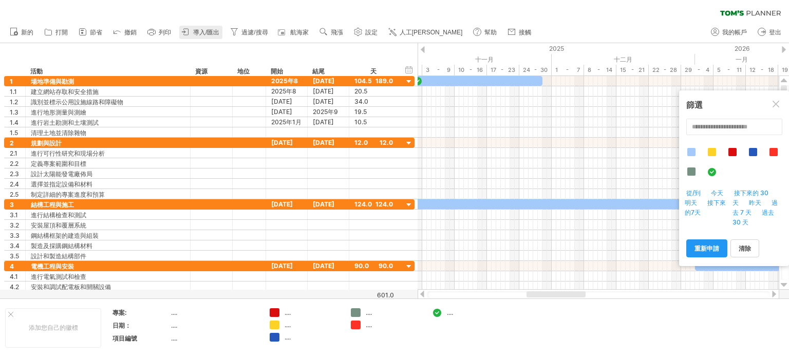
click at [197, 31] on font "導入/匯出" at bounding box center [206, 32] width 26 height 7
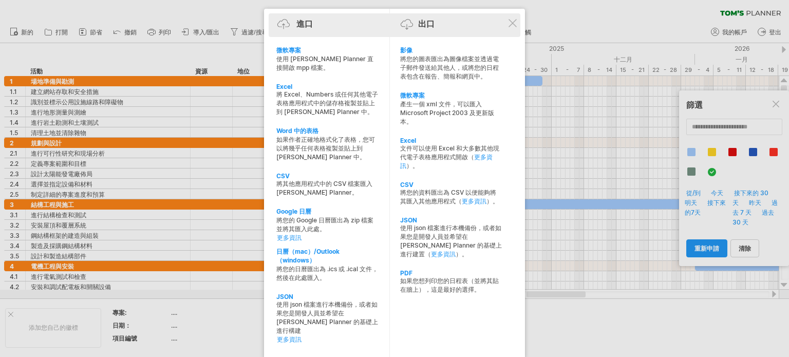
click at [518, 20] on div "進口 出口" at bounding box center [394, 25] width 247 height 24
click at [506, 22] on div "進口 出口" at bounding box center [394, 25] width 247 height 15
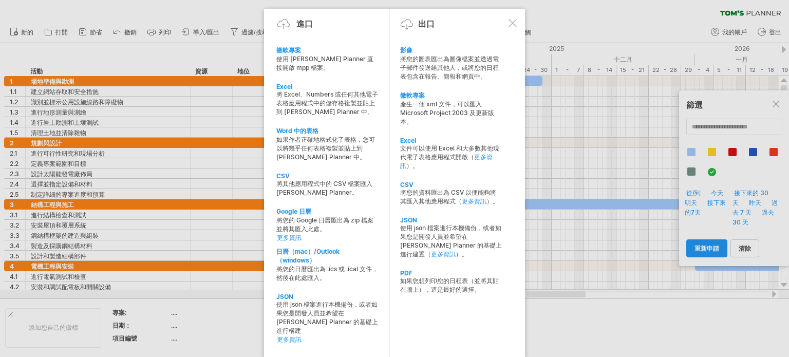
click at [509, 23] on div at bounding box center [513, 23] width 8 height 8
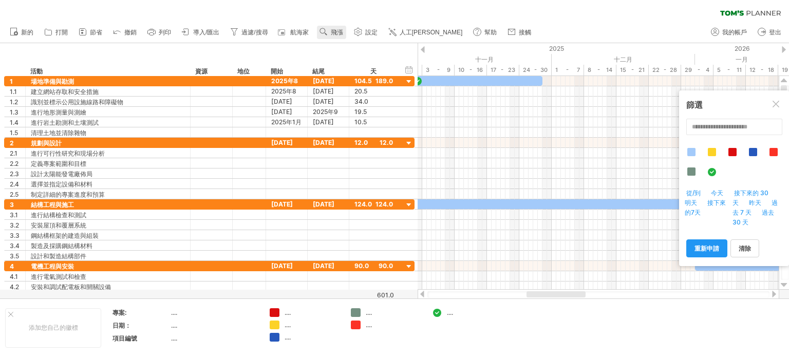
click at [337, 34] on font "飛漲" at bounding box center [337, 32] width 12 height 7
click at [348, 63] on font "星期" at bounding box center [354, 64] width 12 height 8
